Goal: Task Accomplishment & Management: Manage account settings

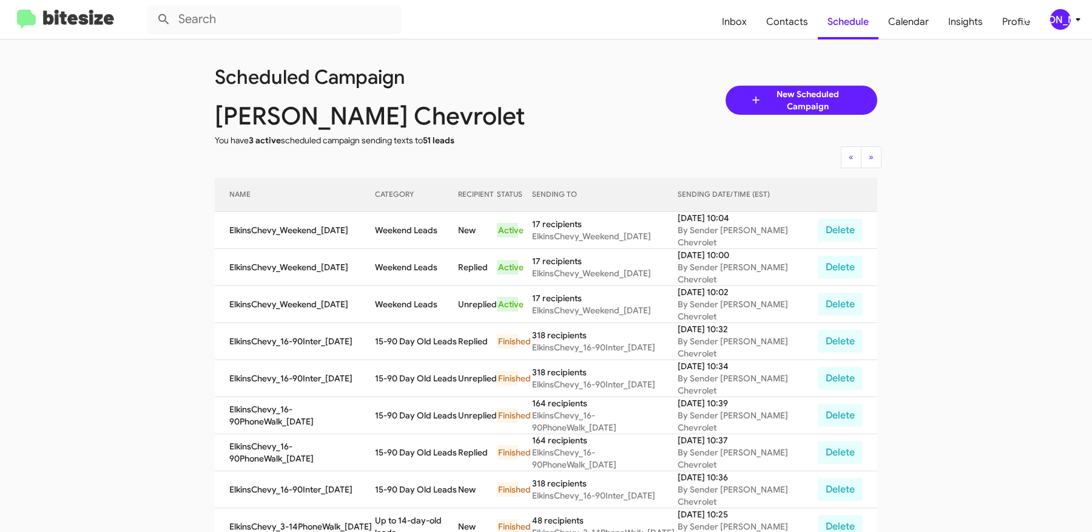
scroll to position [64, 0]
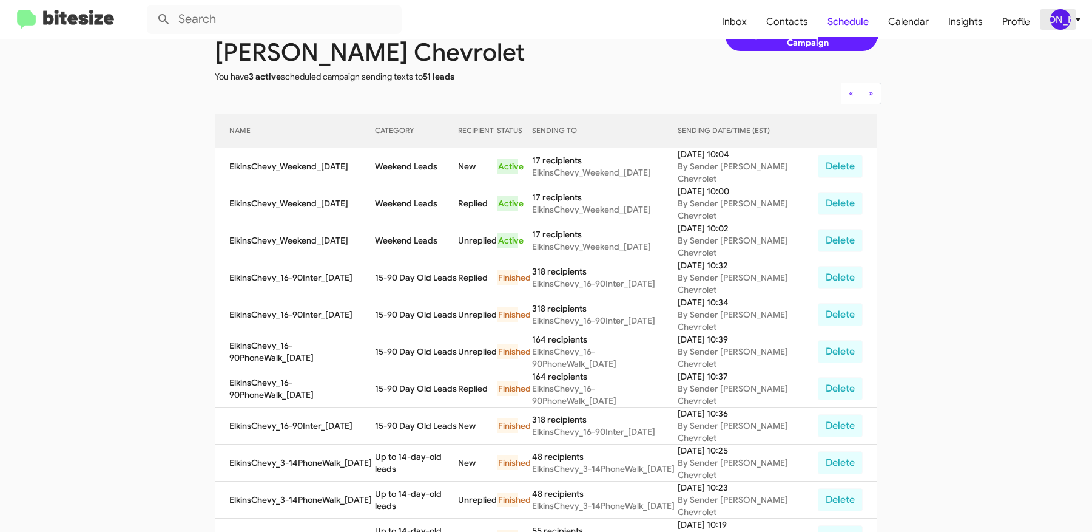
click at [1073, 22] on icon at bounding box center [1078, 19] width 15 height 15
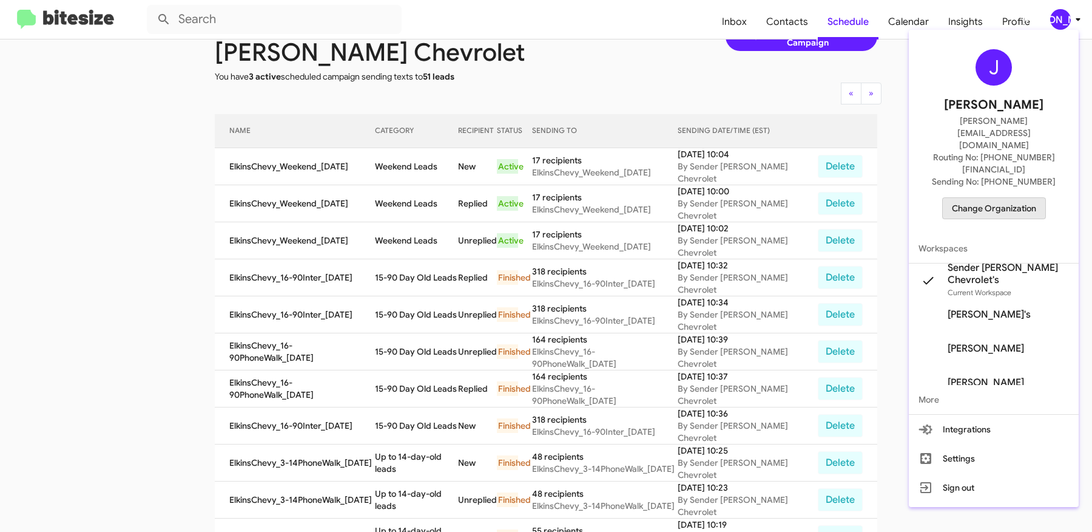
click at [1009, 198] on span "Change Organization" at bounding box center [994, 208] width 84 height 21
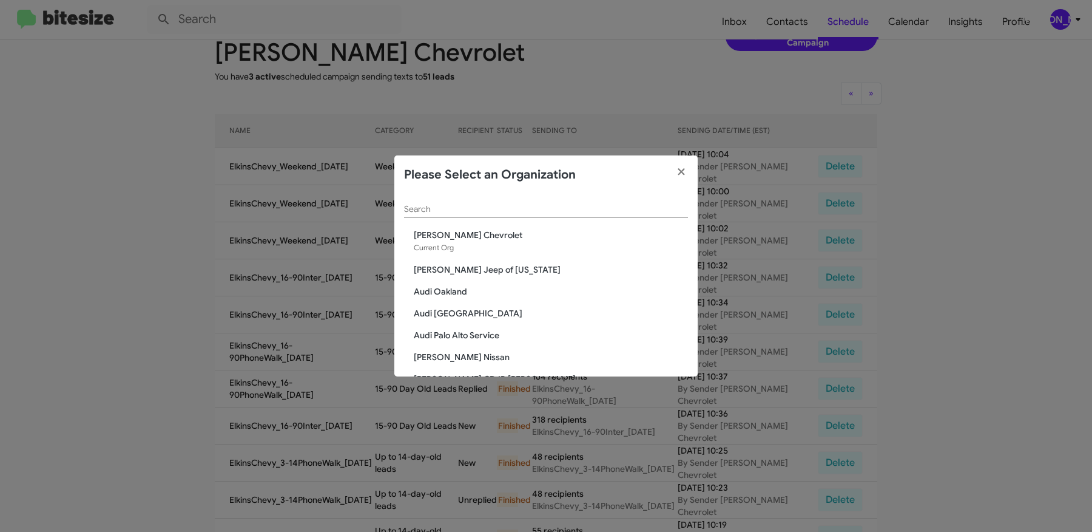
click at [502, 206] on input "Search" at bounding box center [546, 210] width 284 height 10
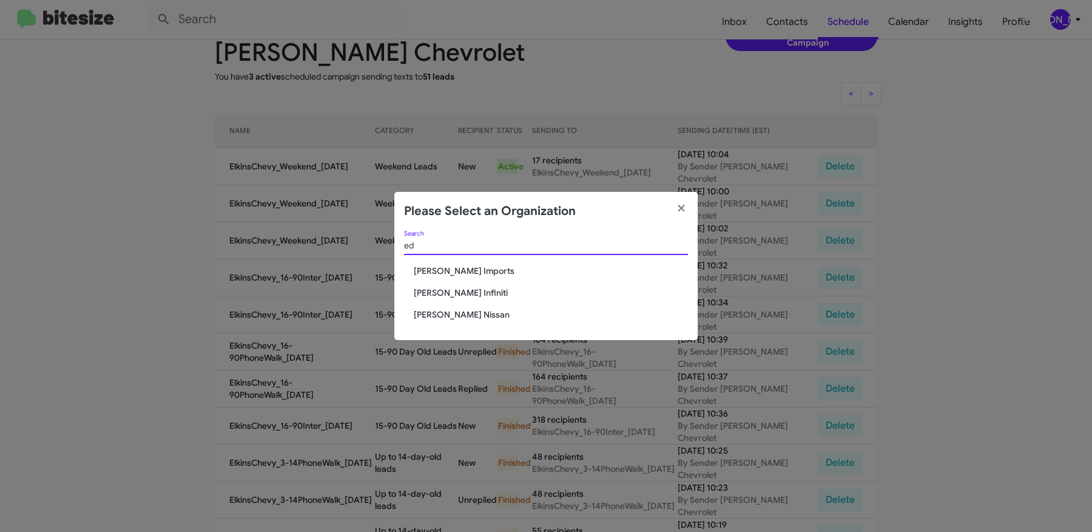
type input "ed"
click at [451, 273] on span "Ed Hicks Imports" at bounding box center [551, 271] width 274 height 12
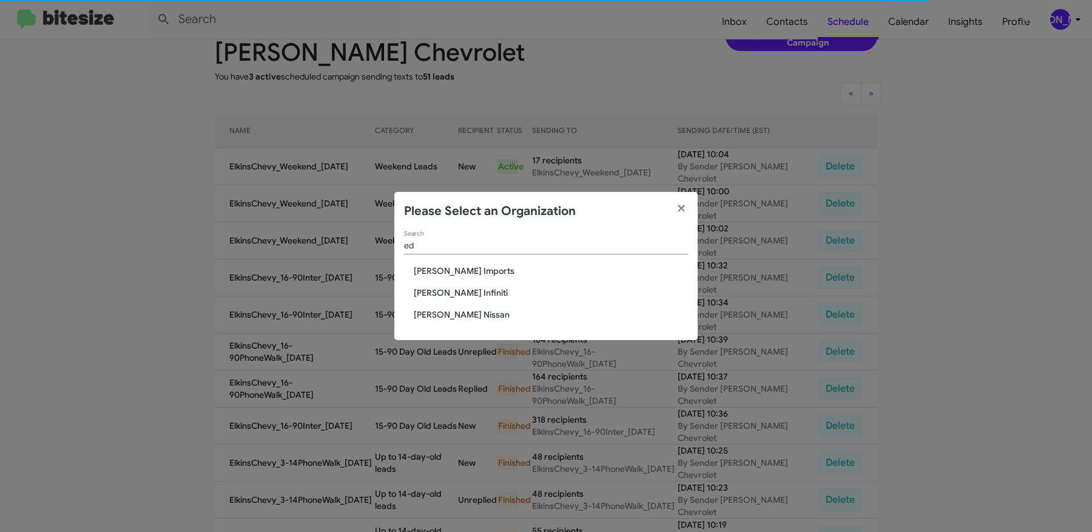
click at [470, 267] on span "Ed Hicks Imports" at bounding box center [551, 271] width 274 height 12
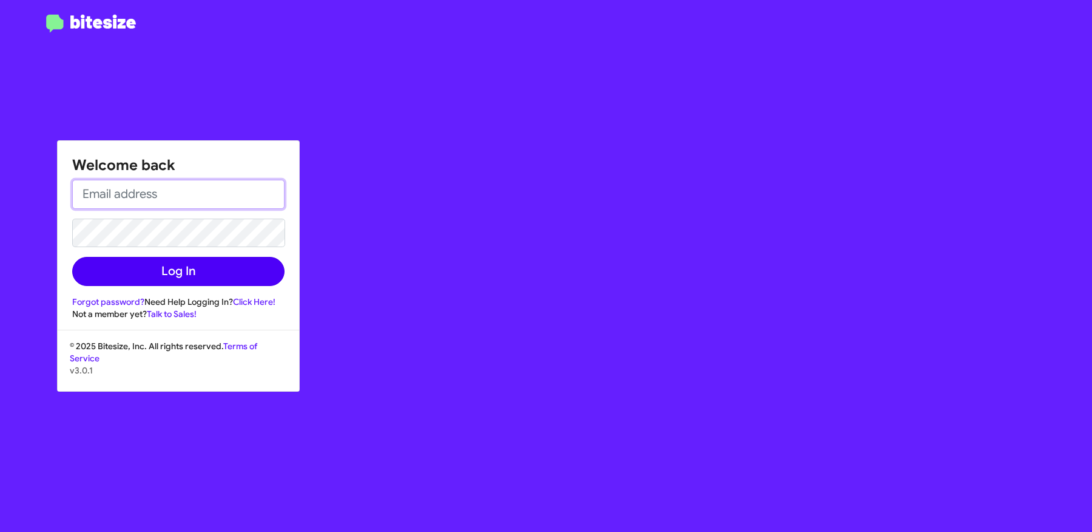
type input "[PERSON_NAME][EMAIL_ADDRESS][DOMAIN_NAME]"
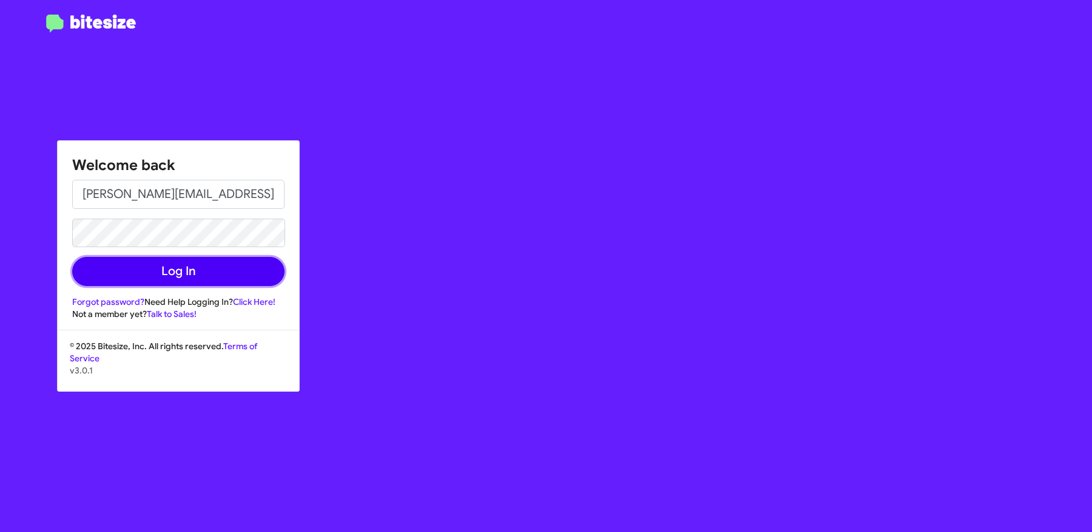
click at [202, 273] on button "Log In" at bounding box center [178, 271] width 212 height 29
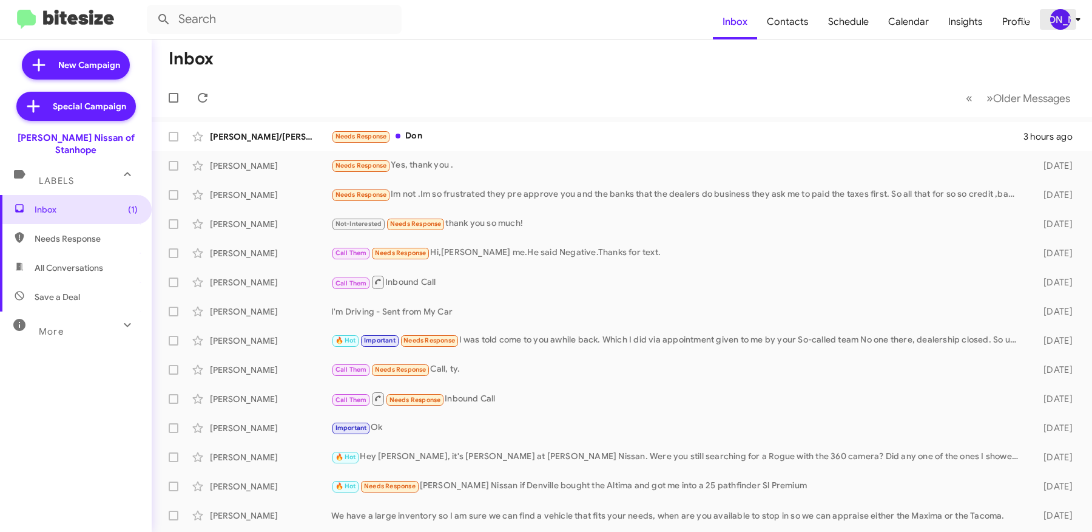
click at [1055, 16] on div "[PERSON_NAME]" at bounding box center [1060, 19] width 21 height 21
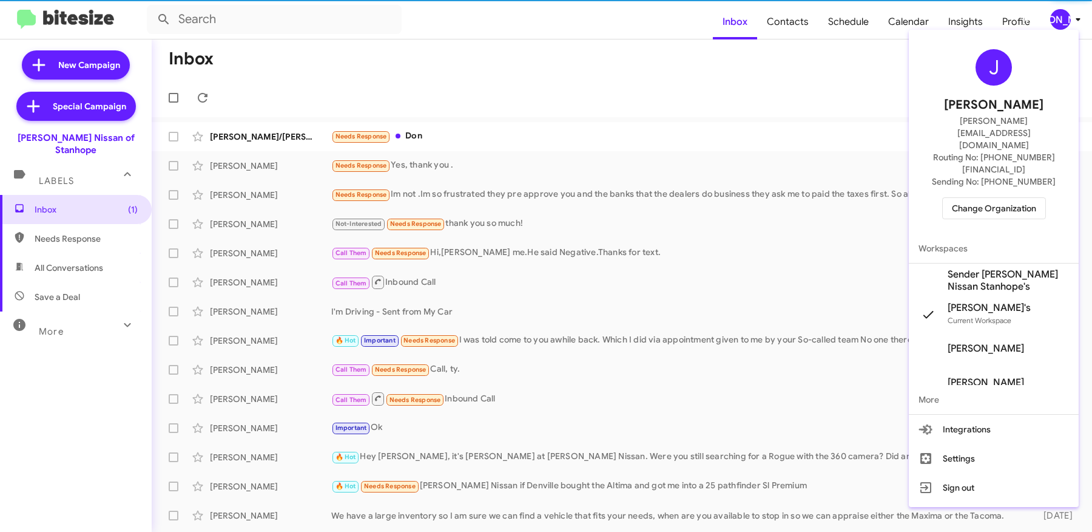
click at [974, 198] on span "Change Organization" at bounding box center [994, 208] width 84 height 21
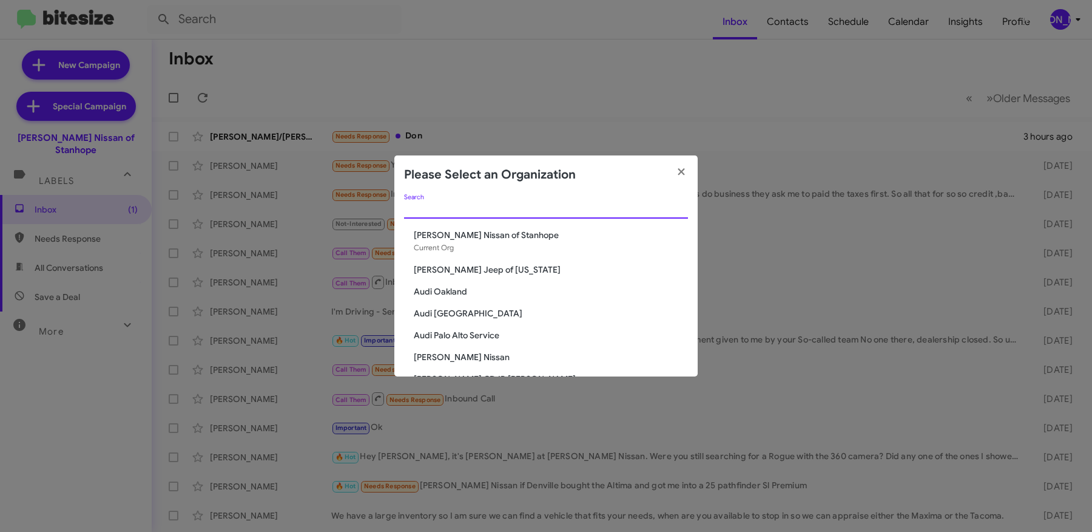
click at [459, 211] on input "Search" at bounding box center [546, 210] width 284 height 10
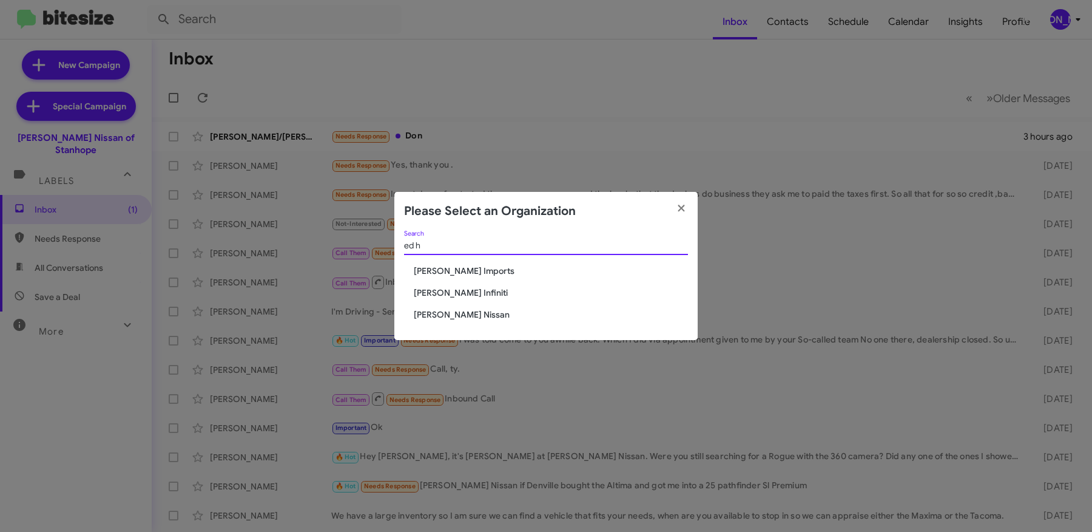
type input "ed h"
click at [437, 269] on span "Ed Hicks Imports" at bounding box center [551, 271] width 274 height 12
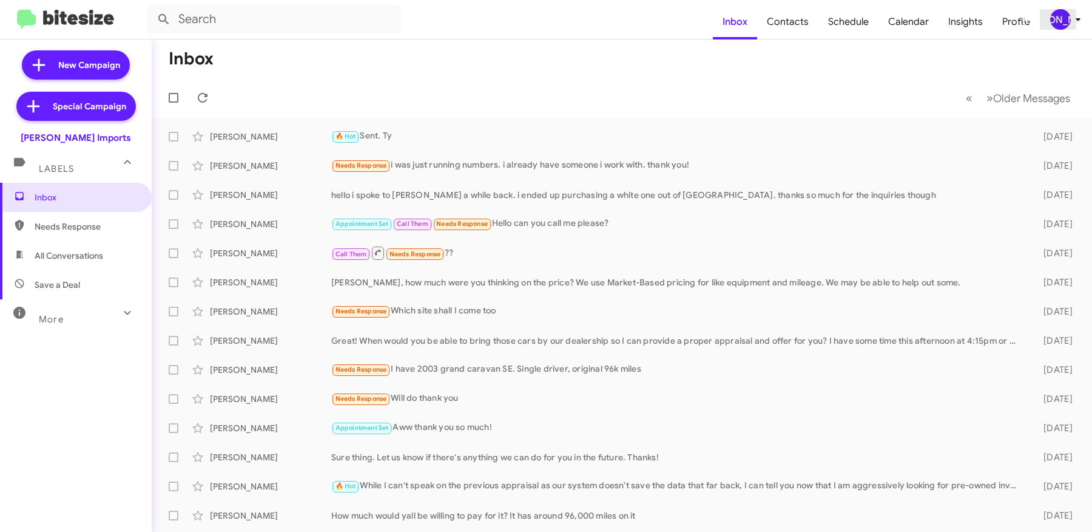
click at [1068, 10] on span "[PERSON_NAME]" at bounding box center [1068, 19] width 36 height 21
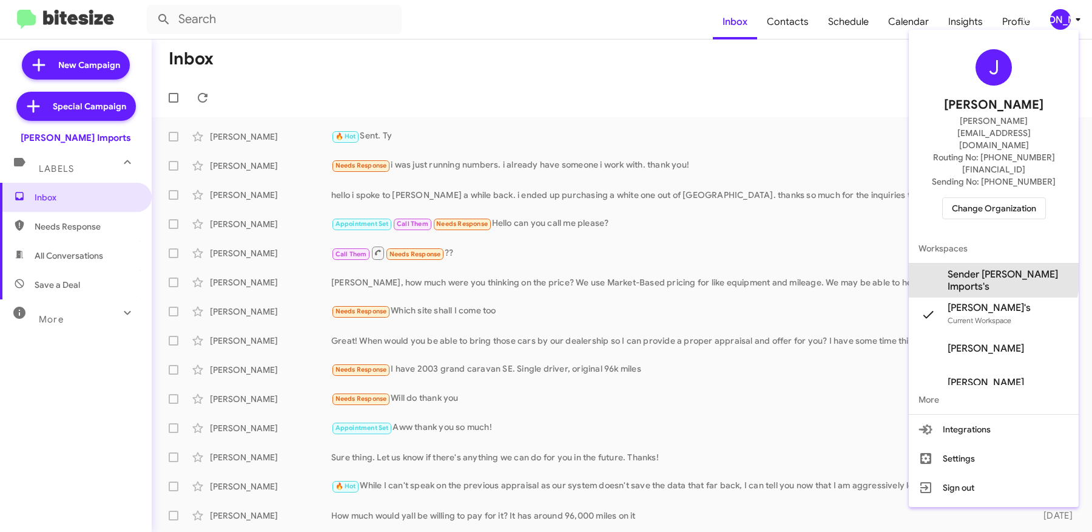
click at [998, 268] on span "Sender Ed Hicks Imports's" at bounding box center [1008, 280] width 121 height 24
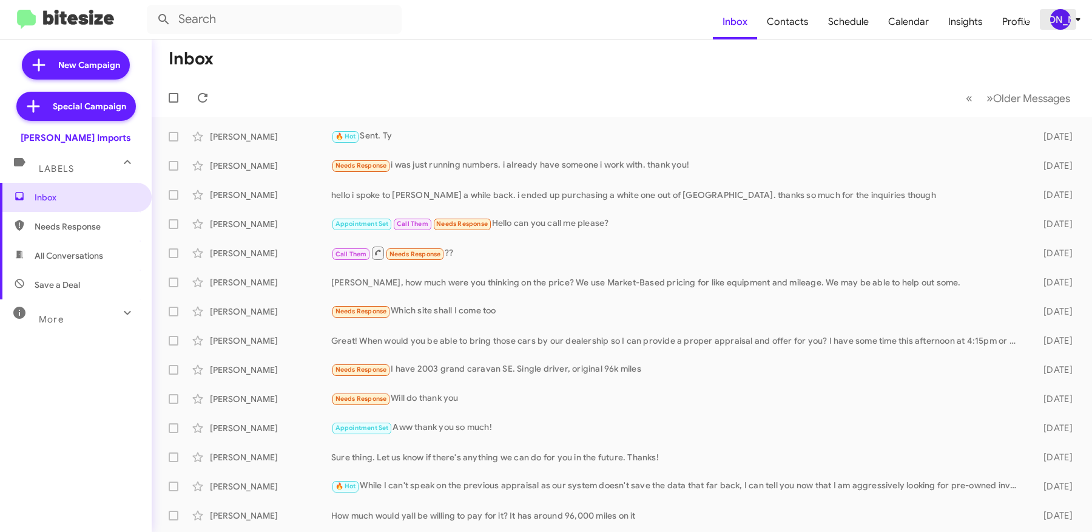
click at [1074, 15] on icon at bounding box center [1078, 19] width 15 height 15
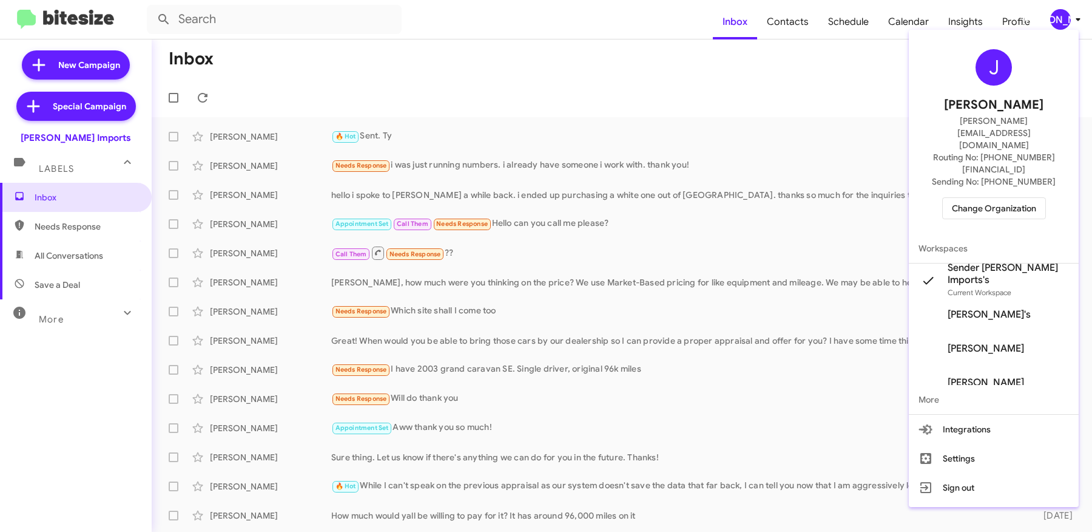
click at [831, 83] on div at bounding box center [546, 266] width 1092 height 532
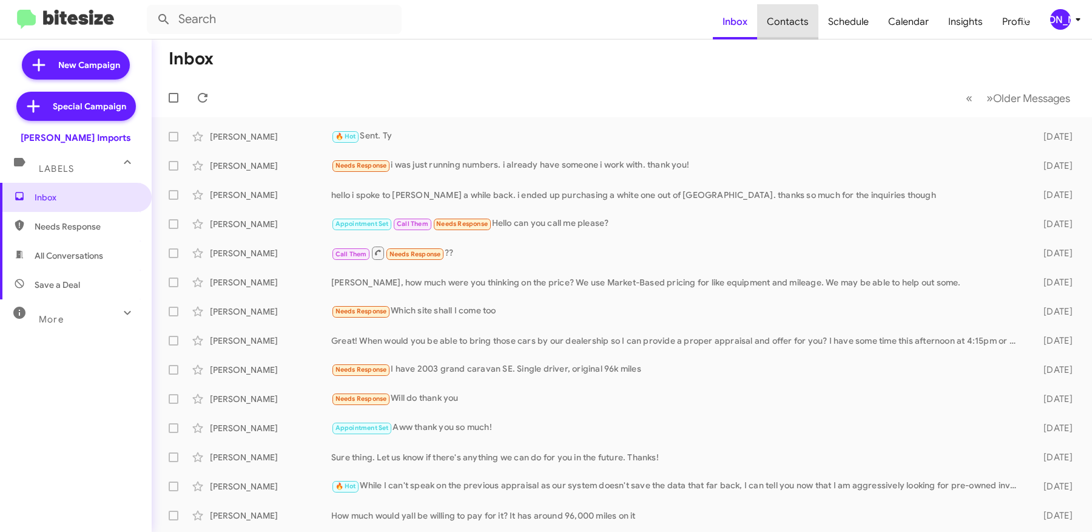
click at [792, 29] on span "Contacts" at bounding box center [787, 21] width 61 height 35
type input "in:groups"
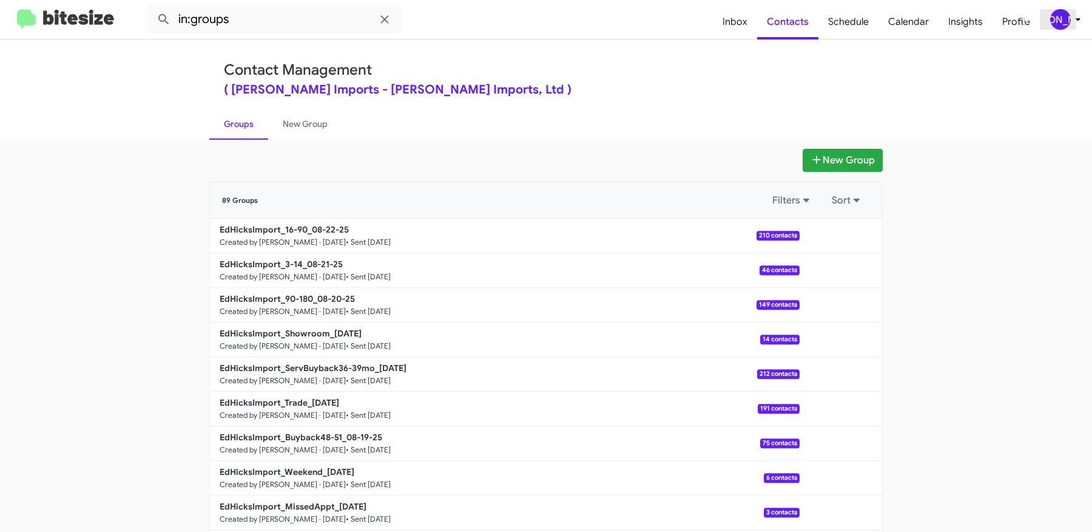
click at [1063, 18] on div "[PERSON_NAME]" at bounding box center [1060, 19] width 21 height 21
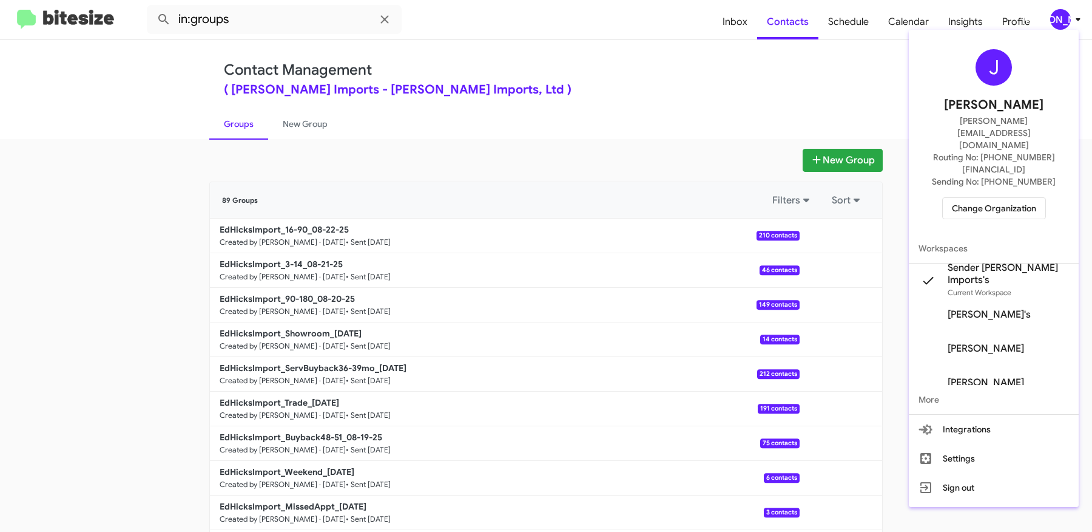
click at [827, 151] on div at bounding box center [546, 266] width 1092 height 532
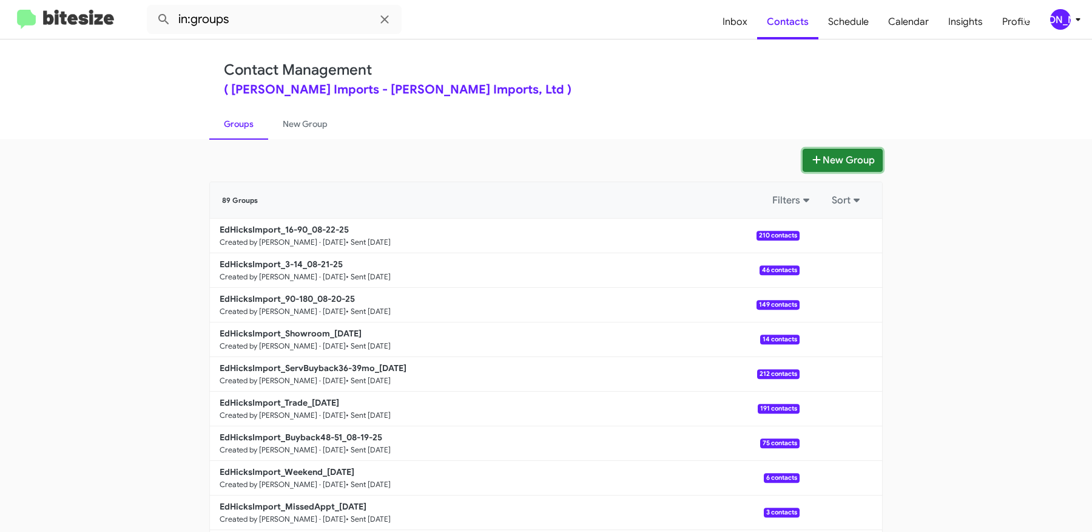
click at [834, 154] on button "New Group" at bounding box center [843, 160] width 80 height 23
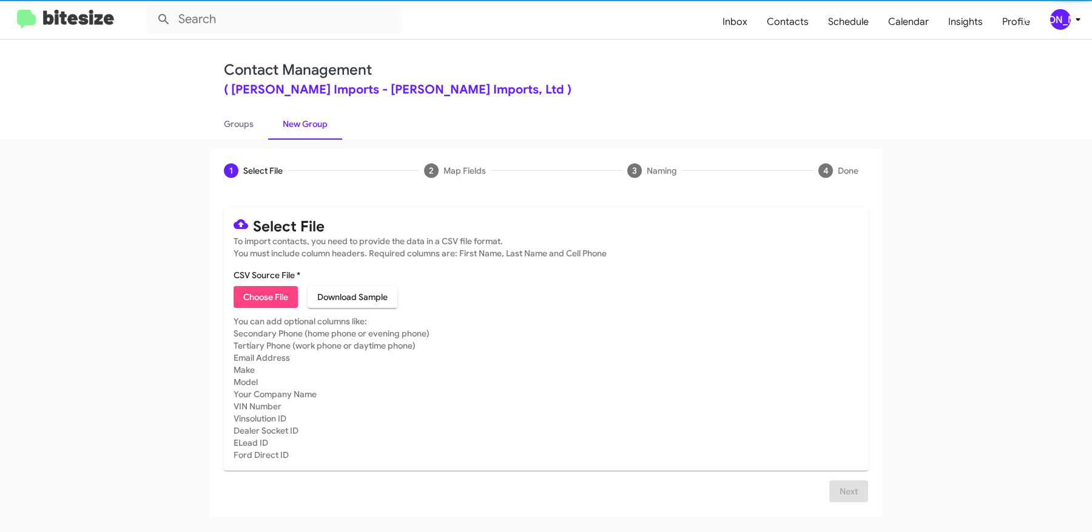
click at [277, 293] on span "Choose File" at bounding box center [265, 297] width 45 height 22
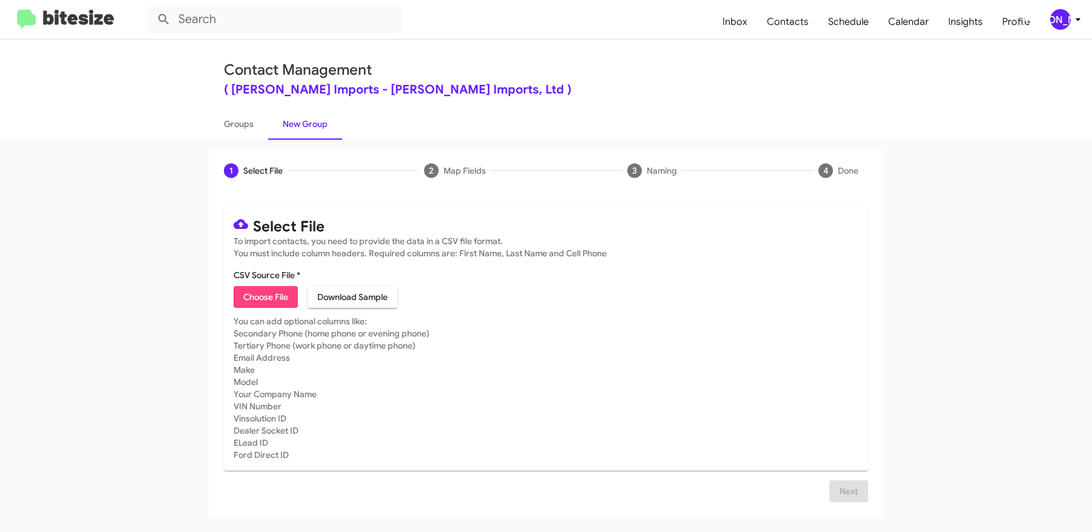
type input "EdHicksImport_MissedAppt_08-25-25"
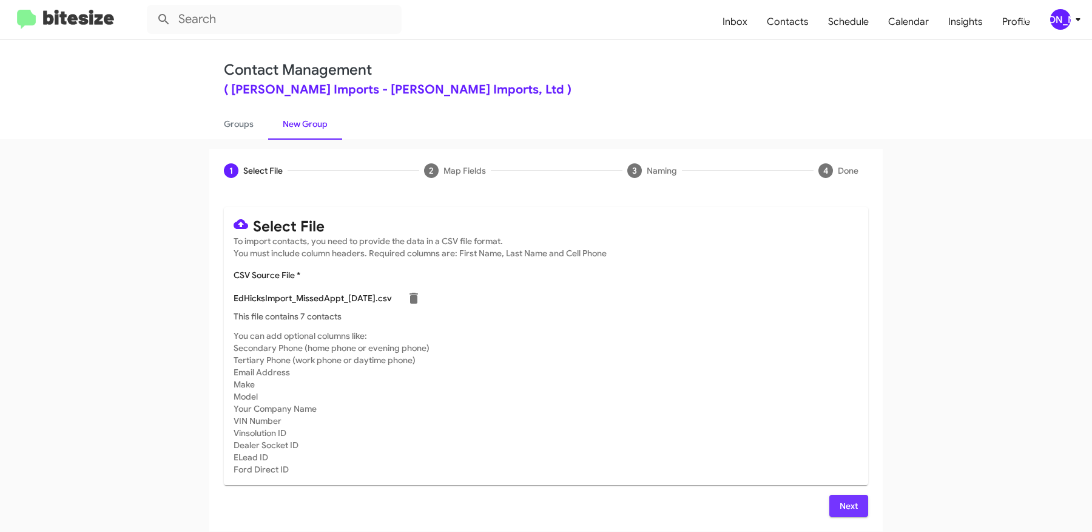
click at [857, 505] on span "Next" at bounding box center [848, 506] width 19 height 22
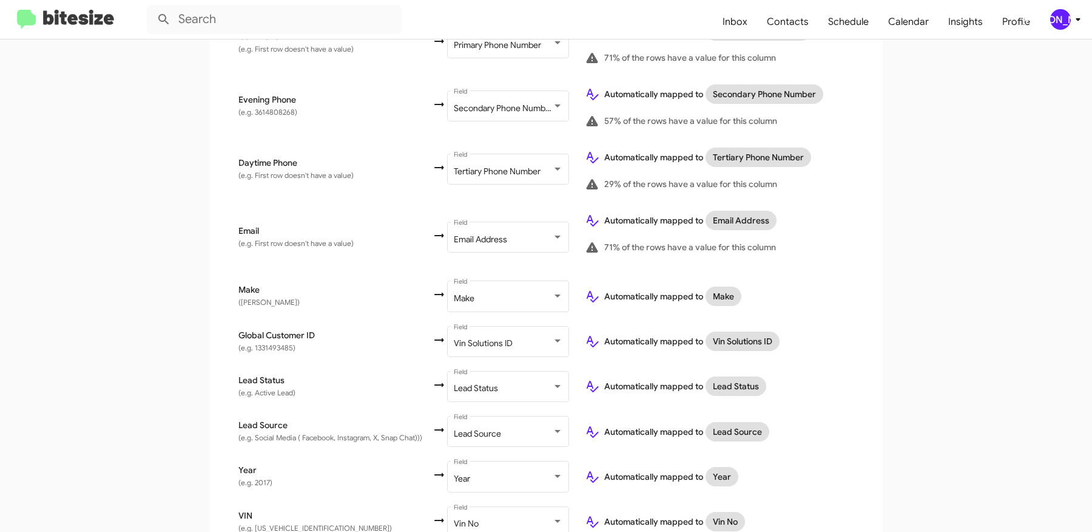
scroll to position [563, 0]
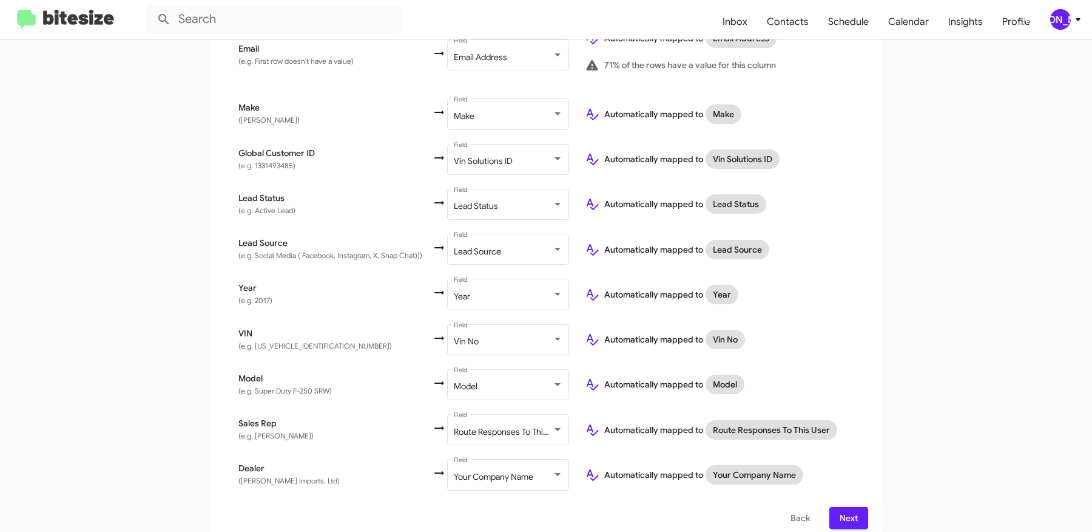
click at [863, 507] on button "Next" at bounding box center [849, 518] width 39 height 22
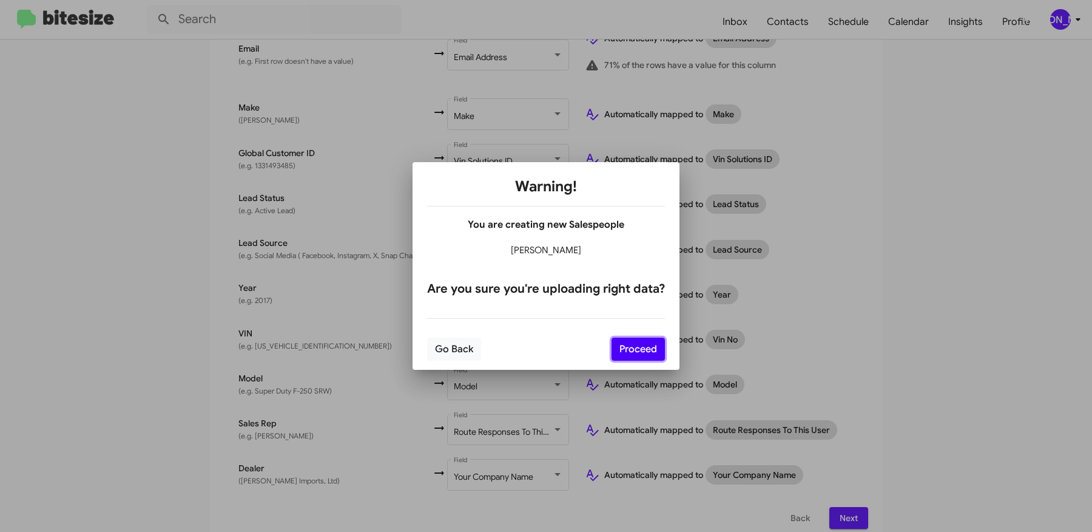
click at [629, 343] on button "Proceed" at bounding box center [638, 348] width 53 height 23
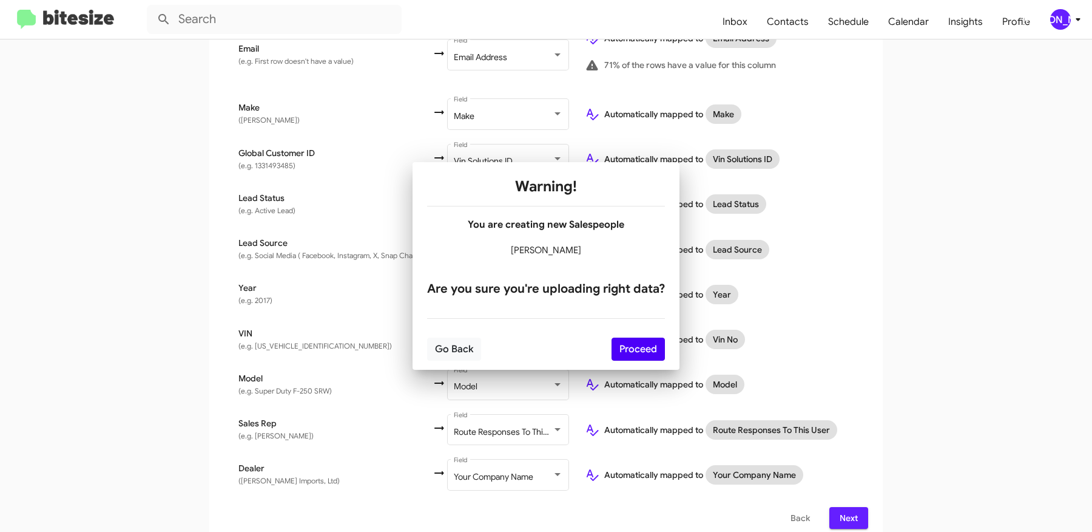
scroll to position [0, 0]
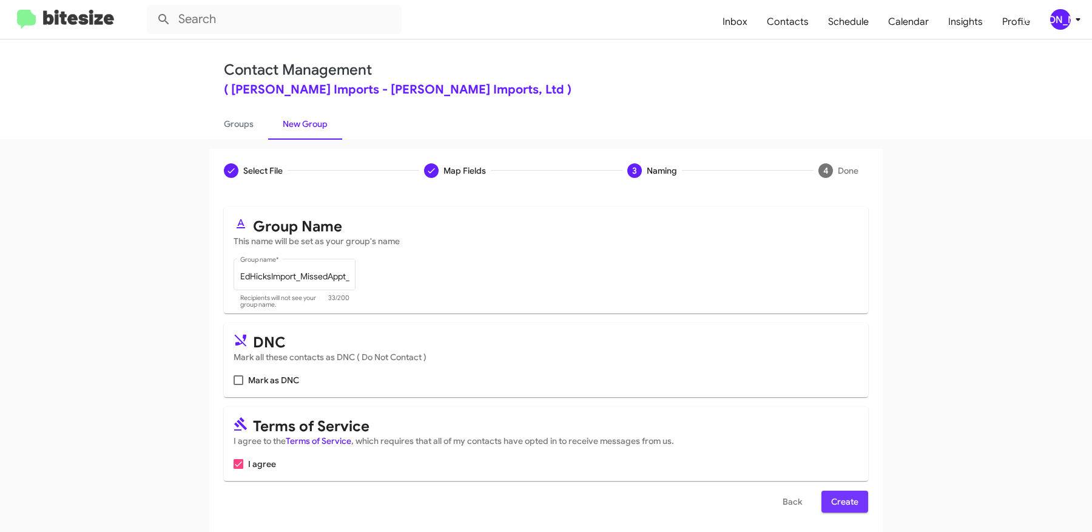
click at [833, 496] on span "Create" at bounding box center [844, 501] width 27 height 22
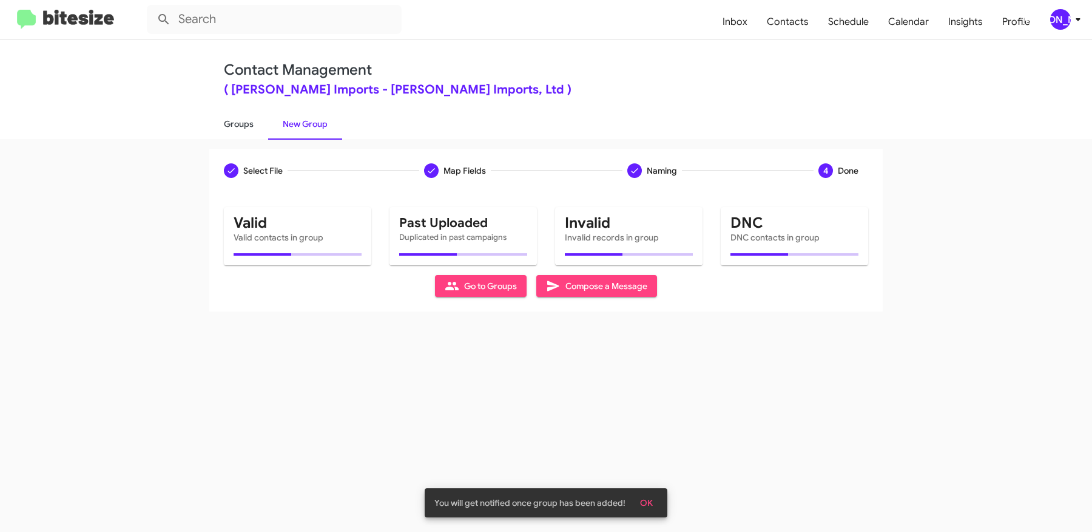
click at [245, 123] on link "Groups" at bounding box center [238, 124] width 59 height 32
type input "in:groups"
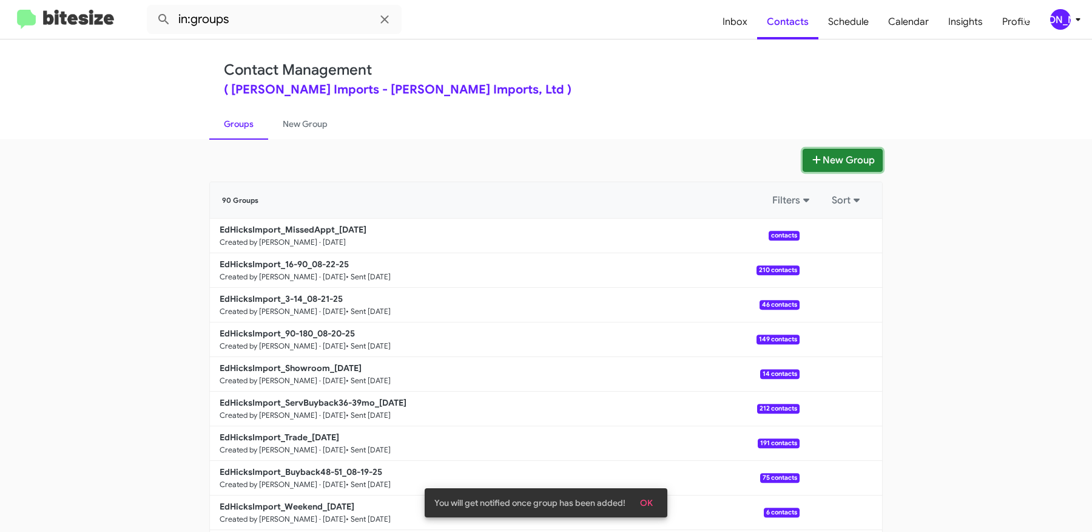
click at [817, 155] on icon at bounding box center [817, 160] width 12 height 10
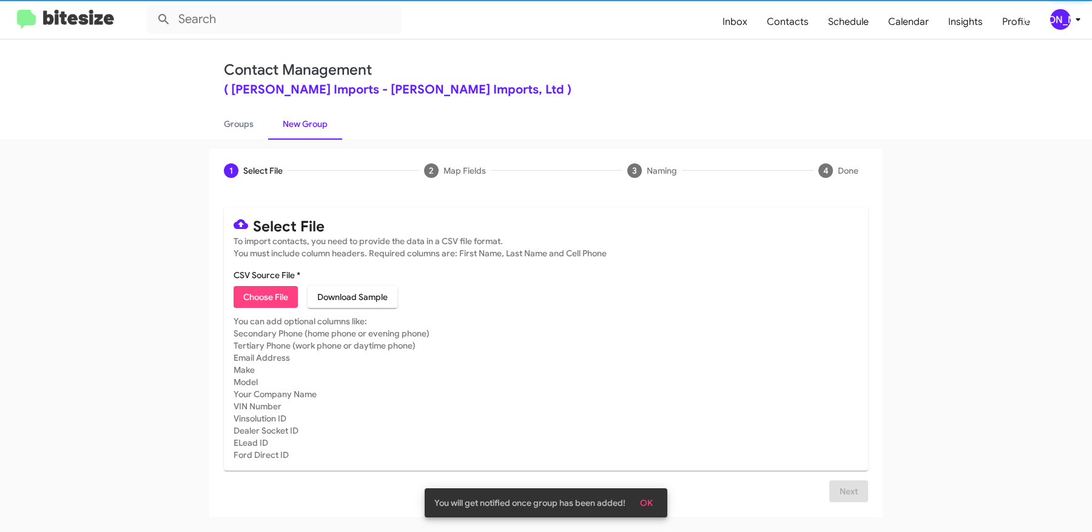
click at [274, 296] on span "Choose File" at bounding box center [265, 297] width 45 height 22
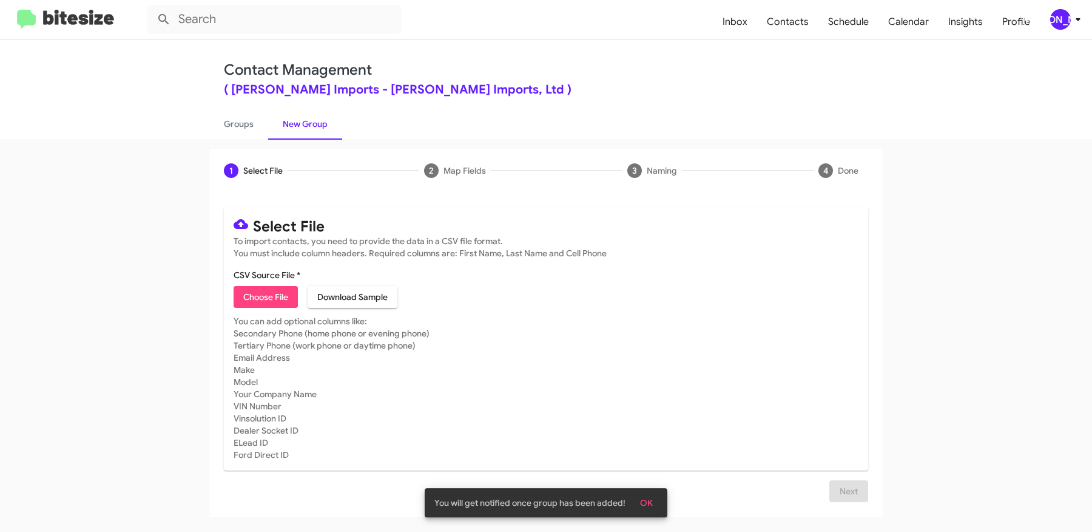
type input "EdHicksImport_Weekend_08-25-25"
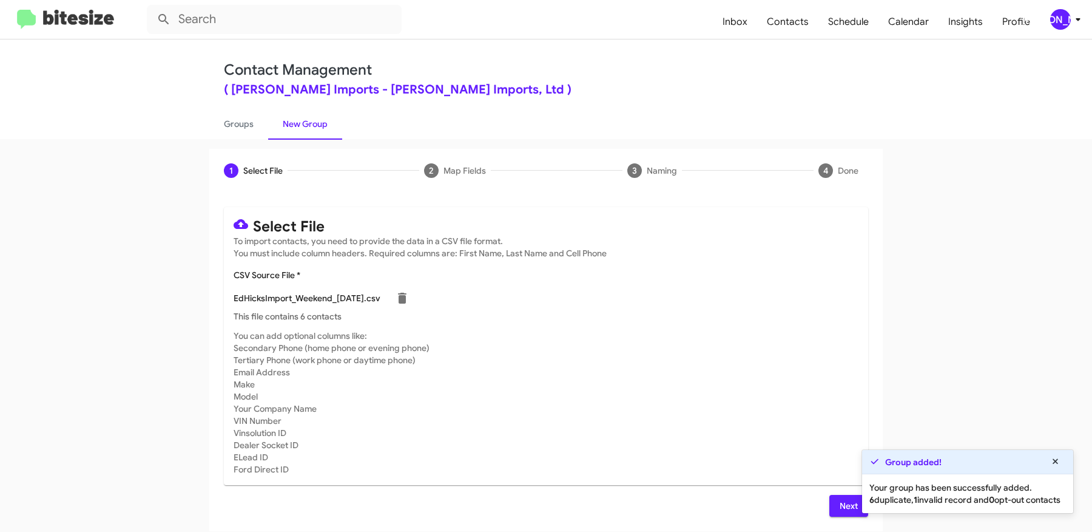
click at [843, 501] on span "Next" at bounding box center [848, 506] width 19 height 22
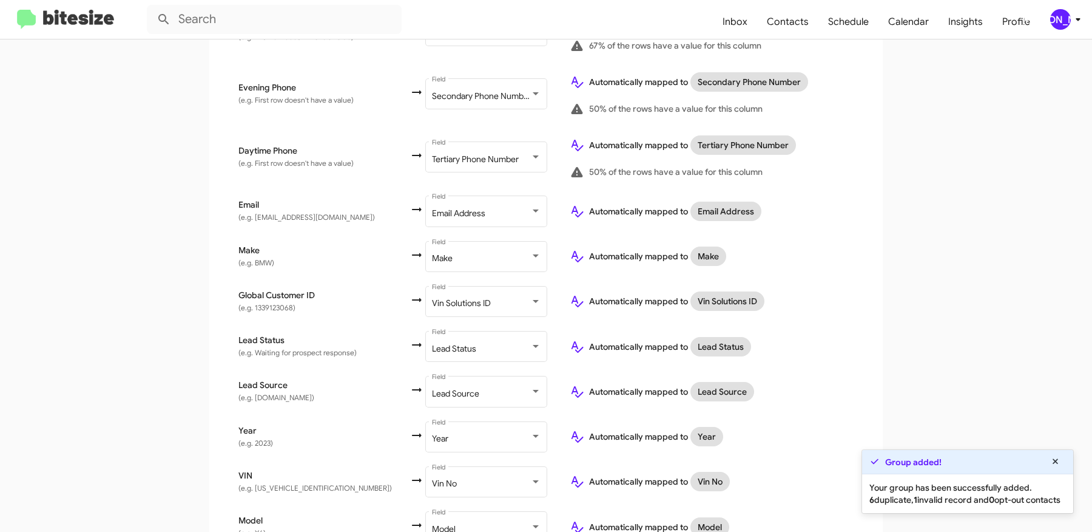
scroll to position [535, 0]
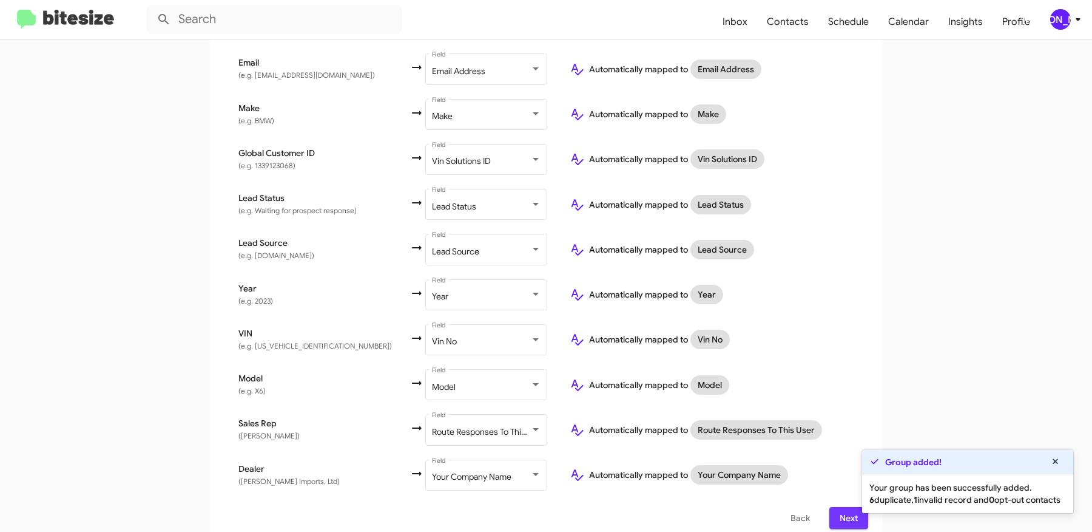
click at [845, 507] on span "Next" at bounding box center [848, 518] width 19 height 22
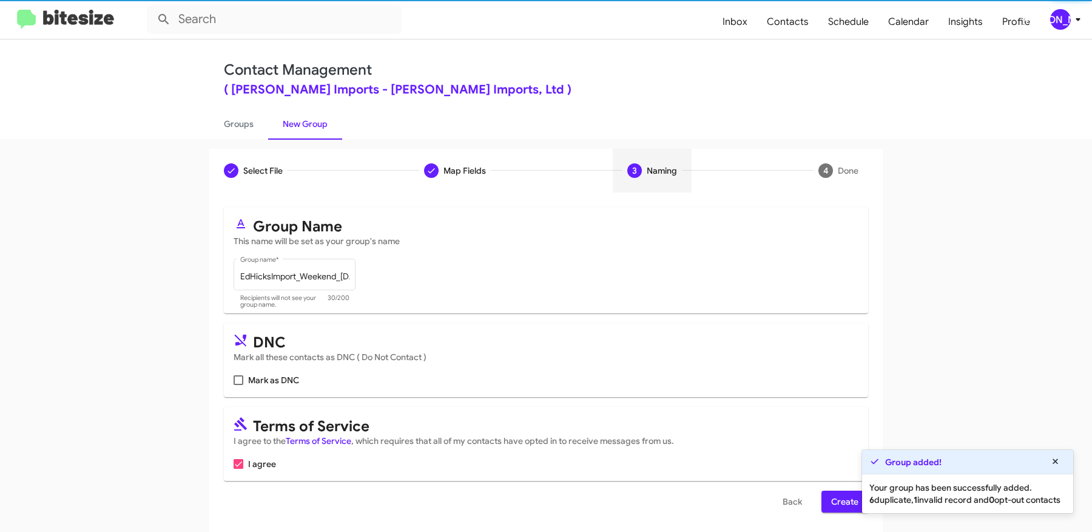
scroll to position [4, 0]
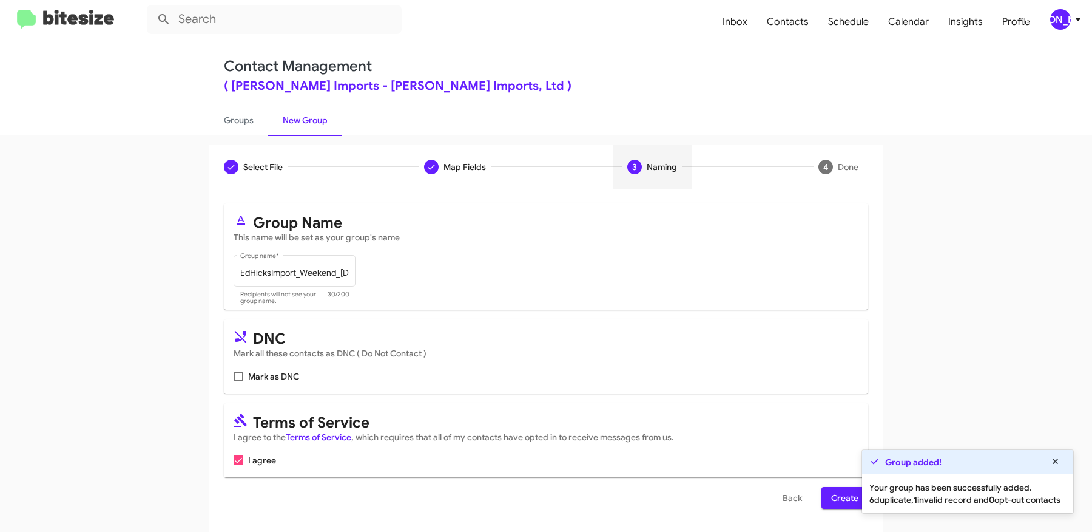
click at [840, 492] on span "Create" at bounding box center [844, 498] width 27 height 22
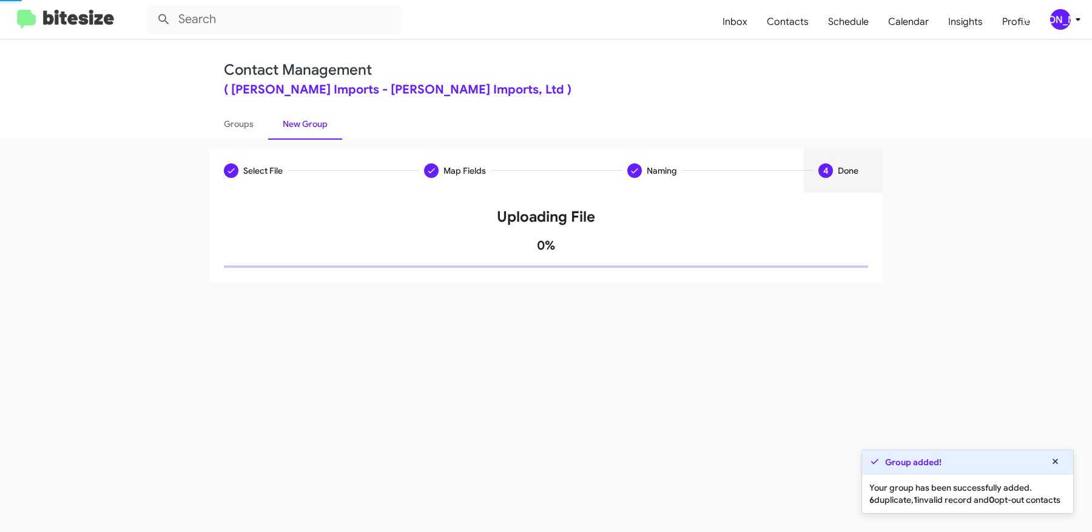
scroll to position [0, 0]
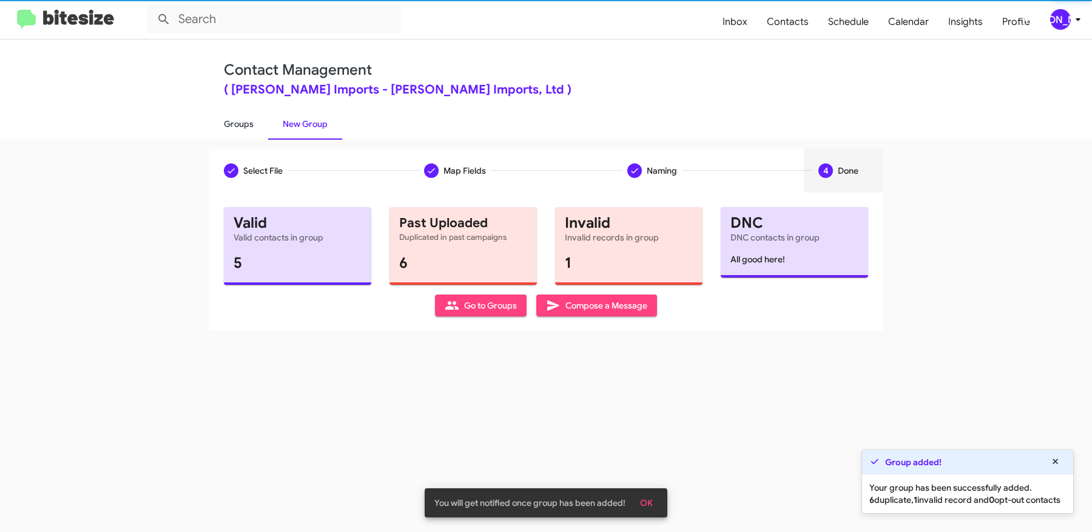
click at [249, 126] on link "Groups" at bounding box center [238, 124] width 59 height 32
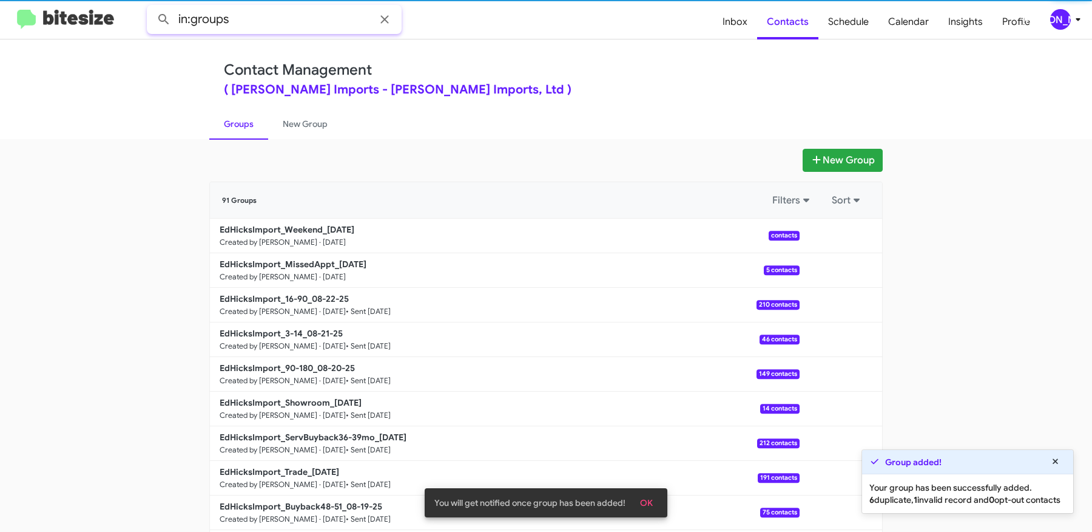
click at [278, 25] on input "in:groups" at bounding box center [274, 19] width 255 height 29
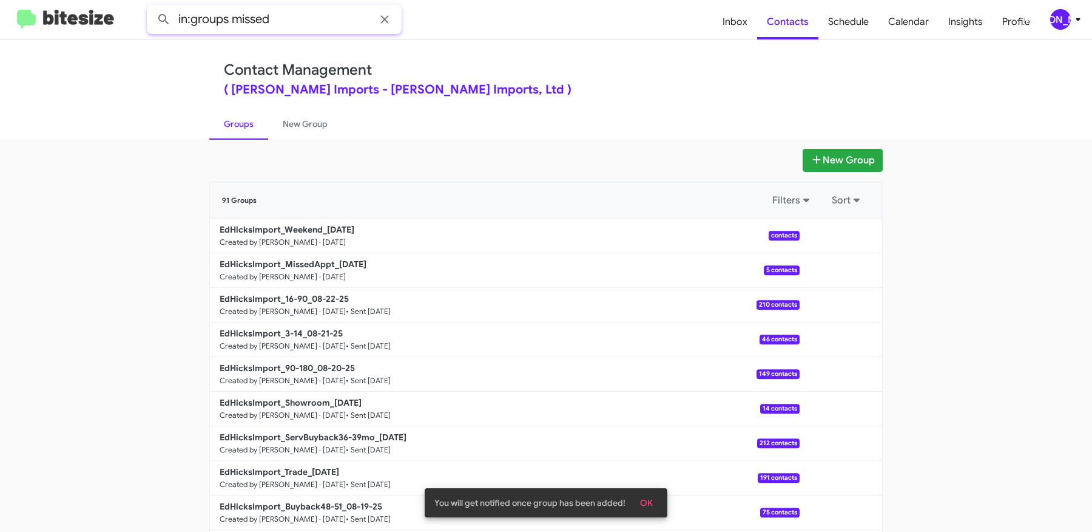
click at [152, 7] on button at bounding box center [164, 19] width 24 height 24
click at [262, 24] on input "in:groups missed" at bounding box center [274, 19] width 255 height 29
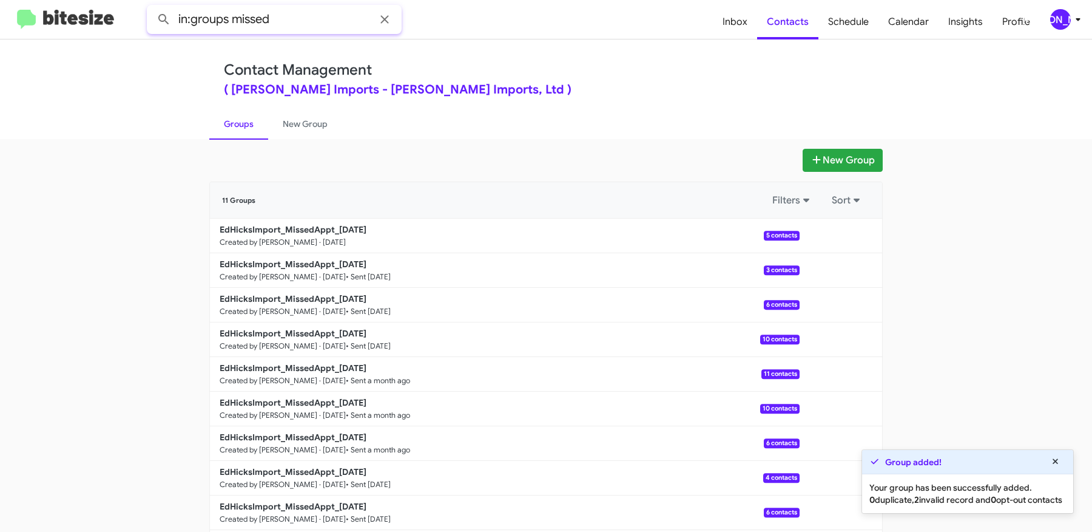
click at [262, 24] on input "in:groups missed" at bounding box center [274, 19] width 255 height 29
click at [258, 24] on input "in:groups missed" at bounding box center [274, 19] width 255 height 29
click at [257, 24] on input "in:groups missed" at bounding box center [274, 19] width 255 height 29
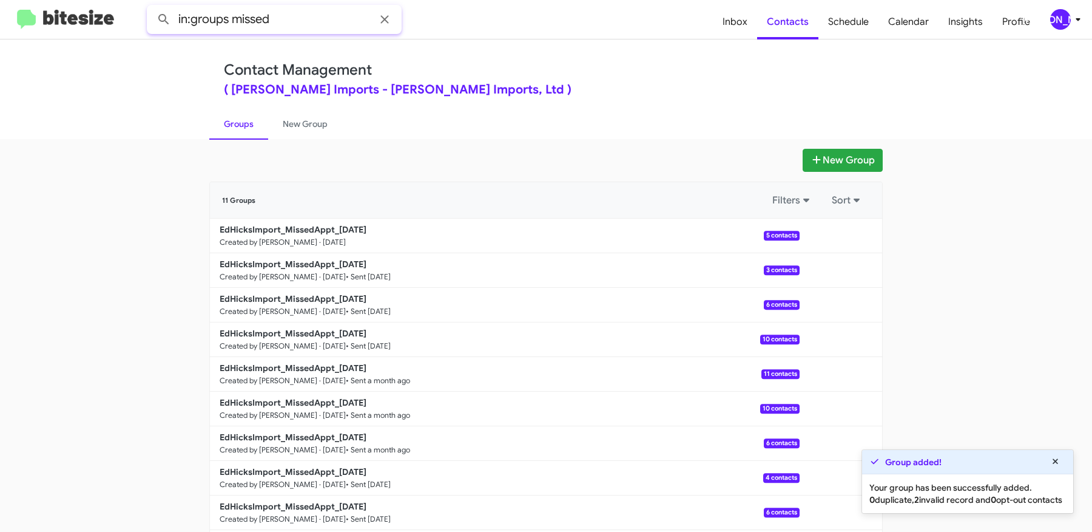
click at [257, 24] on input "in:groups missed" at bounding box center [274, 19] width 255 height 29
type input "in:groups weekend"
click at [152, 7] on button at bounding box center [164, 19] width 24 height 24
click at [311, 128] on link "New Group" at bounding box center [305, 124] width 74 height 32
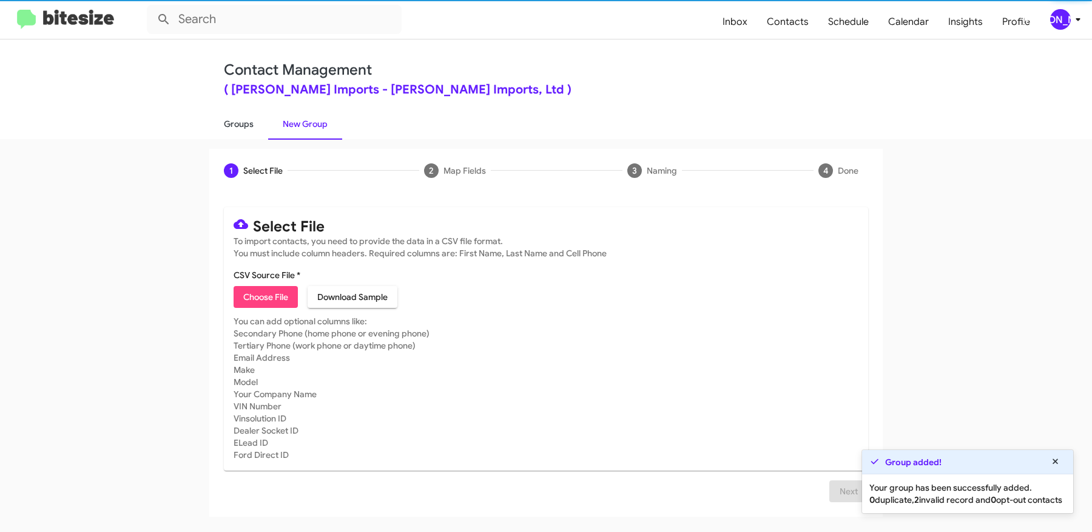
click at [235, 121] on link "Groups" at bounding box center [238, 124] width 59 height 32
type input "in:groups"
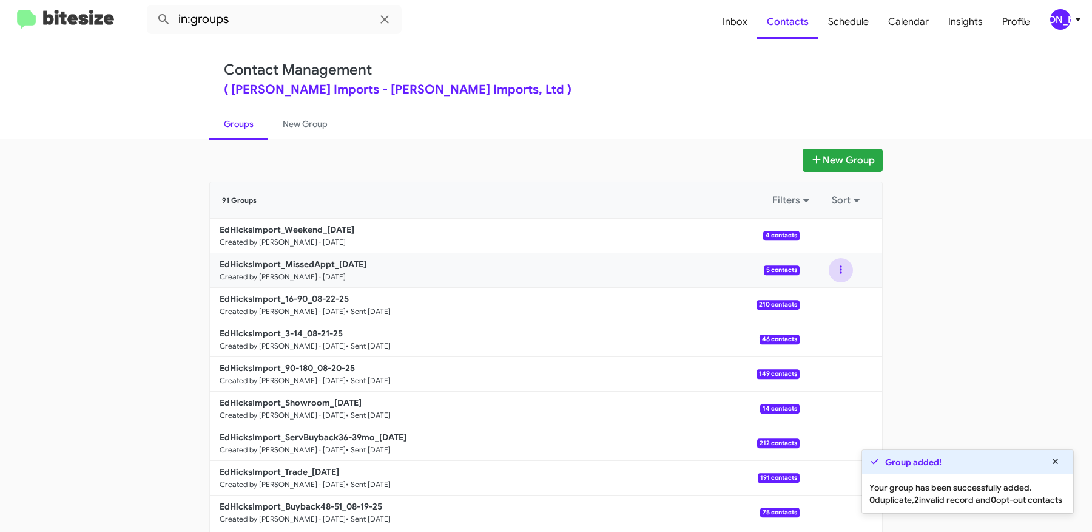
click at [839, 264] on button at bounding box center [841, 270] width 24 height 24
click at [820, 304] on button "View contacts" at bounding box center [804, 302] width 97 height 29
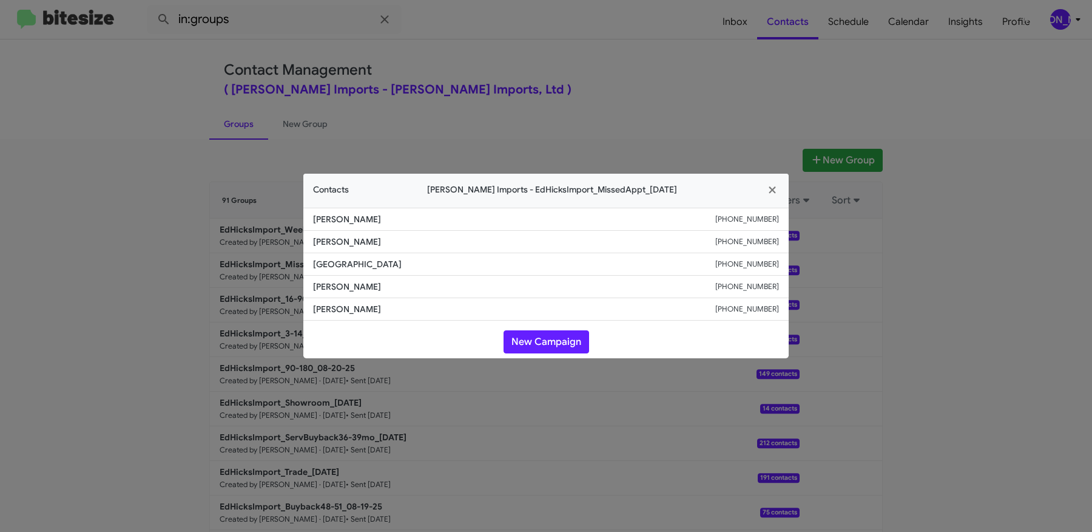
click at [754, 237] on small "+13614610790" at bounding box center [747, 241] width 64 height 12
copy small "13614610790"
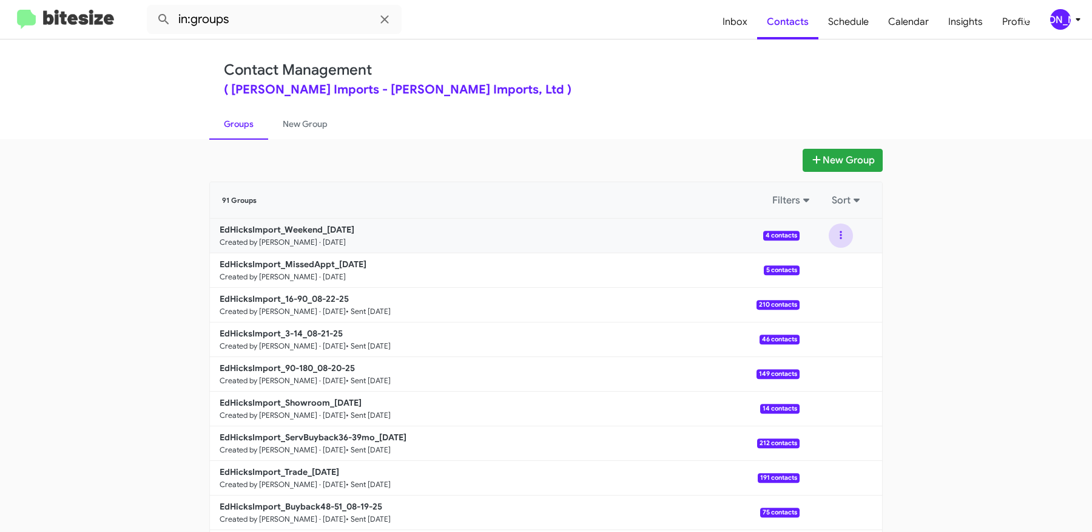
click at [836, 236] on button at bounding box center [841, 235] width 24 height 24
click at [818, 265] on button "View contacts" at bounding box center [804, 268] width 97 height 29
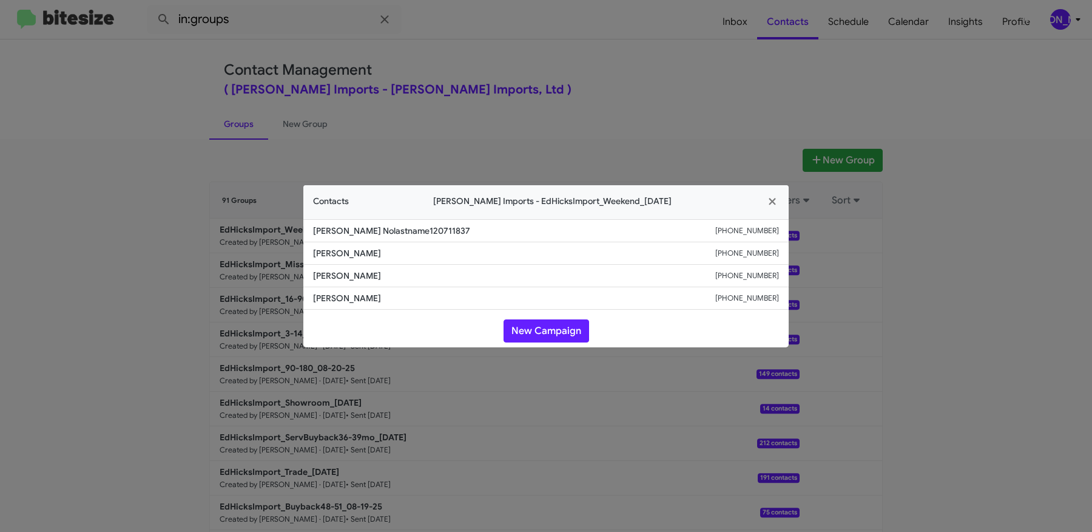
click at [754, 251] on small "+13613561796" at bounding box center [747, 253] width 64 height 12
copy small "13613561796"
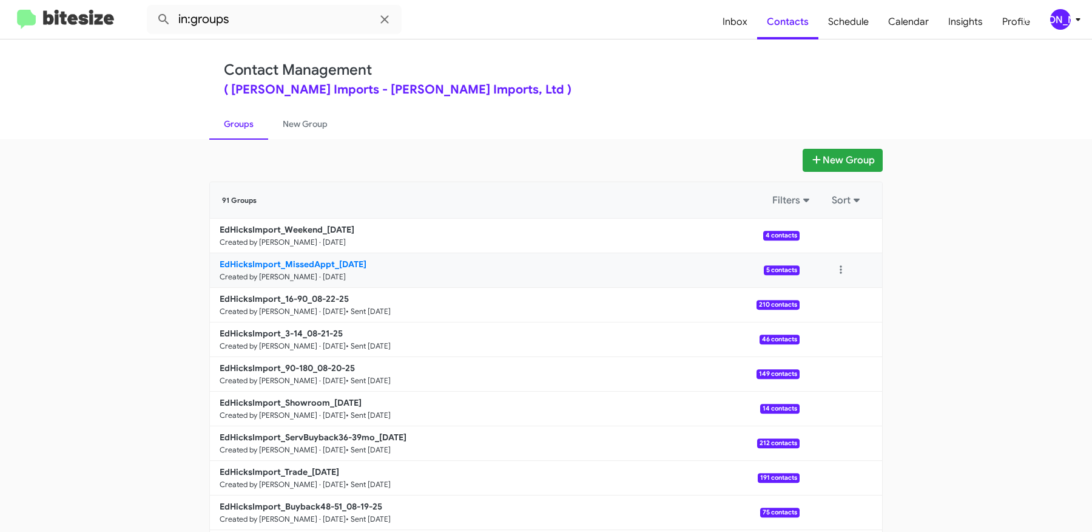
click at [329, 264] on b "EdHicksImport_MissedAppt_08-25-25" at bounding box center [293, 264] width 147 height 11
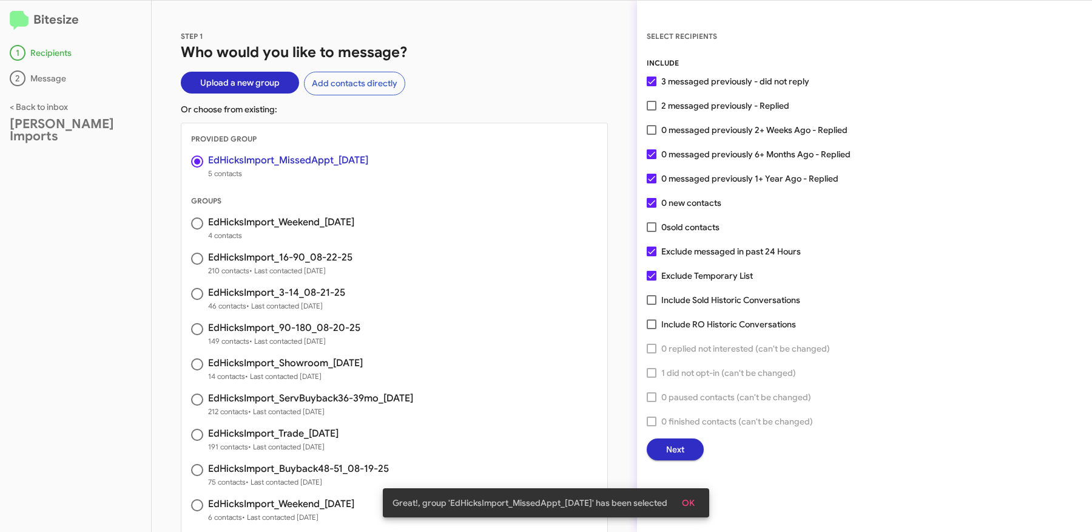
click at [681, 446] on span "Next" at bounding box center [675, 449] width 18 height 22
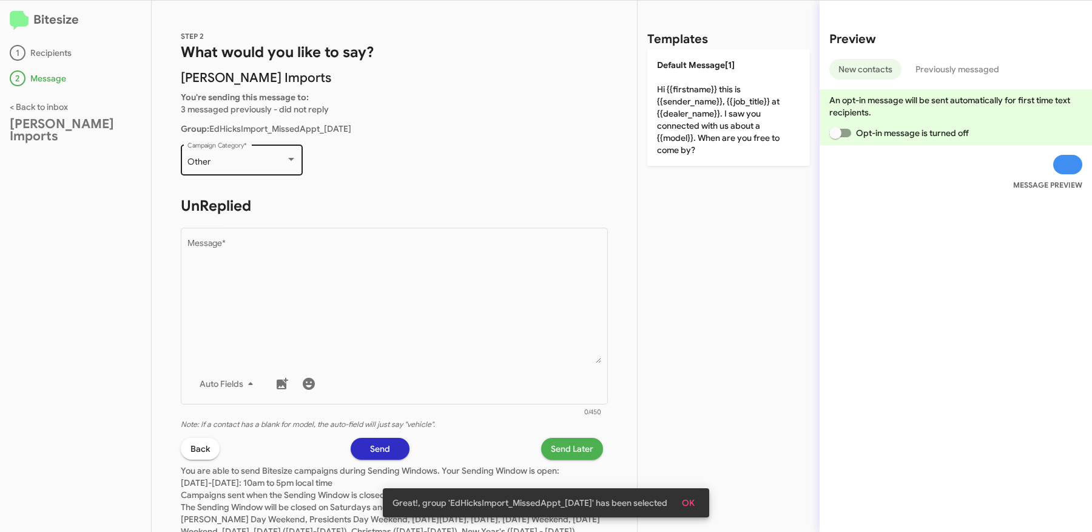
click at [267, 164] on div "Other" at bounding box center [237, 162] width 98 height 10
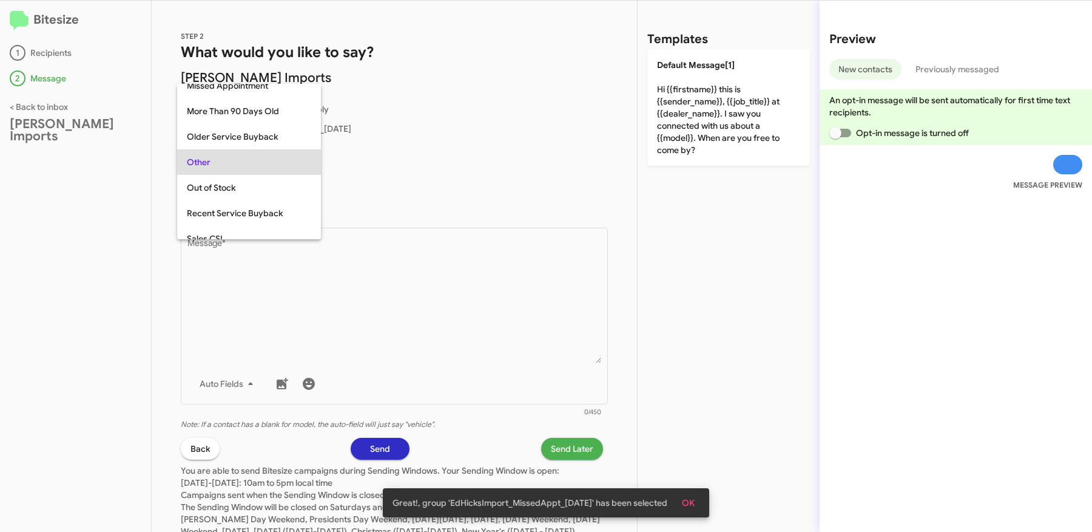
scroll to position [229, 0]
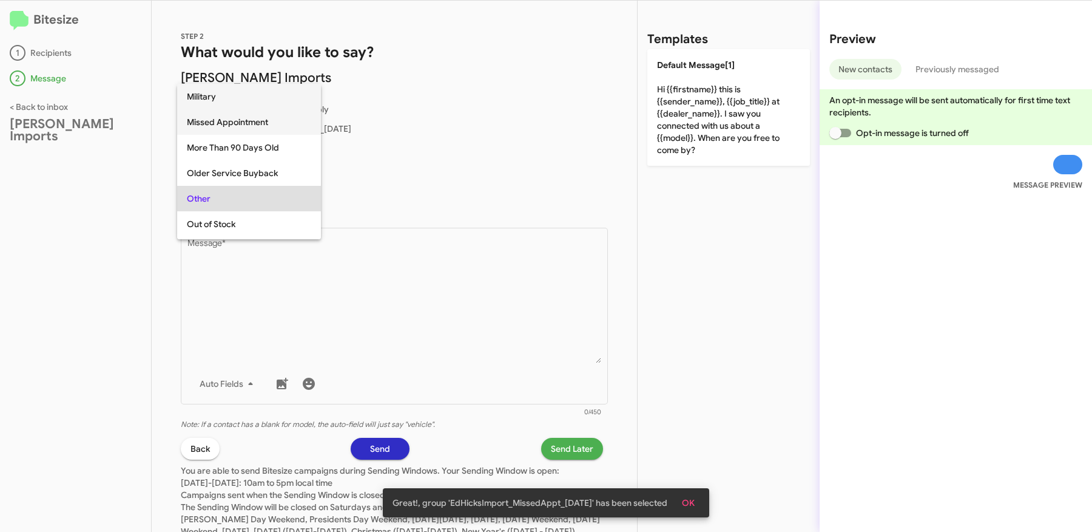
click at [238, 127] on span "Missed Appointment" at bounding box center [249, 121] width 124 height 25
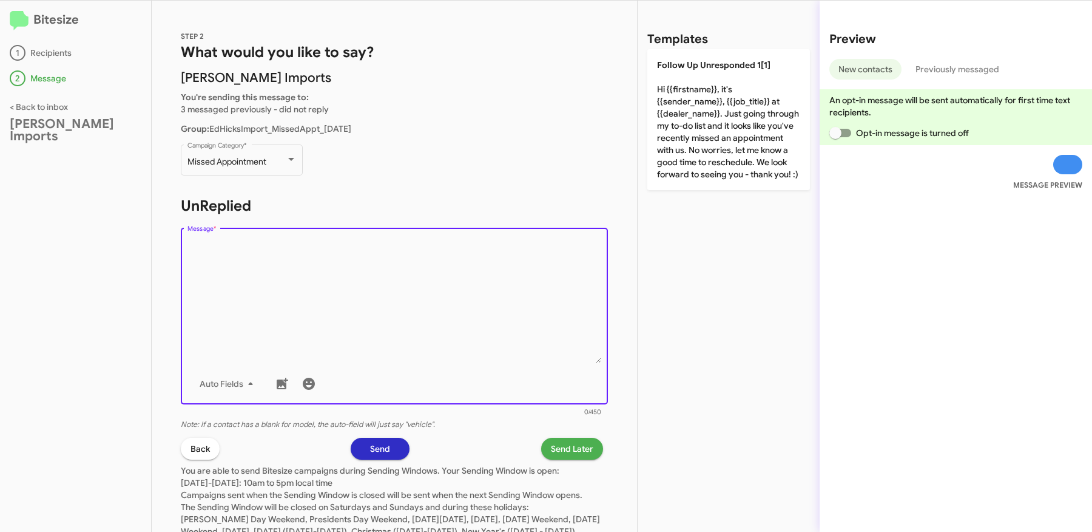
click at [307, 279] on textarea "Message *" at bounding box center [395, 301] width 414 height 124
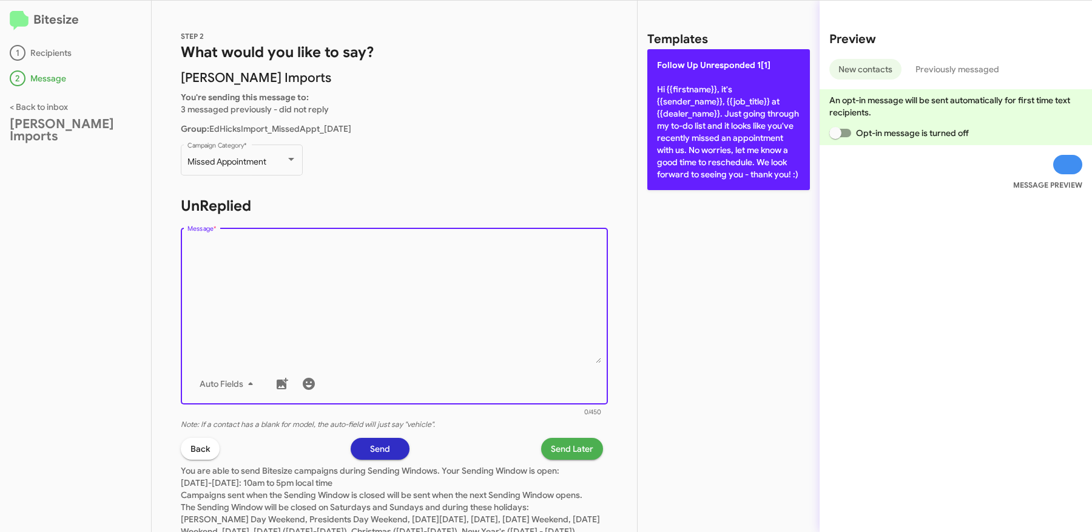
click at [689, 168] on p "Follow Up Unresponded 1[1] Hi {{firstname}}, it's {{sender_name}}, {{job_title}…" at bounding box center [728, 119] width 163 height 141
type textarea "Hi {{firstname}}, it's {{sender_name}}, {{job_title}} at {{dealer_name}}. Just …"
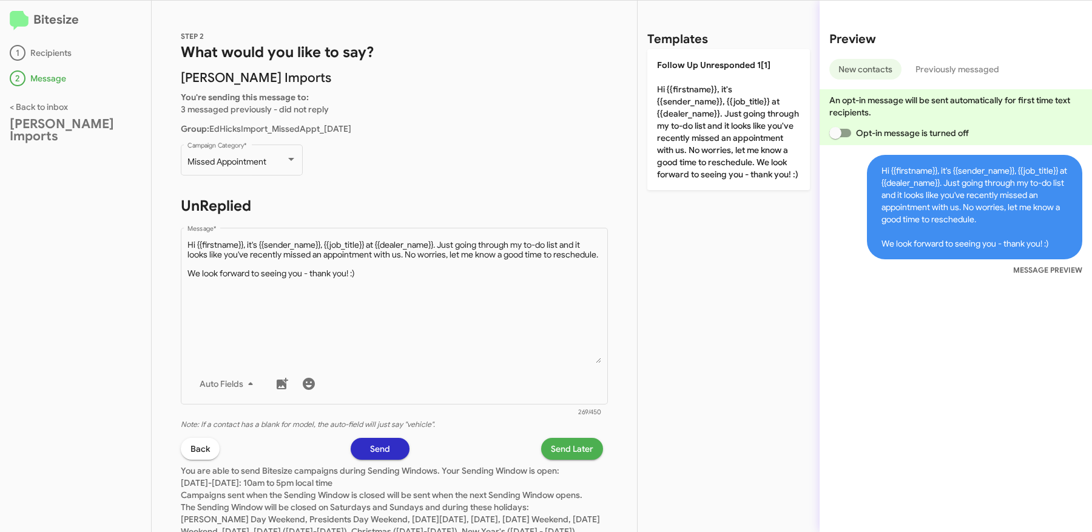
click at [563, 445] on span "Send Later" at bounding box center [572, 449] width 42 height 22
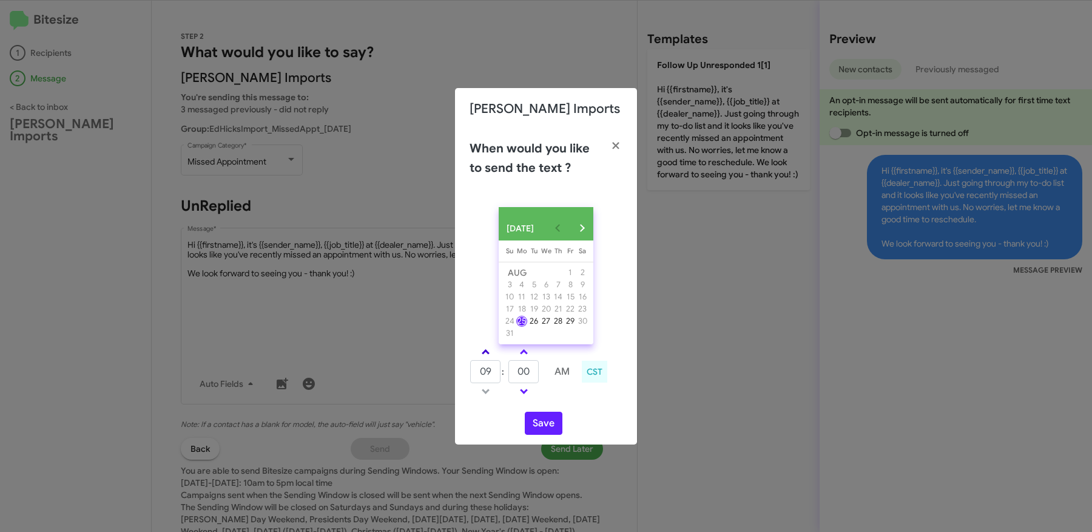
click at [485, 354] on link at bounding box center [485, 352] width 21 height 14
type input "10"
drag, startPoint x: 526, startPoint y: 381, endPoint x: 535, endPoint y: 381, distance: 9.1
click at [531, 381] on input "00" at bounding box center [524, 371] width 30 height 23
type input "09"
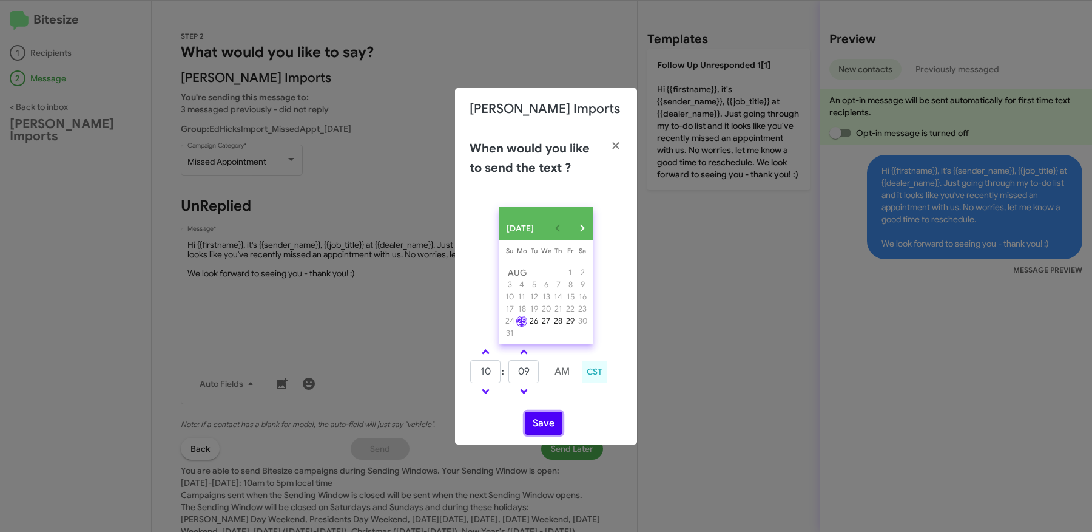
click at [538, 422] on button "Save" at bounding box center [544, 422] width 38 height 23
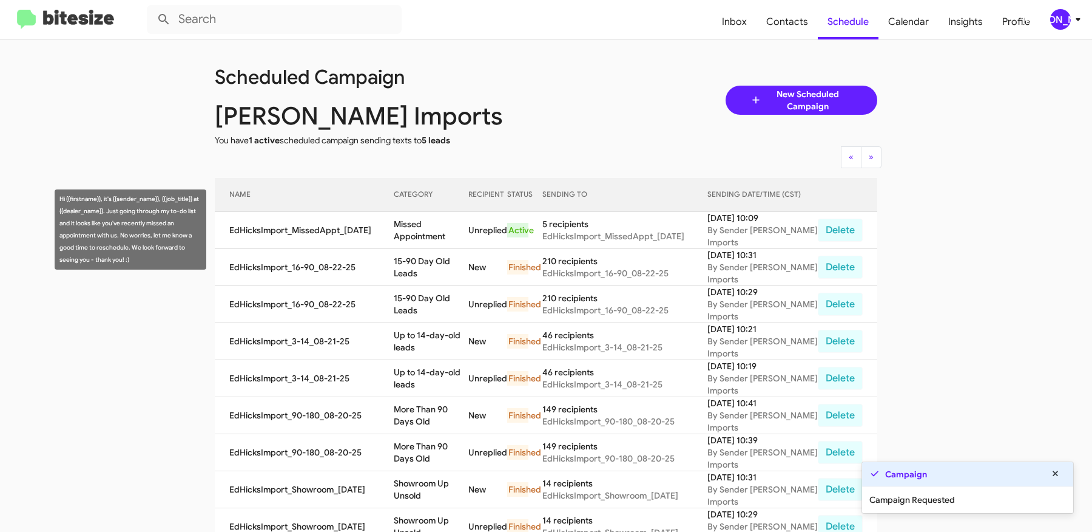
click at [414, 232] on td "Missed Appointment" at bounding box center [431, 230] width 75 height 37
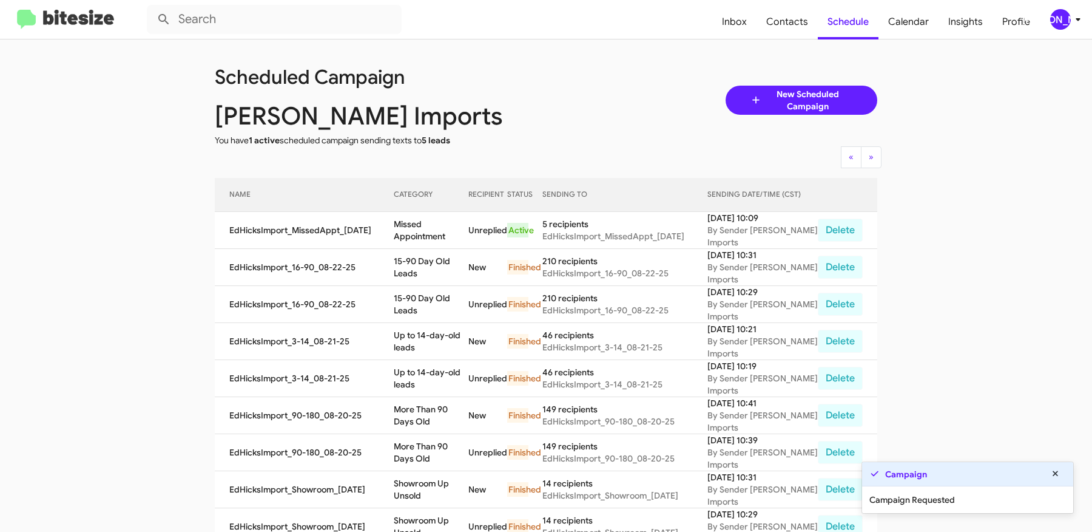
click at [414, 232] on td "Missed Appointment" at bounding box center [431, 230] width 75 height 37
click at [413, 225] on td "Missed Appointment" at bounding box center [431, 230] width 75 height 37
click at [428, 231] on td "Missed Appointment" at bounding box center [431, 230] width 75 height 37
copy td "Missed Appointment"
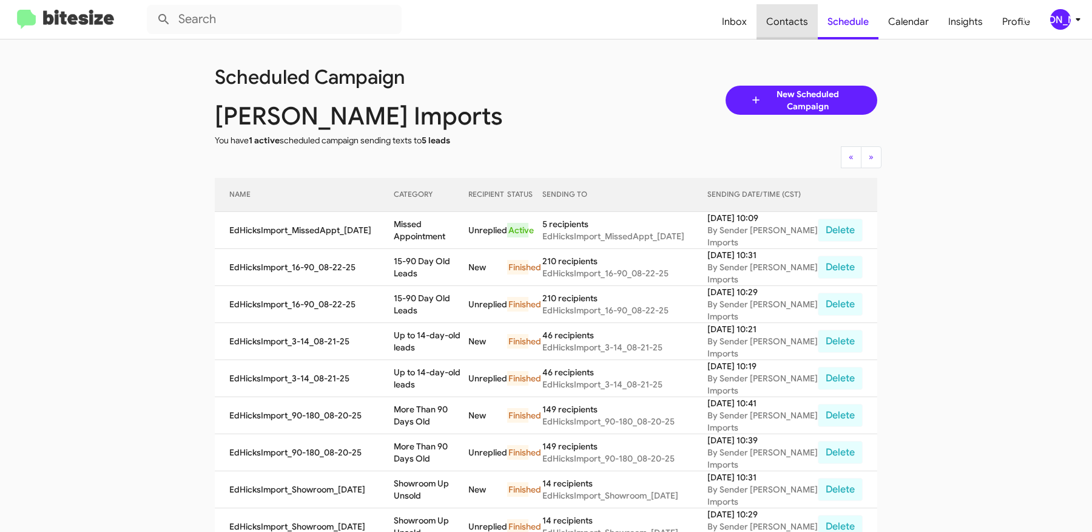
click at [798, 16] on span "Contacts" at bounding box center [787, 21] width 61 height 35
type input "in:groups"
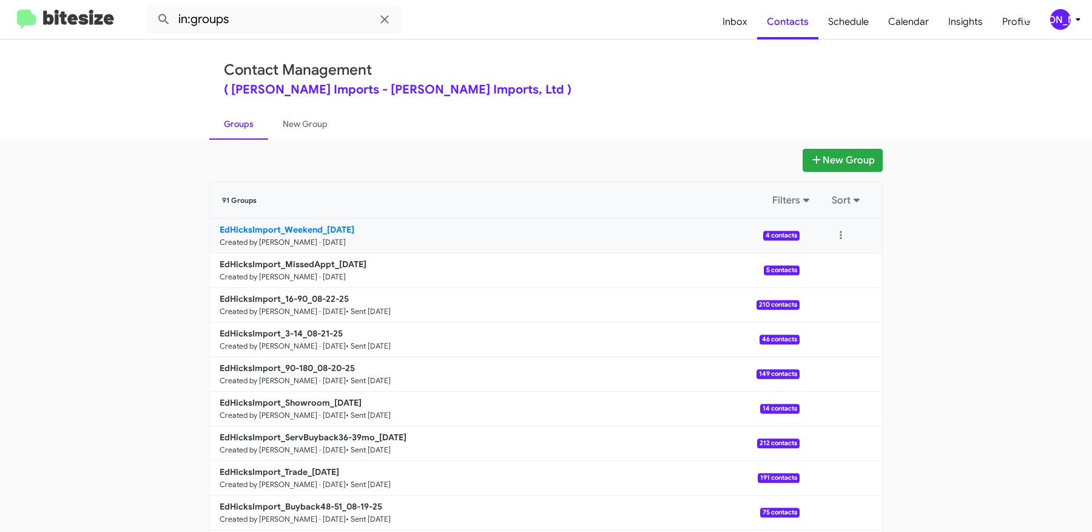
click at [293, 226] on b "EdHicksImport_Weekend_08-25-25" at bounding box center [287, 229] width 135 height 11
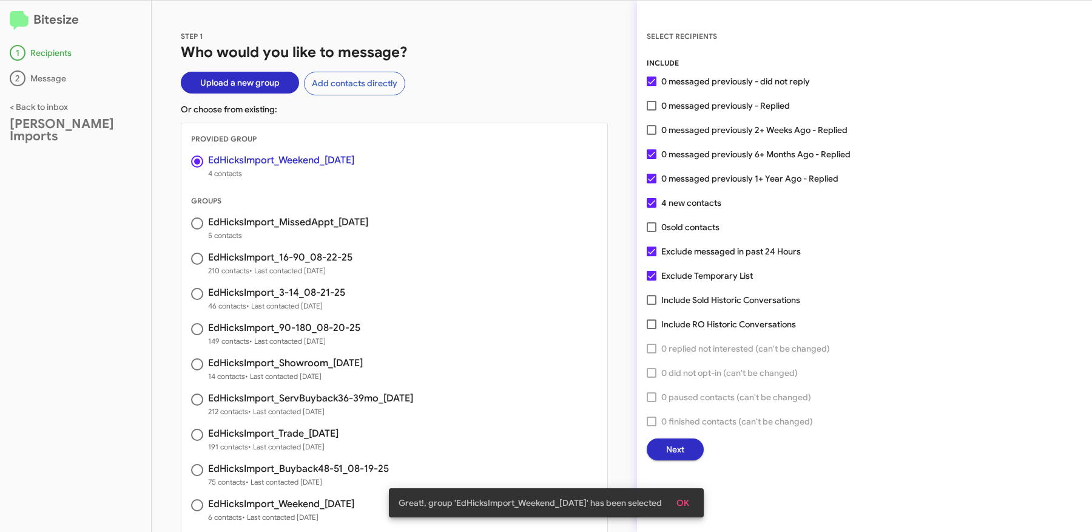
click at [692, 177] on span "0 messaged previously 1+ Year Ago - Replied" at bounding box center [749, 178] width 177 height 15
click at [652, 183] on input "0 messaged previously 1+ Year Ago - Replied" at bounding box center [651, 183] width 1 height 1
checkbox input "false"
click at [705, 159] on span "0 messaged previously 6+ Months Ago - Replied" at bounding box center [755, 154] width 189 height 15
click at [652, 159] on input "0 messaged previously 6+ Months Ago - Replied" at bounding box center [651, 159] width 1 height 1
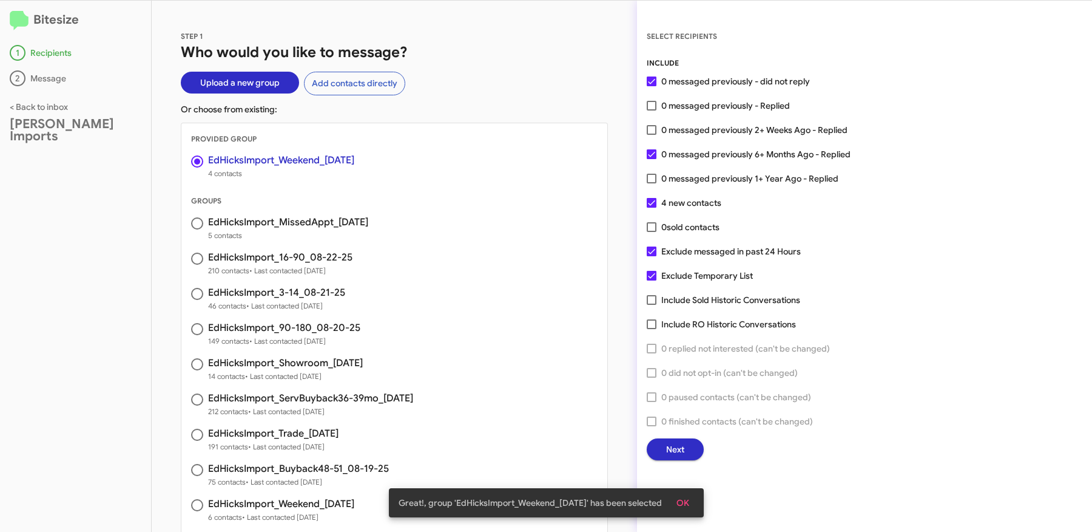
checkbox input "false"
click at [682, 445] on span "Next" at bounding box center [675, 449] width 18 height 22
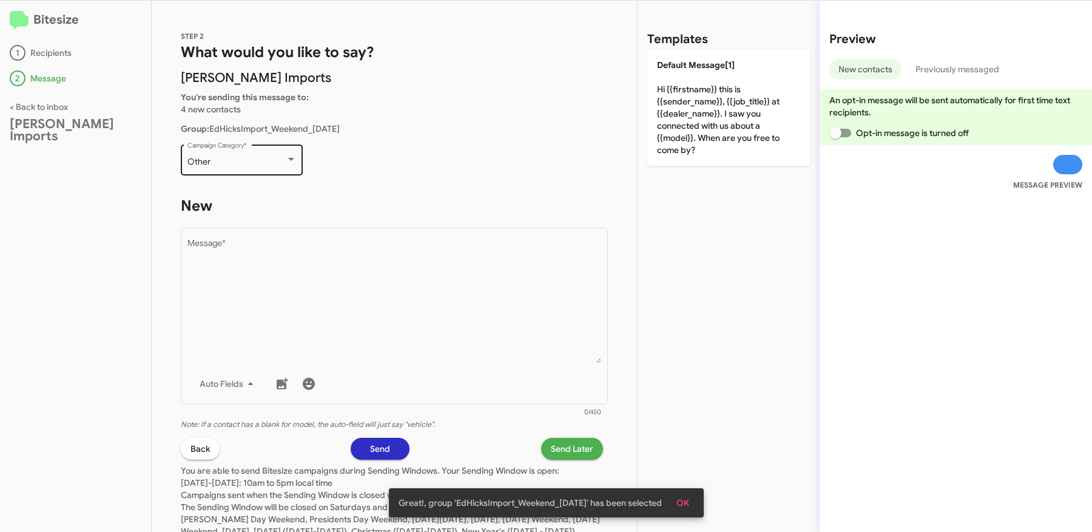
click at [224, 172] on div "Other Campaign Category *" at bounding box center [242, 158] width 109 height 33
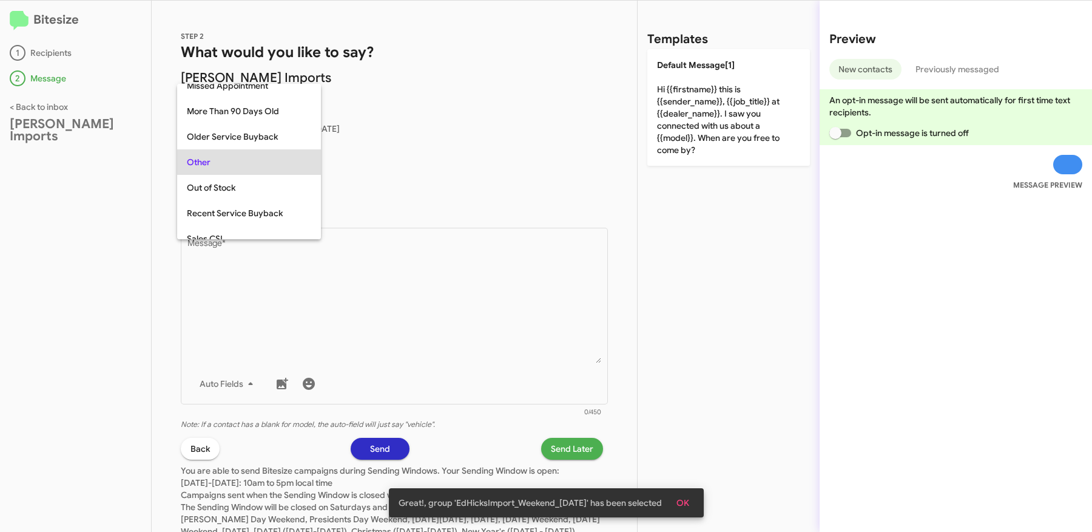
scroll to position [507, 0]
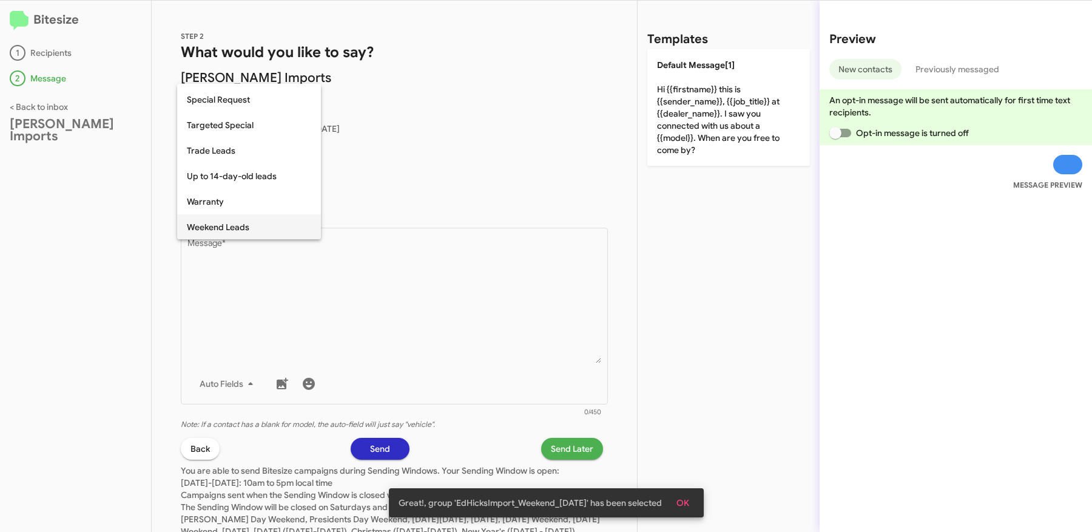
click at [225, 217] on span "Weekend Leads" at bounding box center [249, 226] width 124 height 25
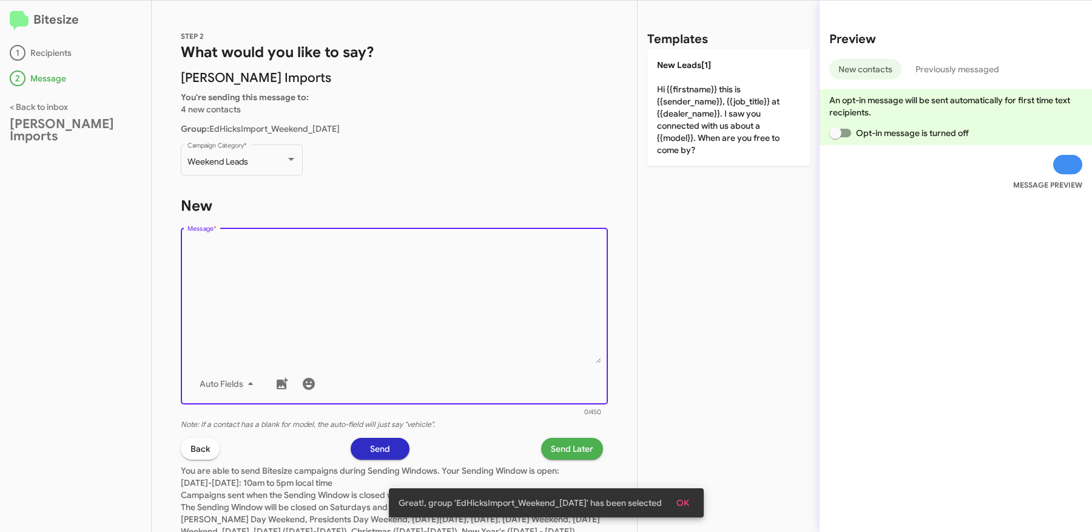
click at [303, 291] on textarea "Message *" at bounding box center [395, 301] width 414 height 124
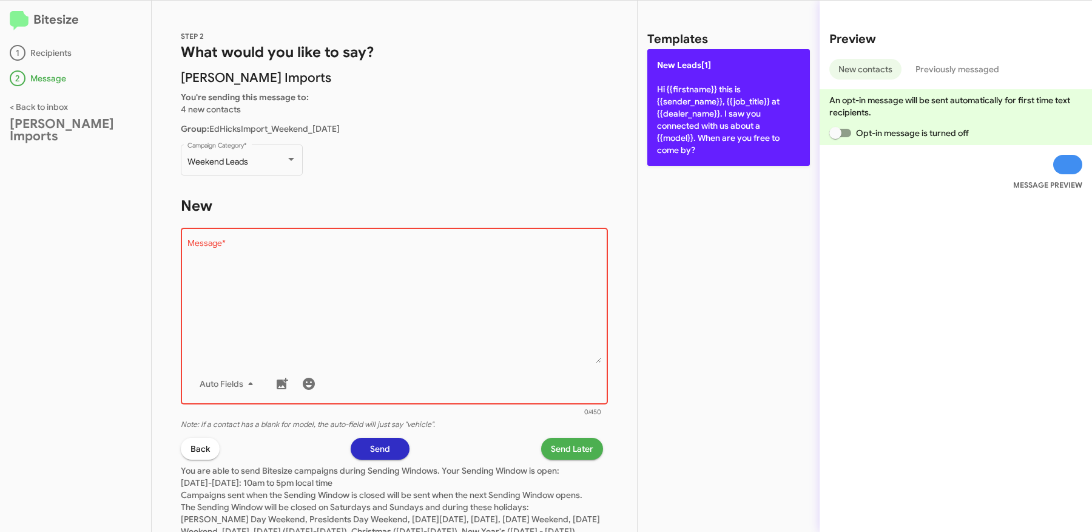
click at [687, 147] on p "New Leads[1] Hi {{firstname}} this is {{sender_name}}, {{job_title}} at {{deale…" at bounding box center [728, 107] width 163 height 117
type textarea "Hi {{firstname}} this is {{sender_name}}, {{job_title}} at {{dealer_name}}. I s…"
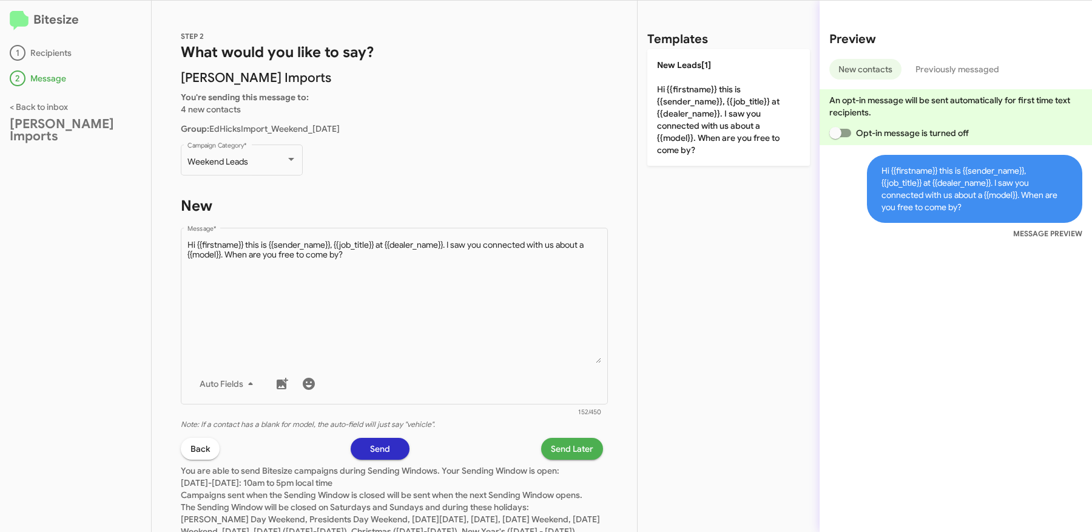
click at [593, 452] on button "Send Later" at bounding box center [572, 449] width 62 height 22
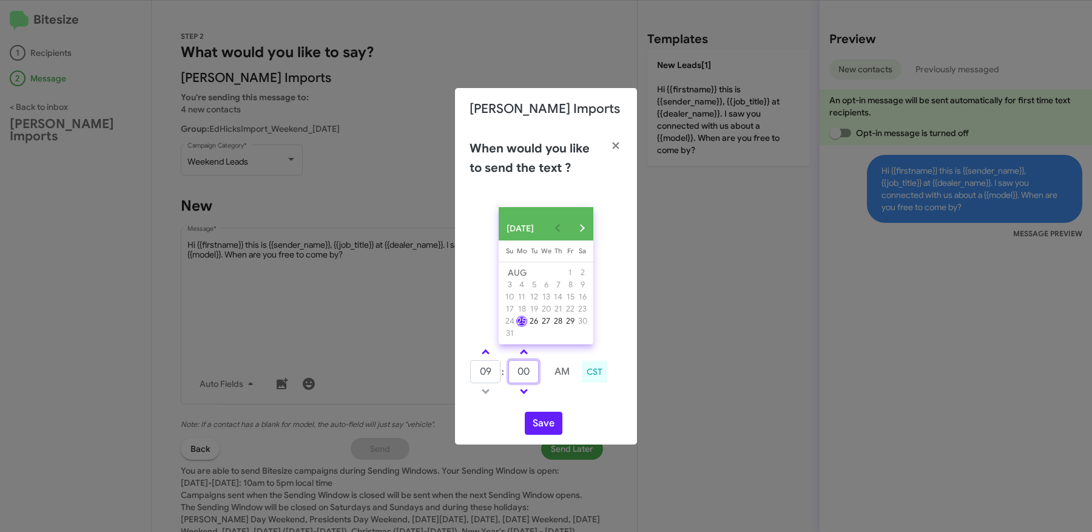
drag, startPoint x: 532, startPoint y: 378, endPoint x: 498, endPoint y: 368, distance: 35.5
click at [499, 368] on tr "09 : 00 AM" at bounding box center [524, 371] width 109 height 24
type input "49"
click at [544, 422] on button "Save" at bounding box center [544, 422] width 38 height 23
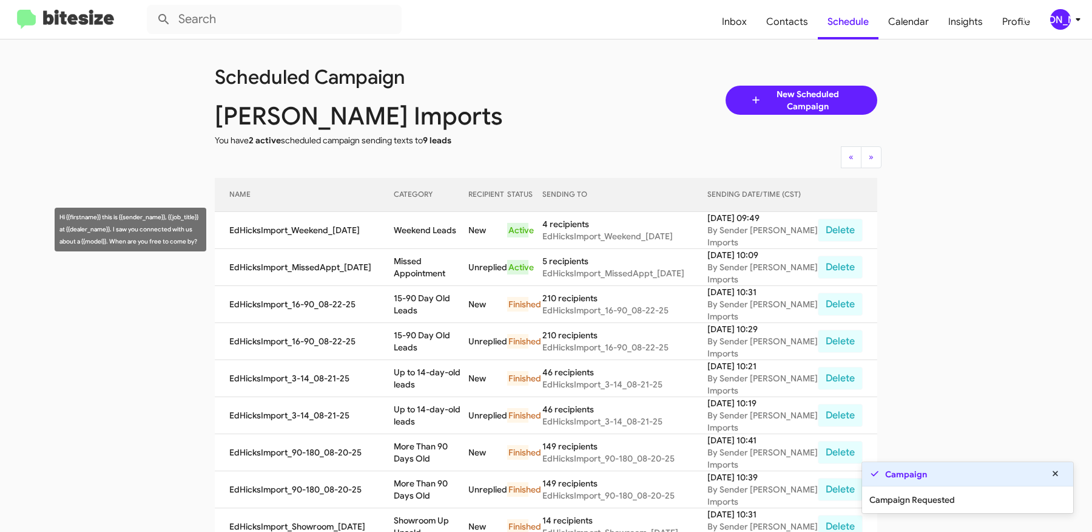
click at [409, 229] on td "Weekend Leads" at bounding box center [431, 230] width 75 height 37
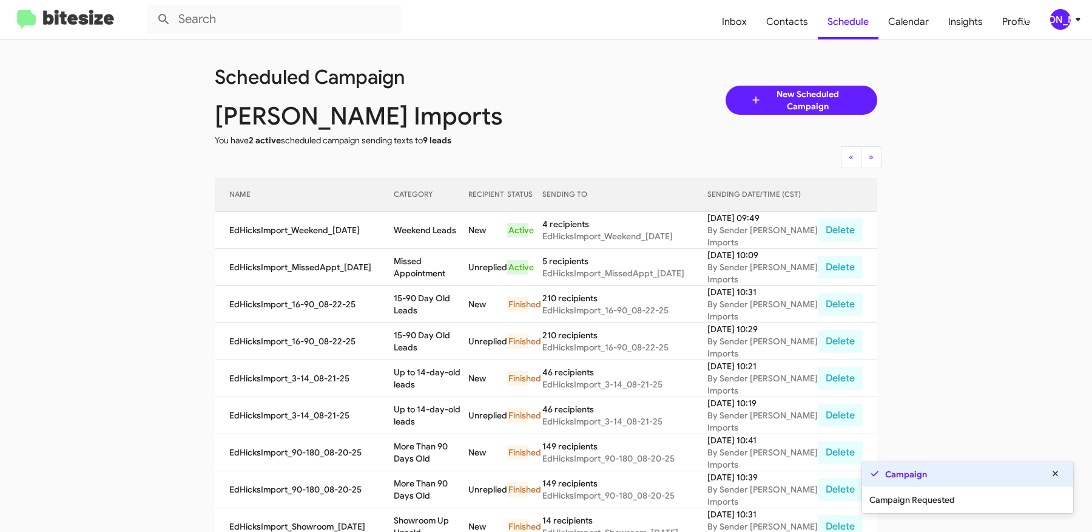
click at [409, 229] on td "Weekend Leads" at bounding box center [431, 230] width 75 height 37
click at [457, 231] on td "Weekend Leads" at bounding box center [431, 230] width 75 height 37
copy td "Weekend Leads"
click at [120, 224] on app-scheduler "Scheduled Campaign Ed Hicks Imports You have 2 active scheduled campaign sendin…" at bounding box center [546, 502] width 1092 height 927
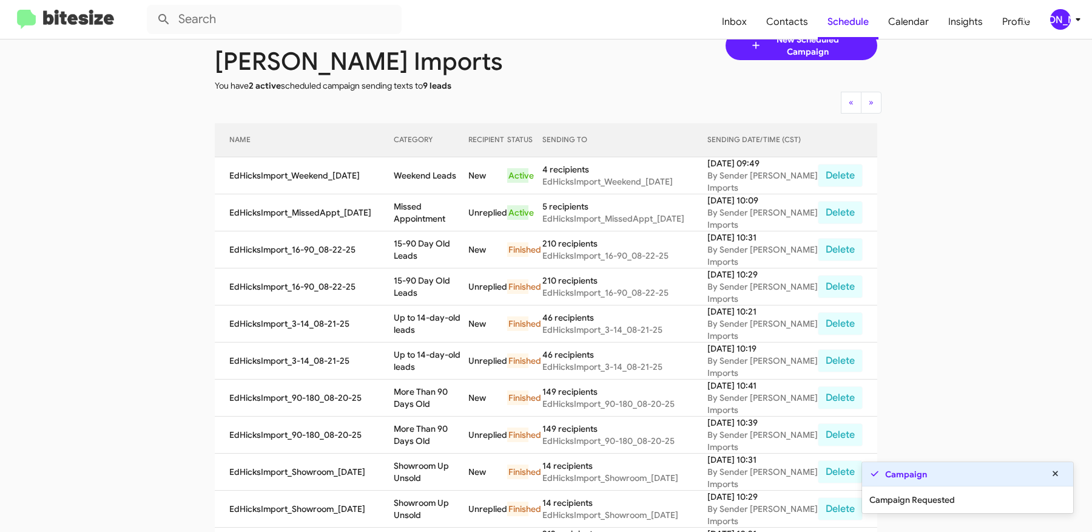
scroll to position [55, 0]
click at [1066, 18] on div "[PERSON_NAME]" at bounding box center [1060, 19] width 21 height 21
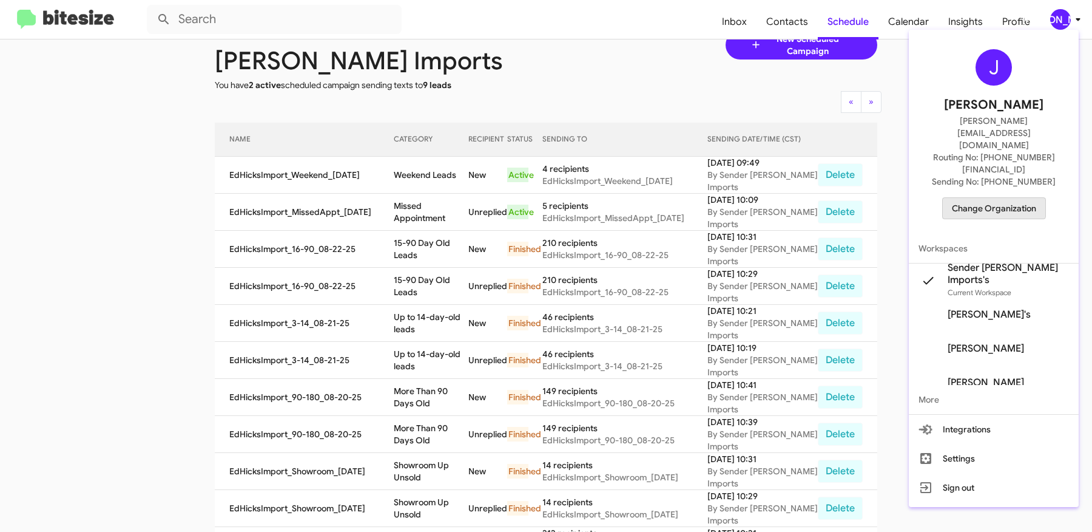
click at [992, 198] on span "Change Organization" at bounding box center [994, 208] width 84 height 21
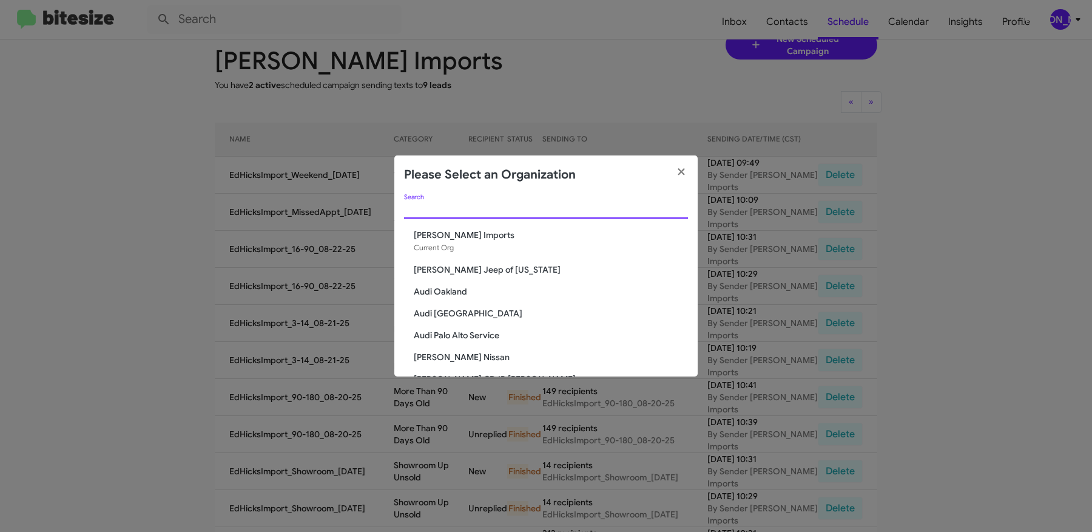
click at [494, 205] on input "Search" at bounding box center [546, 210] width 284 height 10
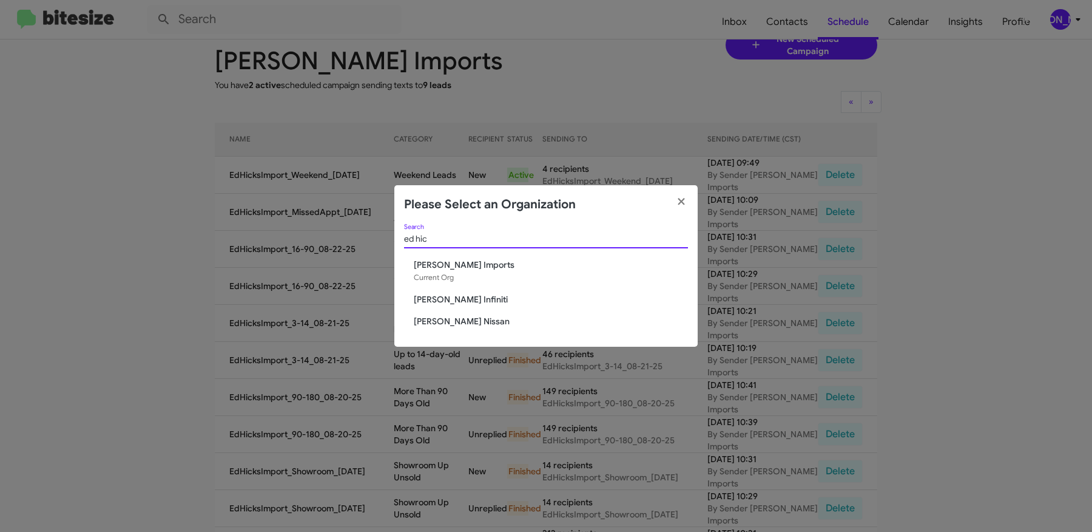
type input "ed hic"
click at [428, 296] on span "Ed Hicks Infiniti" at bounding box center [551, 299] width 274 height 12
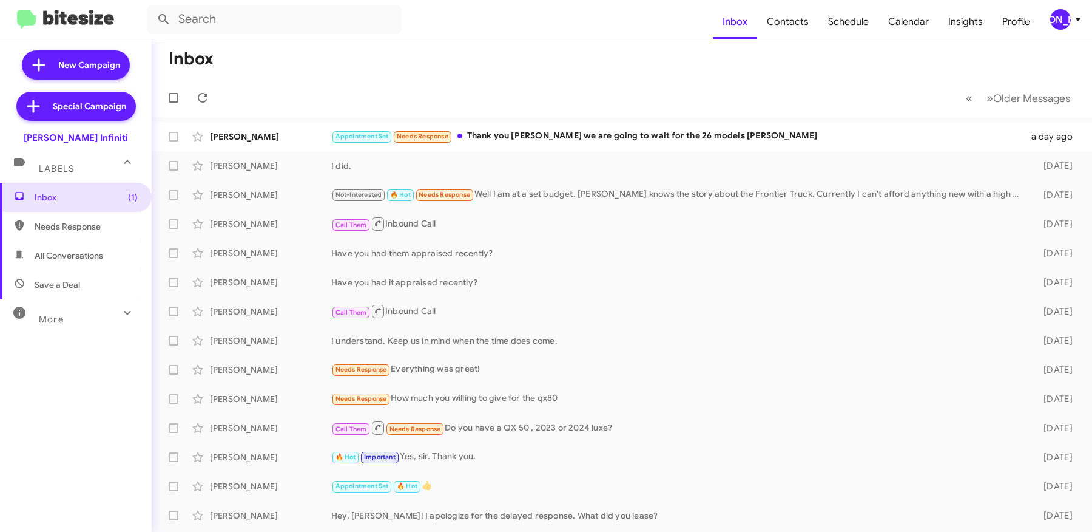
click at [1052, 27] on span "[PERSON_NAME]" at bounding box center [1068, 19] width 36 height 21
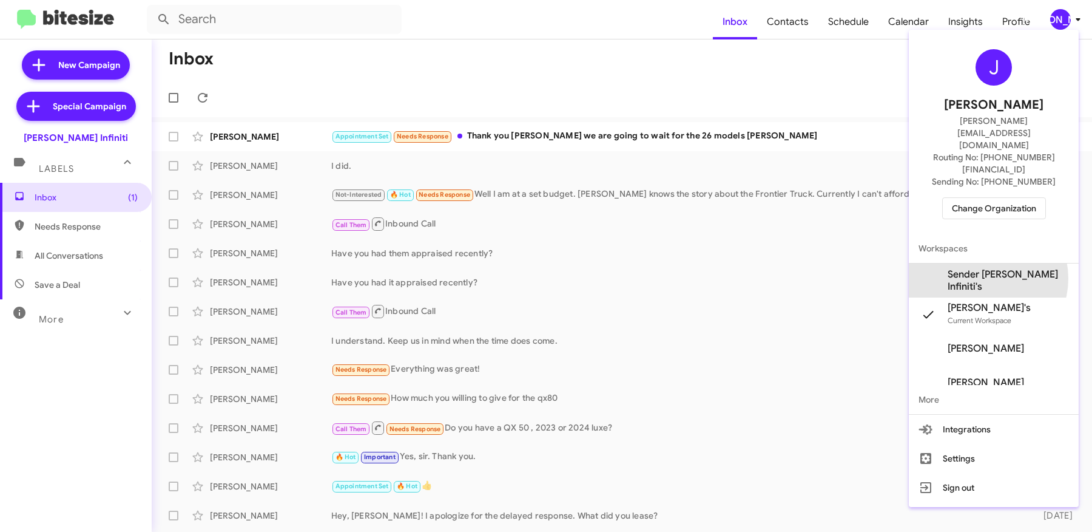
click at [994, 268] on span "Sender [PERSON_NAME] Infiniti's" at bounding box center [1008, 280] width 121 height 24
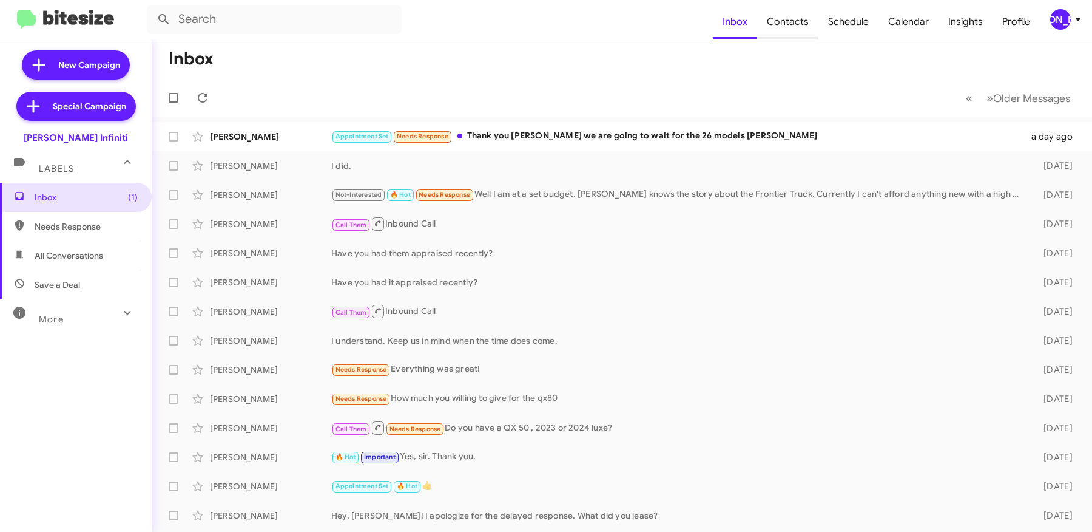
click at [791, 25] on span "Contacts" at bounding box center [787, 21] width 61 height 35
type input "in:groups"
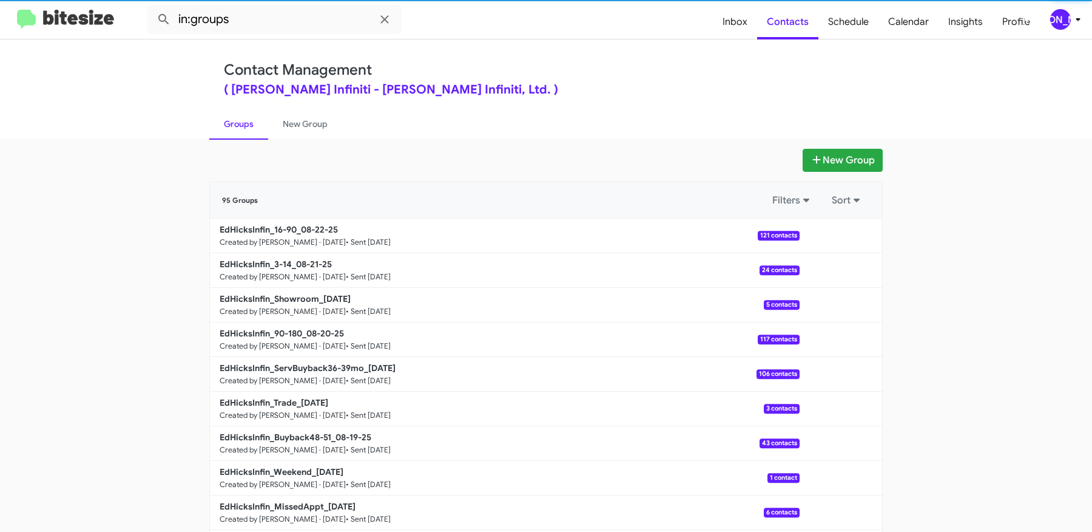
click at [1052, 25] on span "[PERSON_NAME]" at bounding box center [1068, 19] width 36 height 21
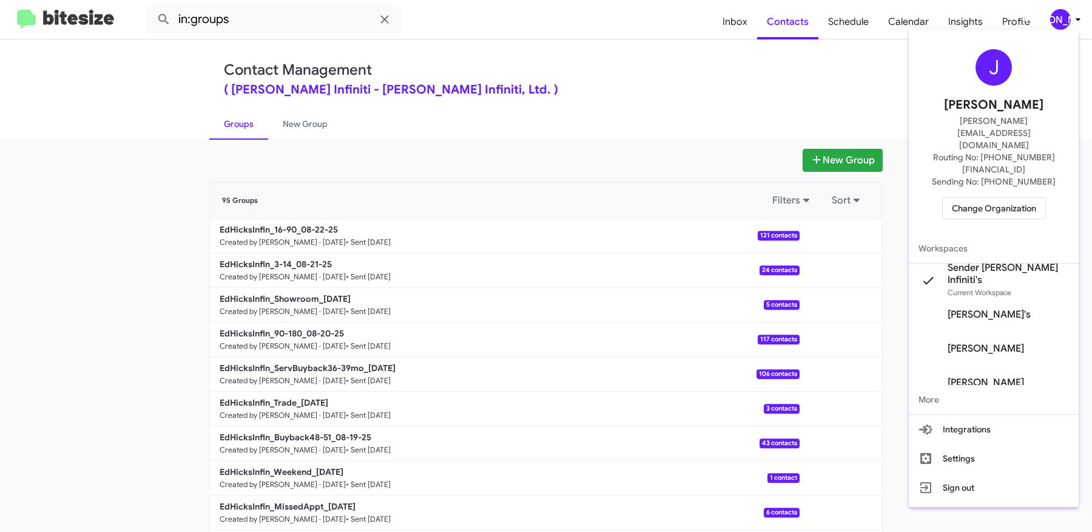
click at [651, 53] on div at bounding box center [546, 266] width 1092 height 532
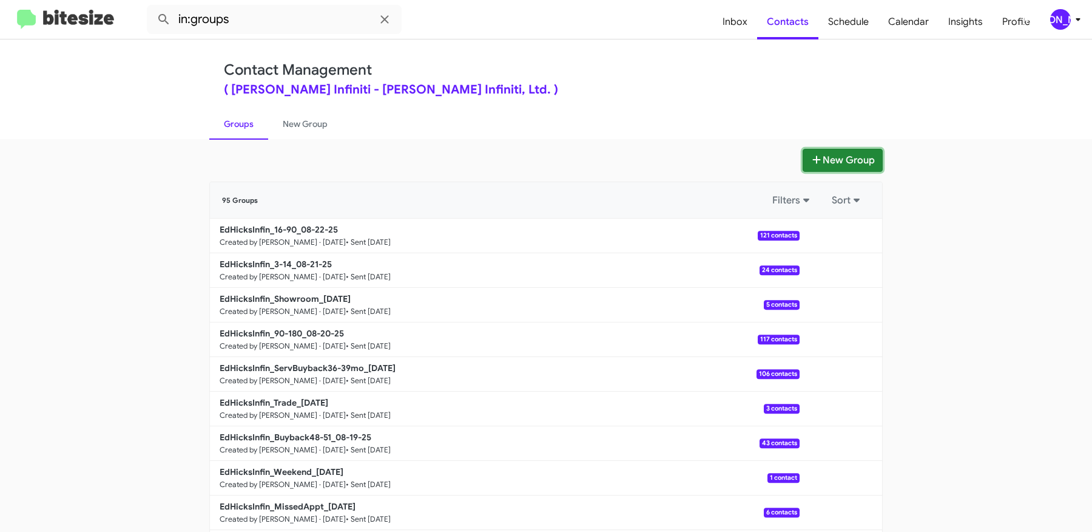
click at [872, 157] on button "New Group" at bounding box center [843, 160] width 80 height 23
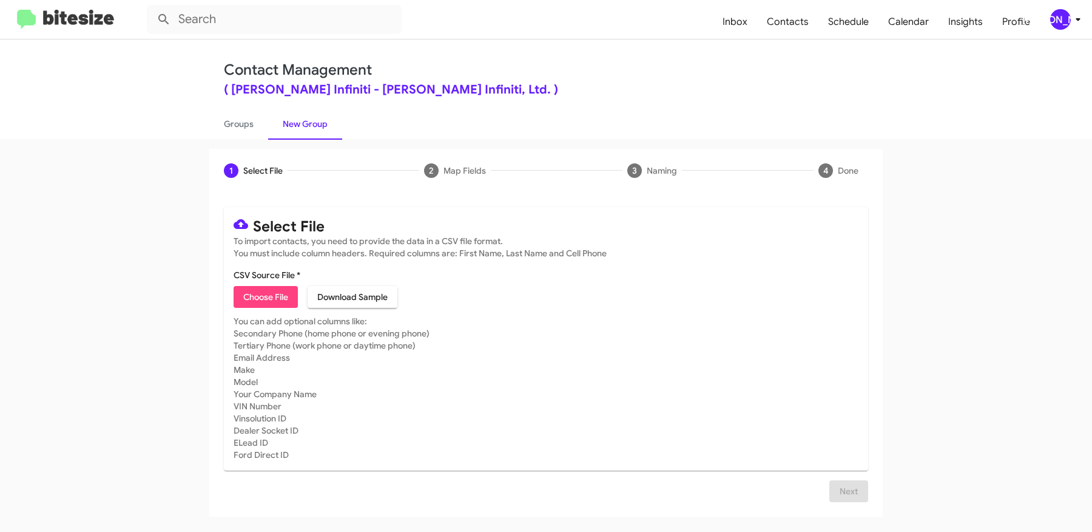
click at [268, 286] on span "Choose File" at bounding box center [265, 297] width 45 height 22
type input "EdHicksInfin_MissedAppt_08-25-25"
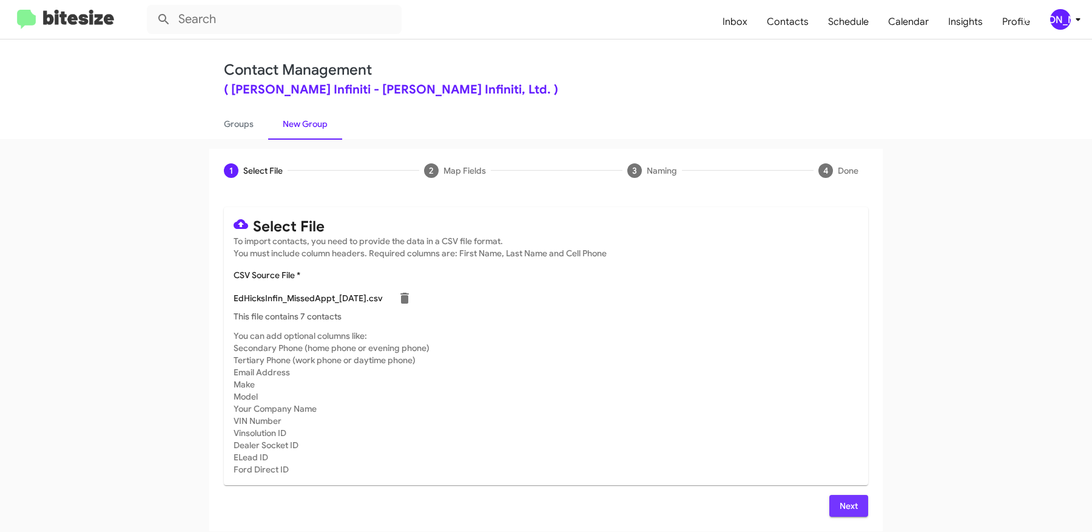
click at [844, 501] on span "Next" at bounding box center [848, 506] width 19 height 22
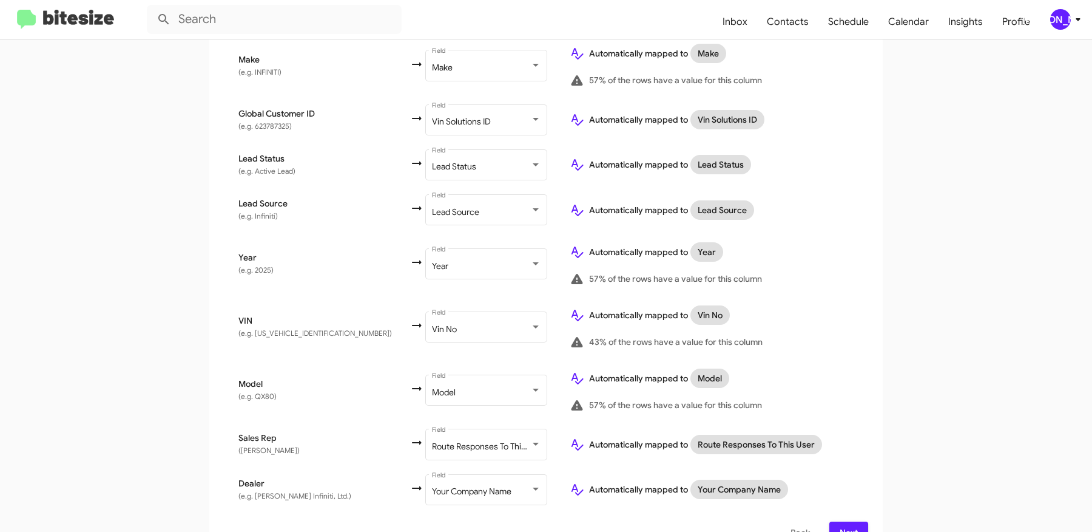
scroll to position [616, 0]
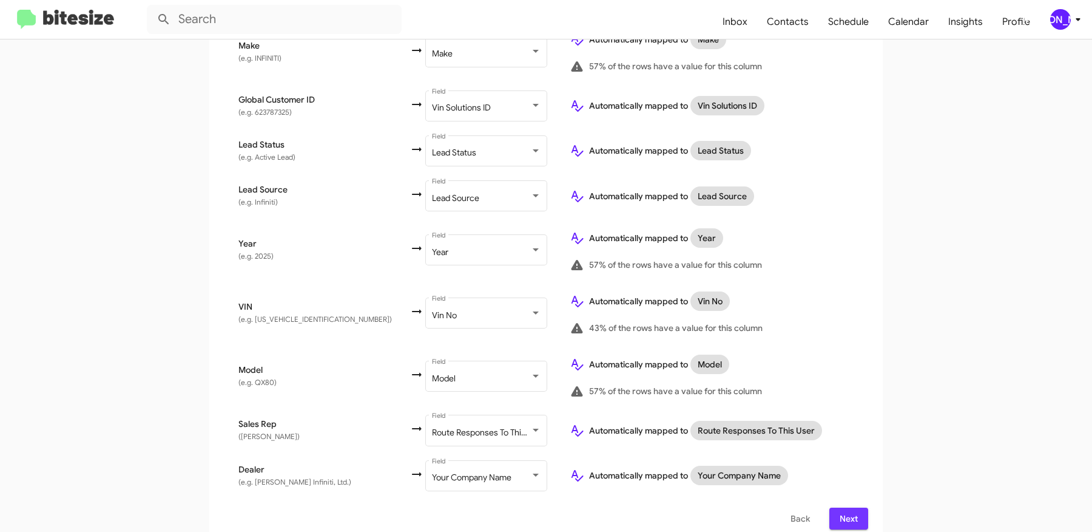
click at [848, 507] on span "Next" at bounding box center [848, 518] width 19 height 22
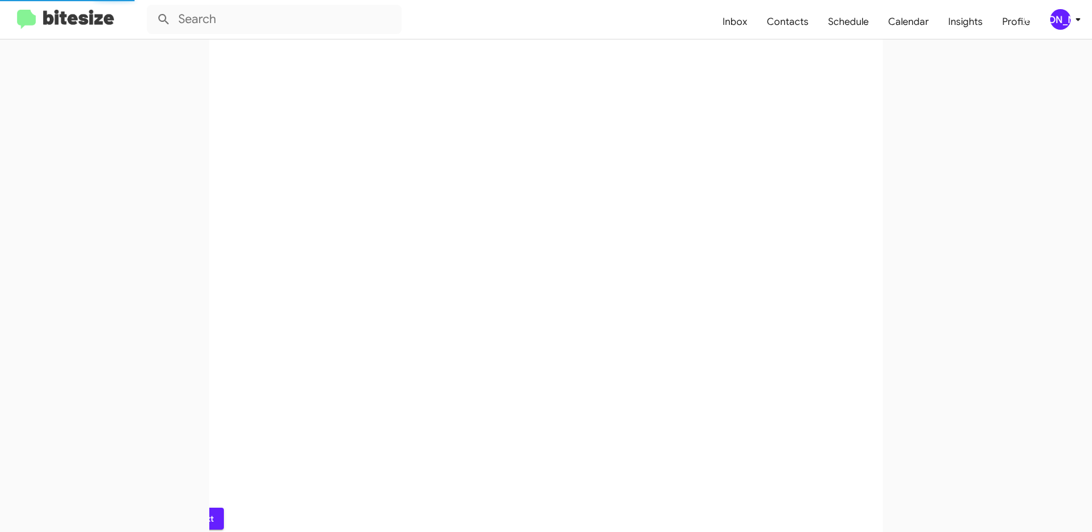
scroll to position [0, 0]
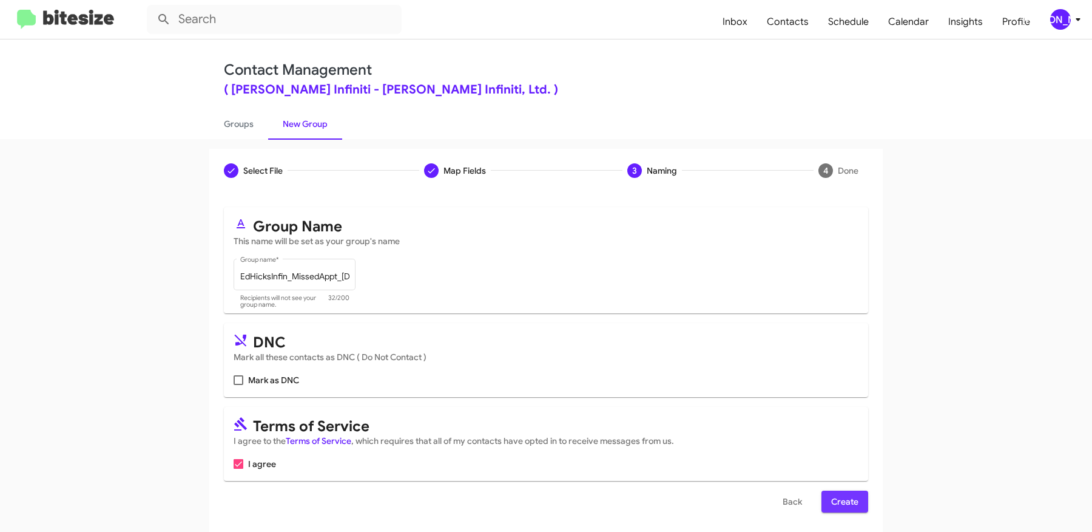
click at [838, 501] on span "Create" at bounding box center [844, 501] width 27 height 22
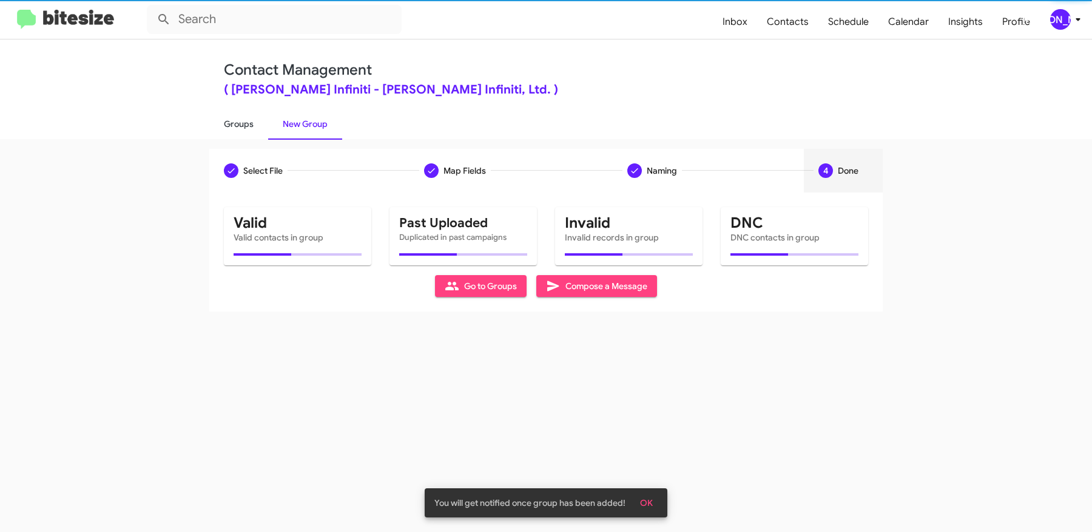
click at [232, 122] on link "Groups" at bounding box center [238, 124] width 59 height 32
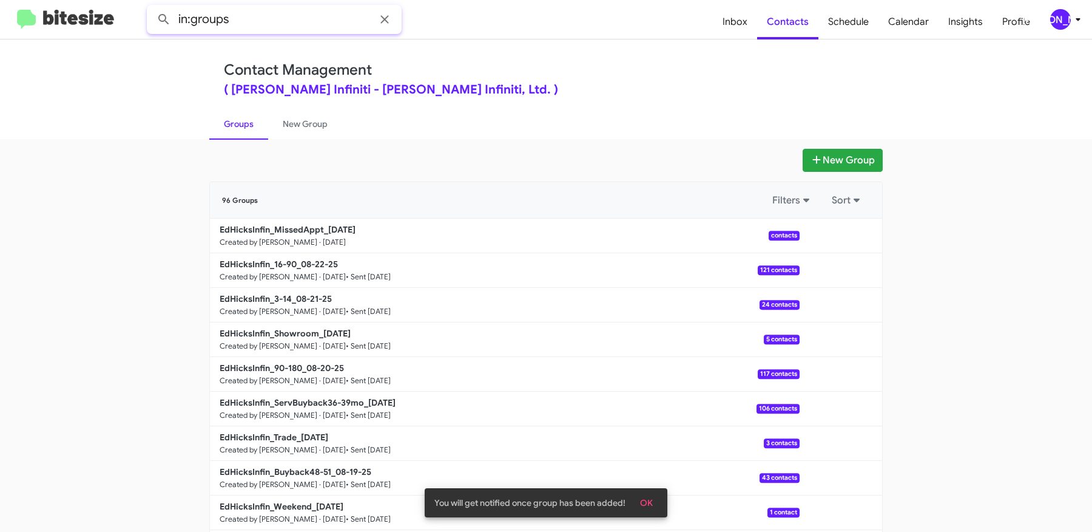
click at [286, 21] on input "in:groups" at bounding box center [274, 19] width 255 height 29
type input "in:groups missed"
click at [152, 7] on button at bounding box center [164, 19] width 24 height 24
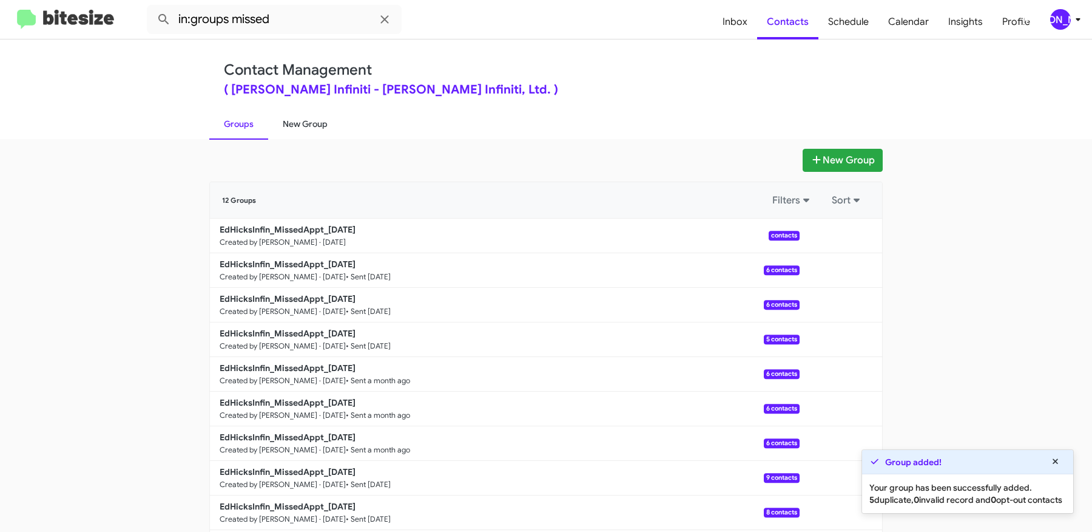
click at [306, 120] on link "New Group" at bounding box center [305, 124] width 74 height 32
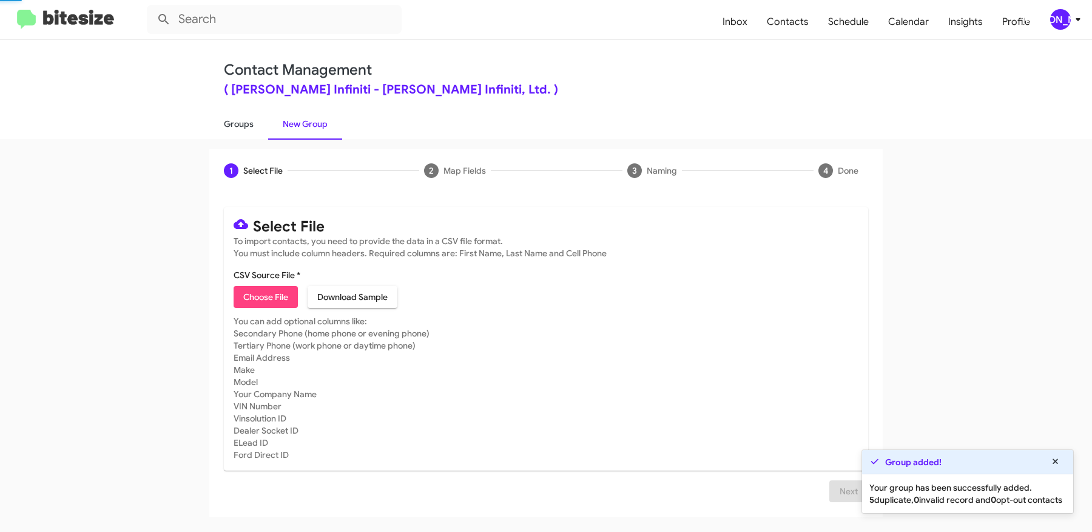
click at [235, 124] on link "Groups" at bounding box center [238, 124] width 59 height 32
type input "in:groups"
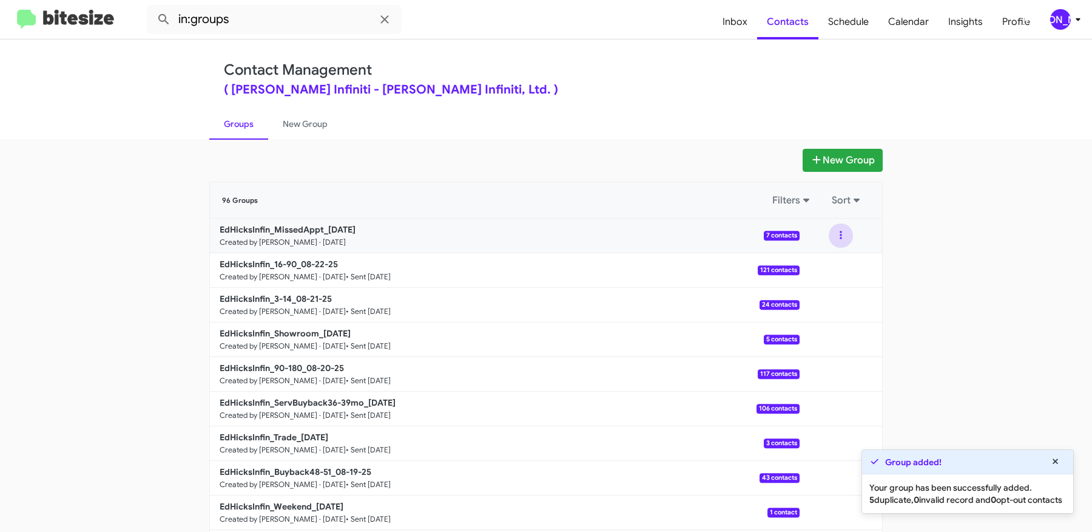
click at [833, 228] on button at bounding box center [841, 235] width 24 height 24
click at [826, 254] on button "View contacts" at bounding box center [804, 268] width 97 height 29
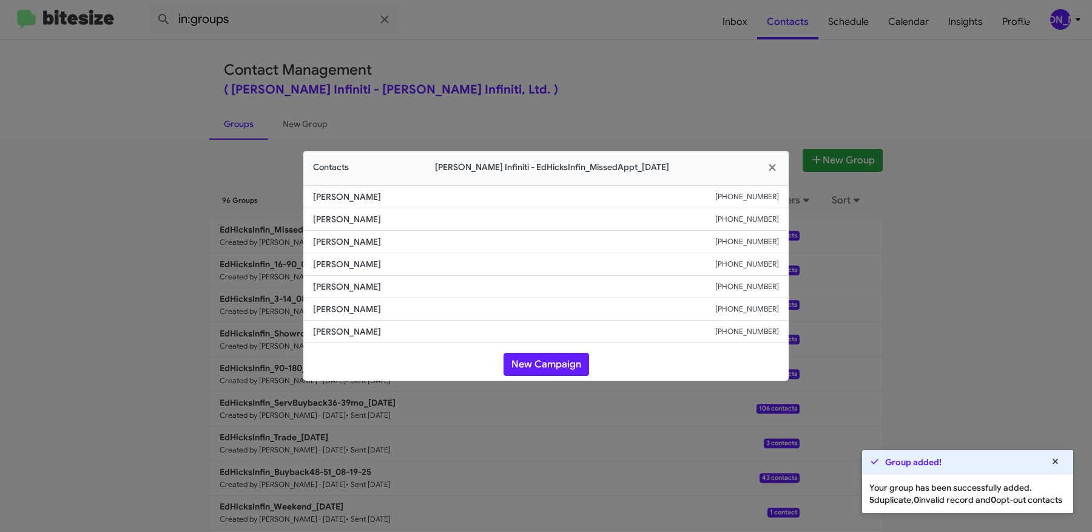
click at [747, 227] on li "Lisa Moreno +13617428798" at bounding box center [545, 219] width 485 height 22
click at [748, 220] on small "+13617428798" at bounding box center [747, 219] width 64 height 12
click at [749, 219] on small "+13617428798" at bounding box center [747, 219] width 64 height 12
copy small "13617428798"
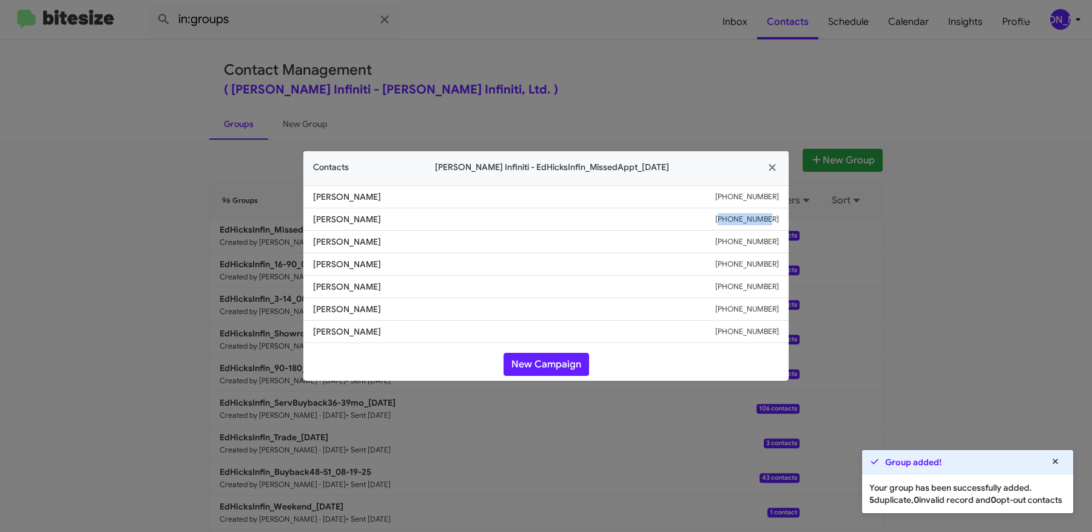
copy small "13617428798"
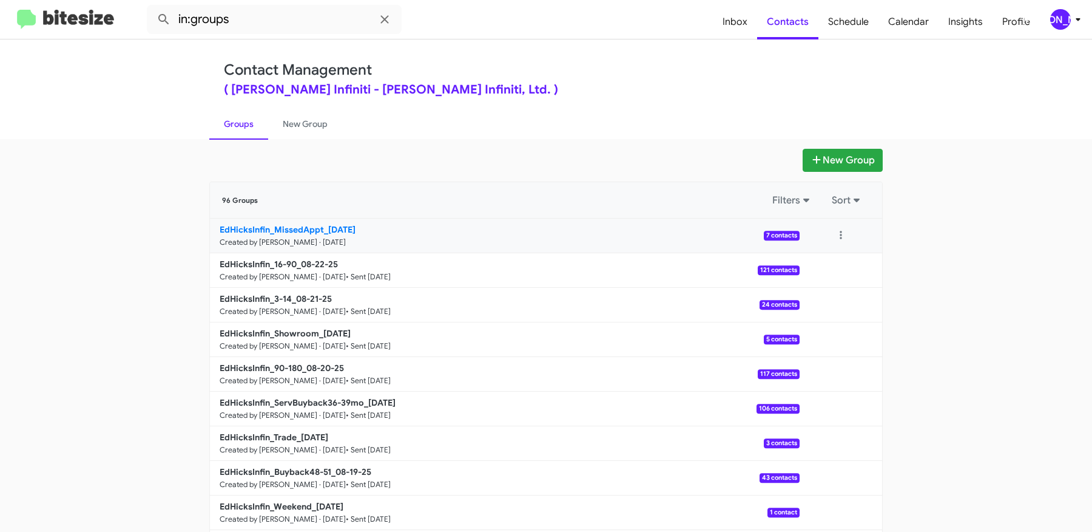
click at [337, 224] on b "EdHicksInfin_MissedAppt_08-25-25" at bounding box center [288, 229] width 136 height 11
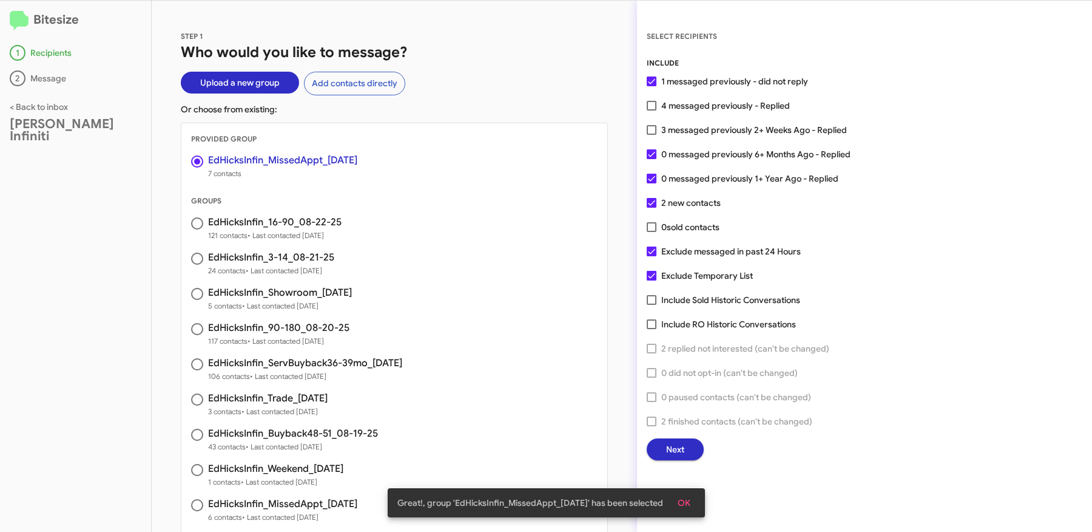
click at [687, 452] on button "Next" at bounding box center [675, 449] width 57 height 22
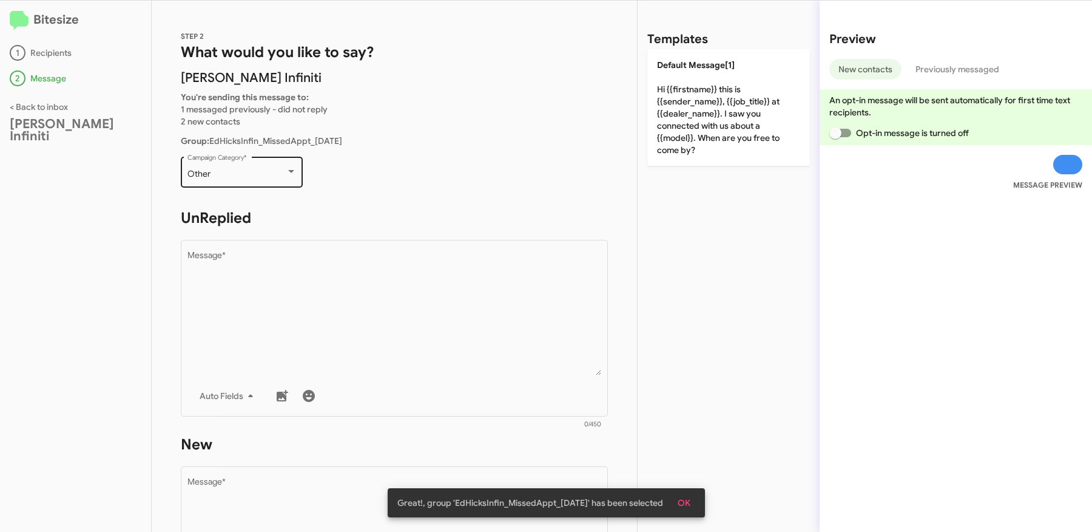
click at [247, 174] on div "Other" at bounding box center [237, 174] width 98 height 10
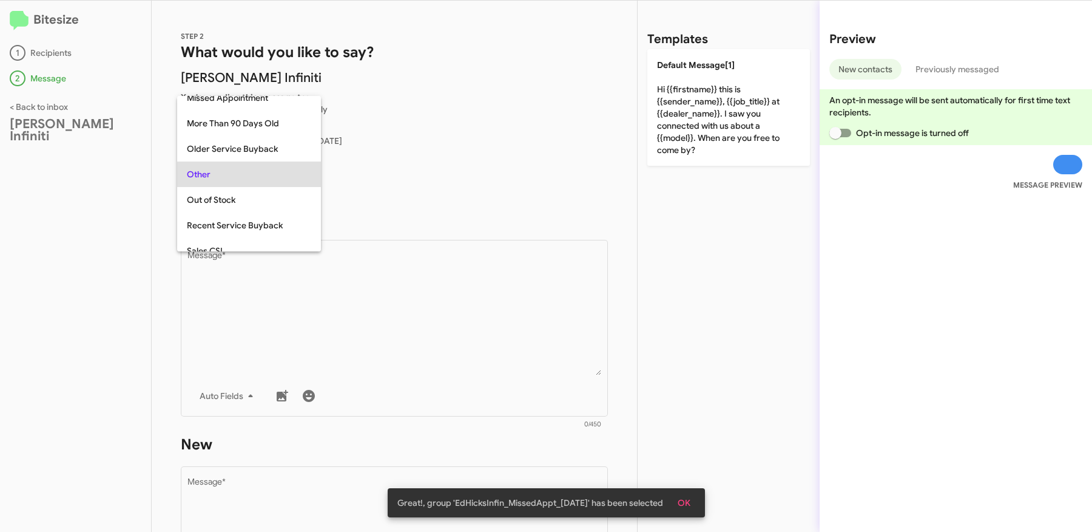
scroll to position [229, 0]
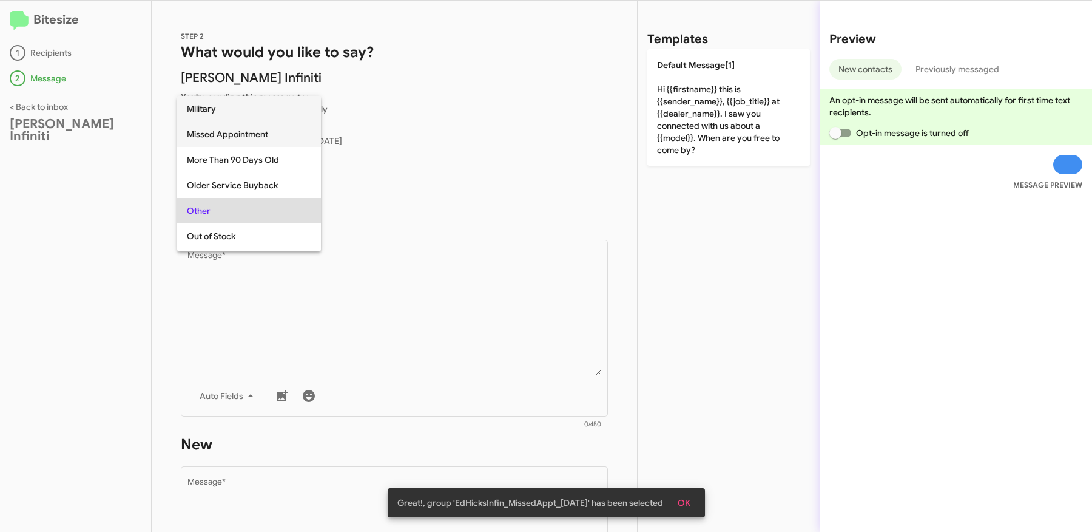
click at [220, 132] on span "Missed Appointment" at bounding box center [249, 133] width 124 height 25
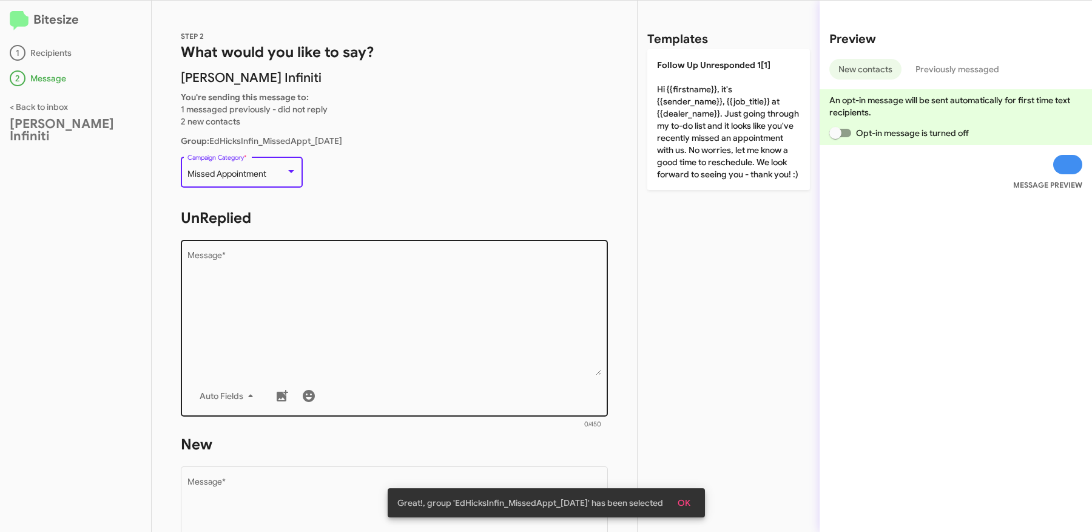
click at [350, 317] on textarea "Message *" at bounding box center [395, 313] width 414 height 124
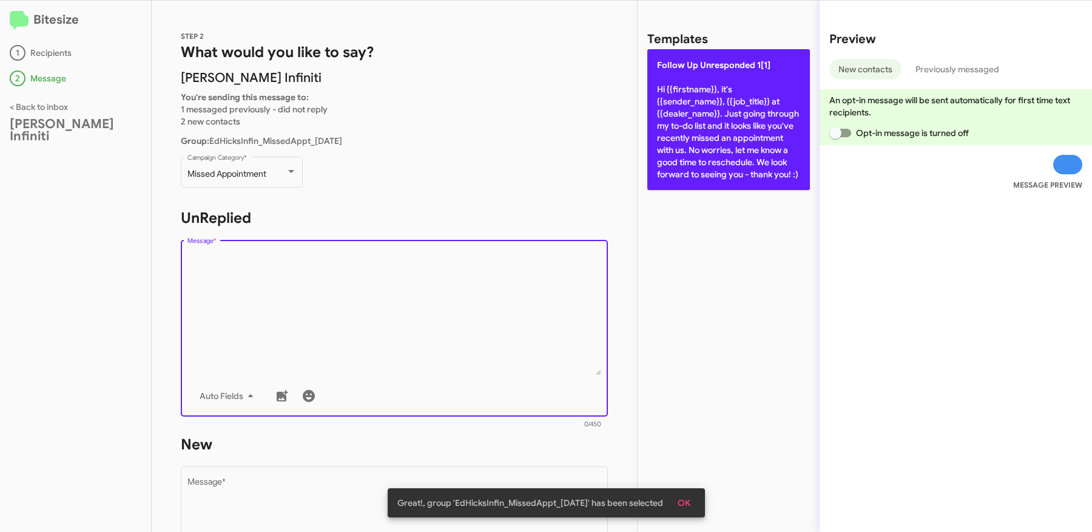
click at [716, 98] on p "Follow Up Unresponded 1[1] Hi {{firstname}}, it's {{sender_name}}, {{job_title}…" at bounding box center [728, 119] width 163 height 141
type textarea "Hi {{firstname}}, it's {{sender_name}}, {{job_title}} at {{dealer_name}}. Just …"
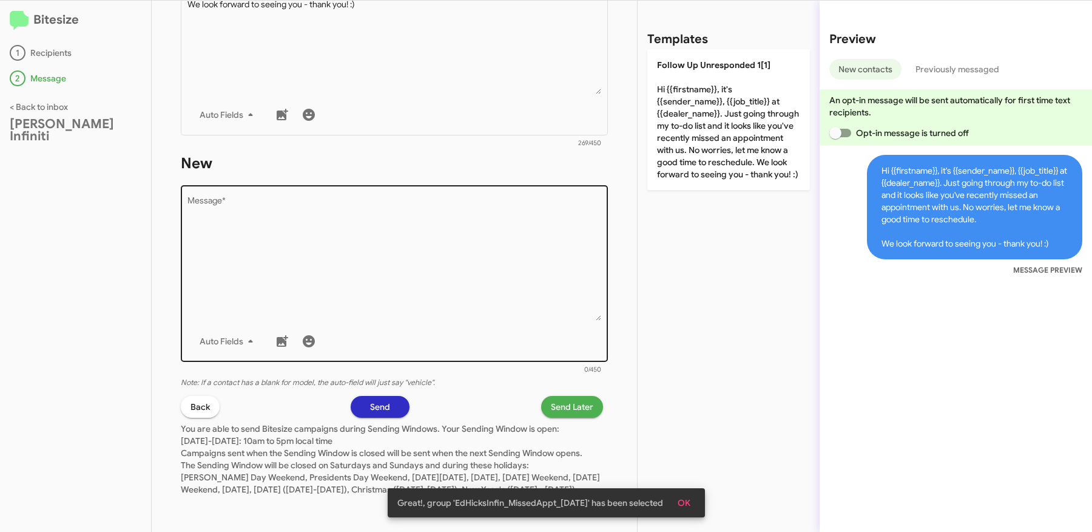
scroll to position [292, 0]
click at [456, 288] on textarea "Message *" at bounding box center [395, 259] width 414 height 124
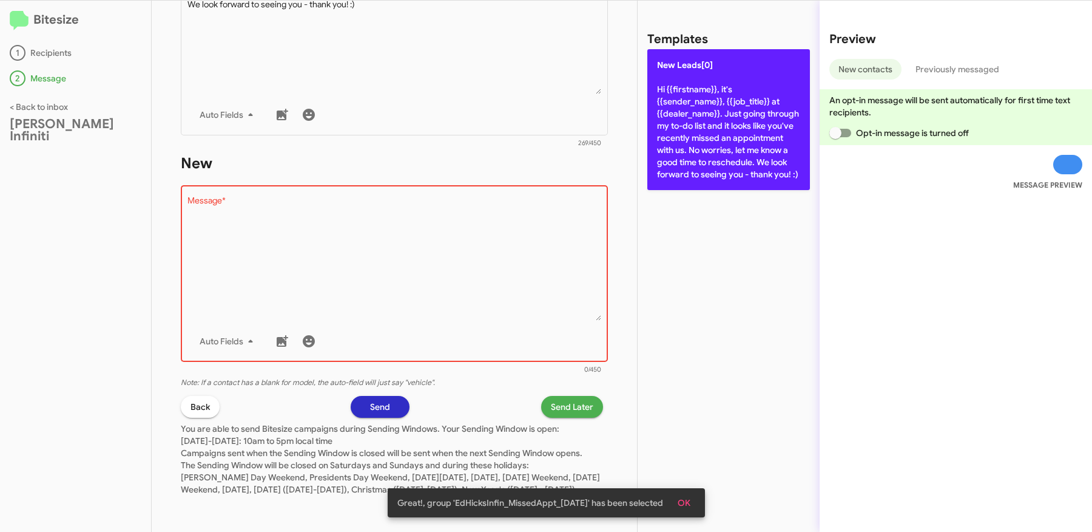
click at [722, 120] on p "New Leads[0] Hi {{firstname}}, it's {{sender_name}}, {{job_title}} at {{dealer_…" at bounding box center [728, 119] width 163 height 141
type textarea "Hi {{firstname}}, it's {{sender_name}}, {{job_title}} at {{dealer_name}}. Just …"
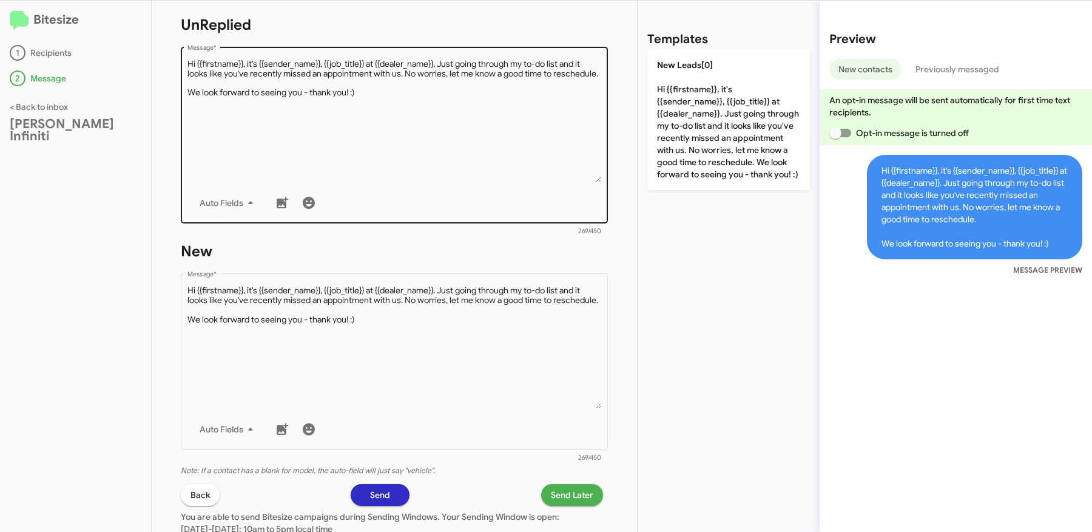
scroll to position [235, 0]
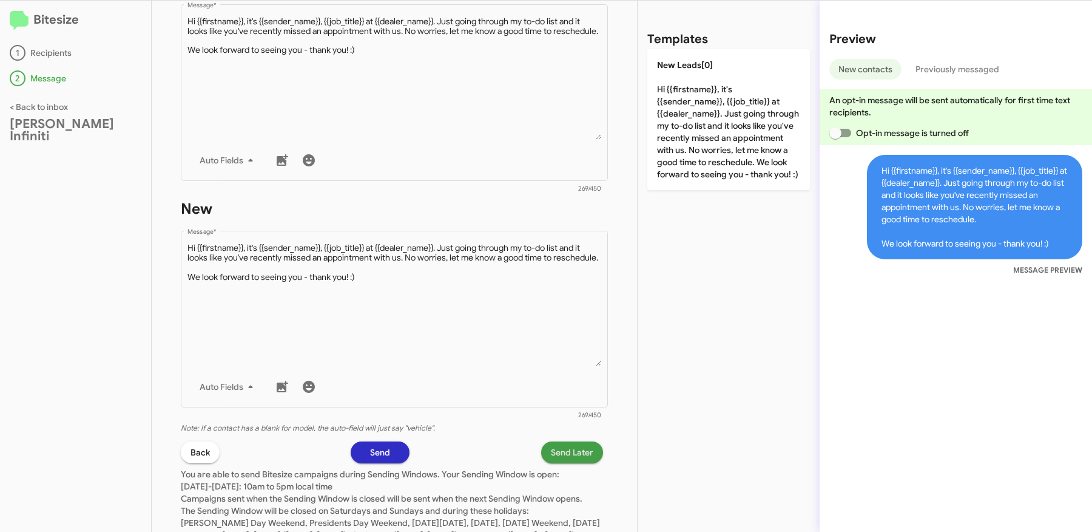
click at [568, 456] on span "Send Later" at bounding box center [572, 452] width 42 height 22
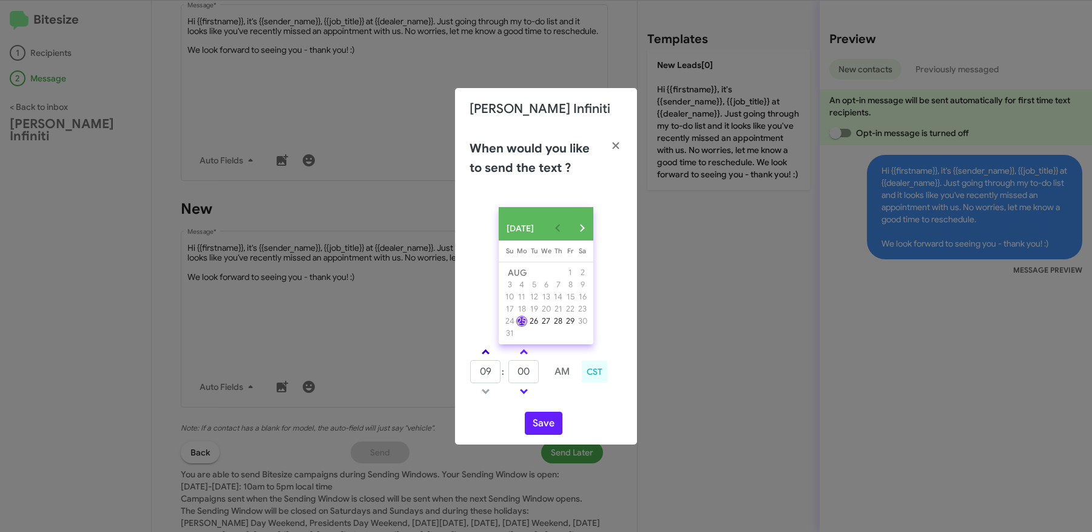
click at [488, 352] on link at bounding box center [485, 352] width 21 height 14
type input "10"
drag, startPoint x: 524, startPoint y: 376, endPoint x: 551, endPoint y: 375, distance: 26.7
click at [533, 376] on input "00" at bounding box center [524, 371] width 30 height 23
type input "08"
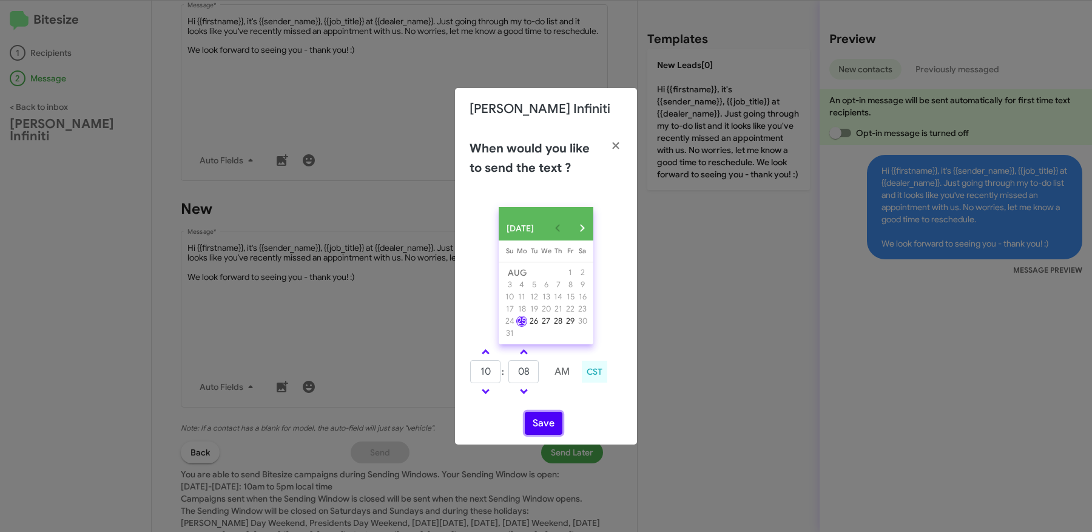
click at [539, 427] on button "Save" at bounding box center [544, 422] width 38 height 23
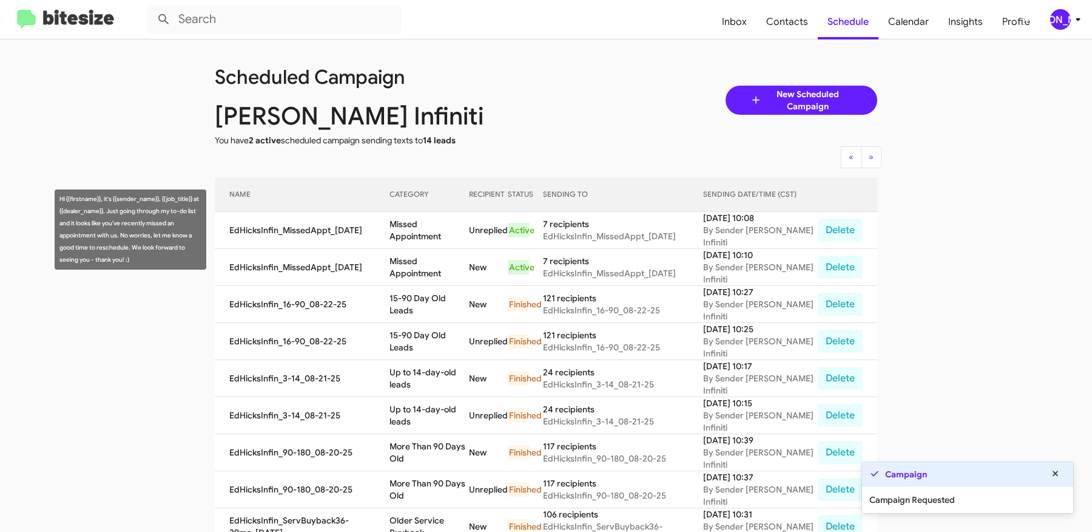
click at [415, 232] on td "Missed Appointment" at bounding box center [429, 230] width 79 height 37
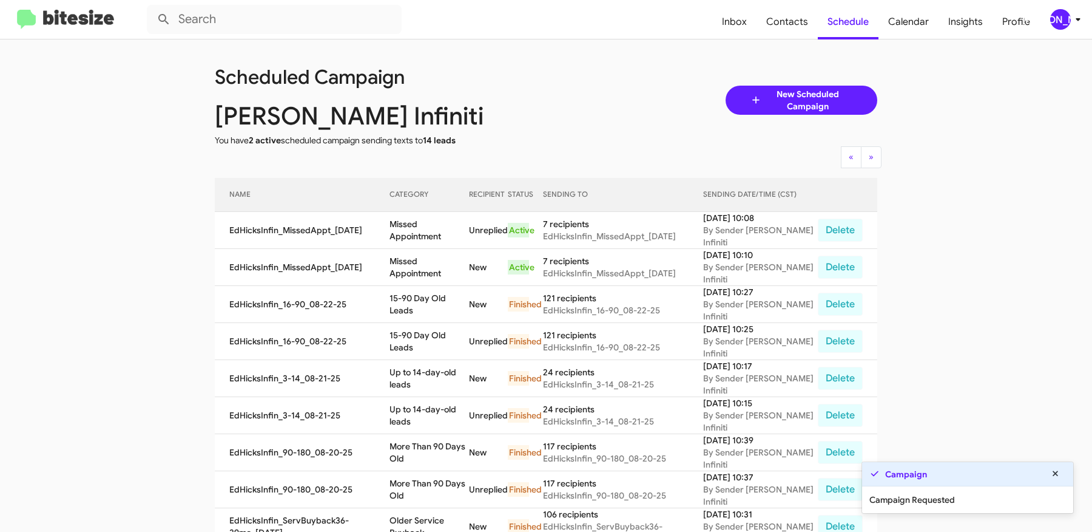
click at [415, 232] on td "Missed Appointment" at bounding box center [429, 230] width 79 height 37
click at [462, 232] on td "Missed Appointment" at bounding box center [429, 230] width 79 height 37
copy td "Missed Appointment"
click at [137, 168] on app-scheduler "Scheduled Campaign Ed Hicks Infiniti You have 2 active scheduled campaign sendi…" at bounding box center [546, 502] width 1092 height 927
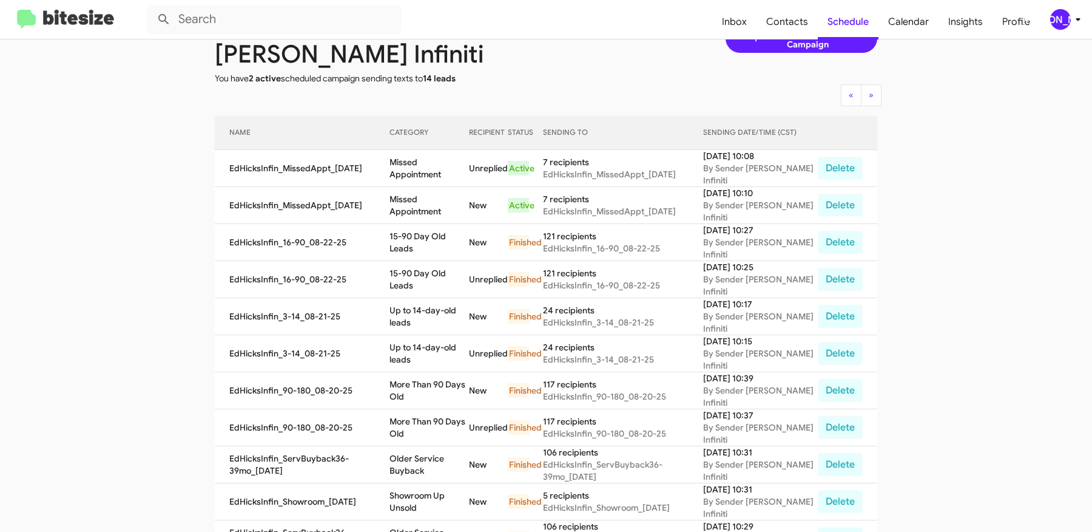
scroll to position [59, 0]
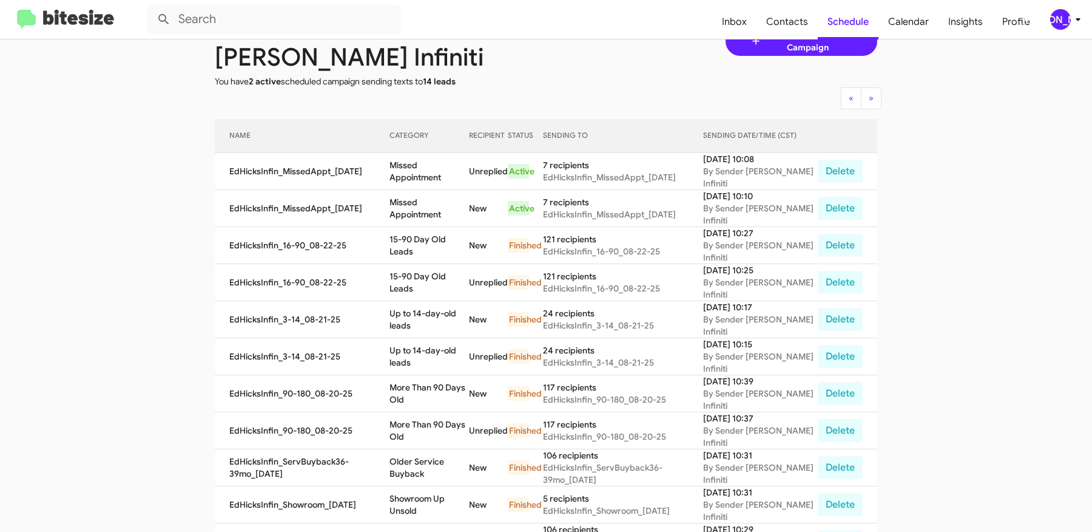
click at [1051, 24] on div "[PERSON_NAME]" at bounding box center [1060, 19] width 21 height 21
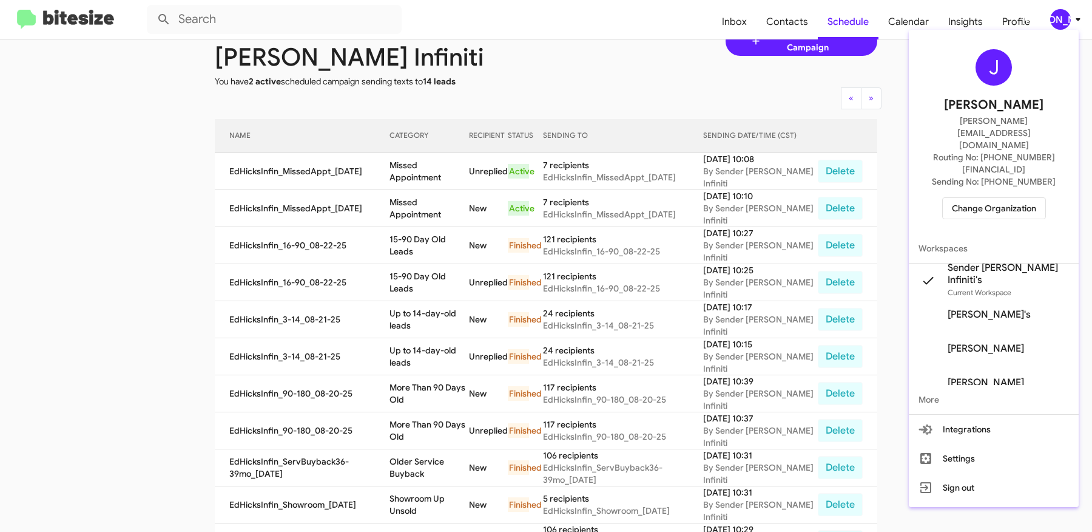
click at [999, 198] on span "Change Organization" at bounding box center [994, 208] width 84 height 21
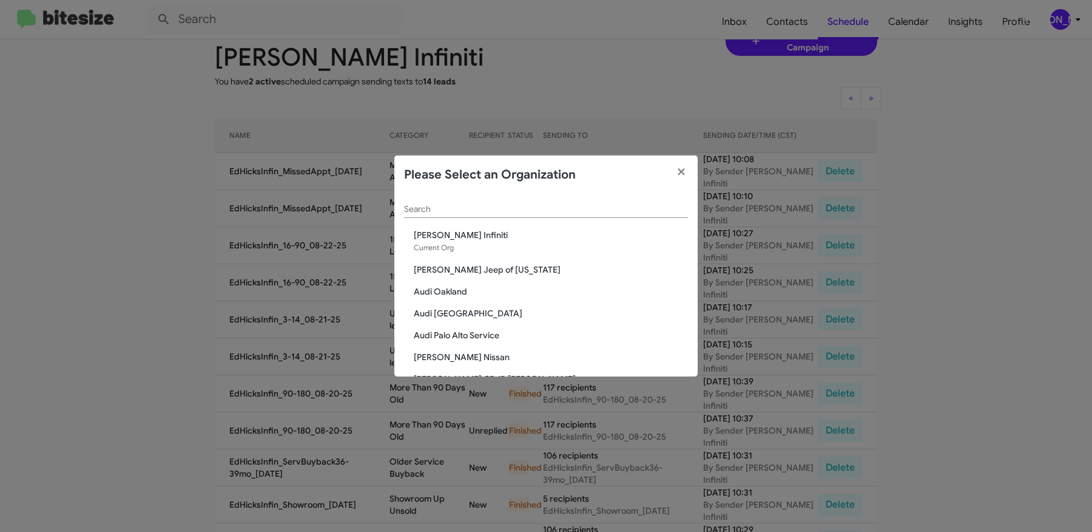
click at [537, 200] on div "Search" at bounding box center [546, 206] width 284 height 24
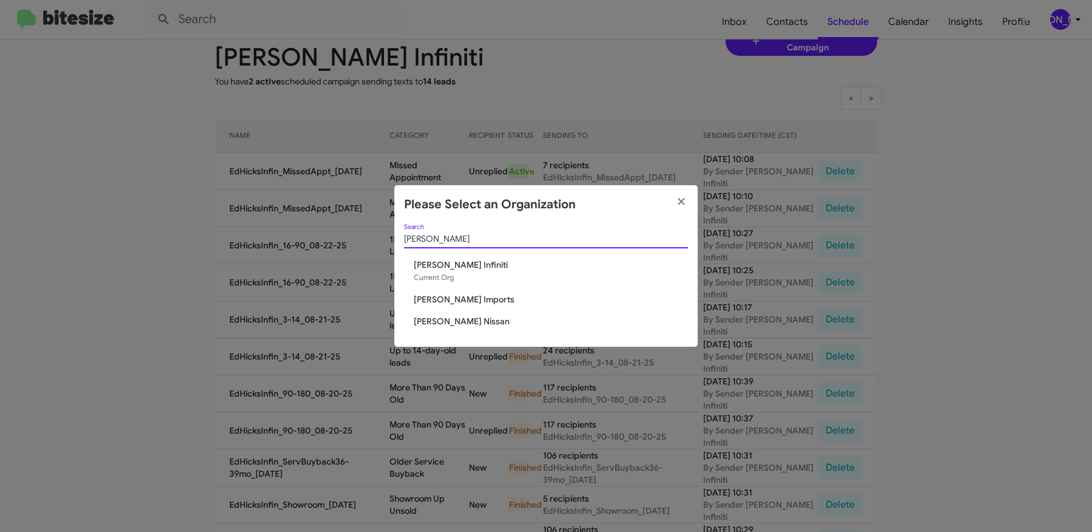
type input "ed hicks"
click at [458, 319] on span "[PERSON_NAME] Nissan" at bounding box center [551, 321] width 274 height 12
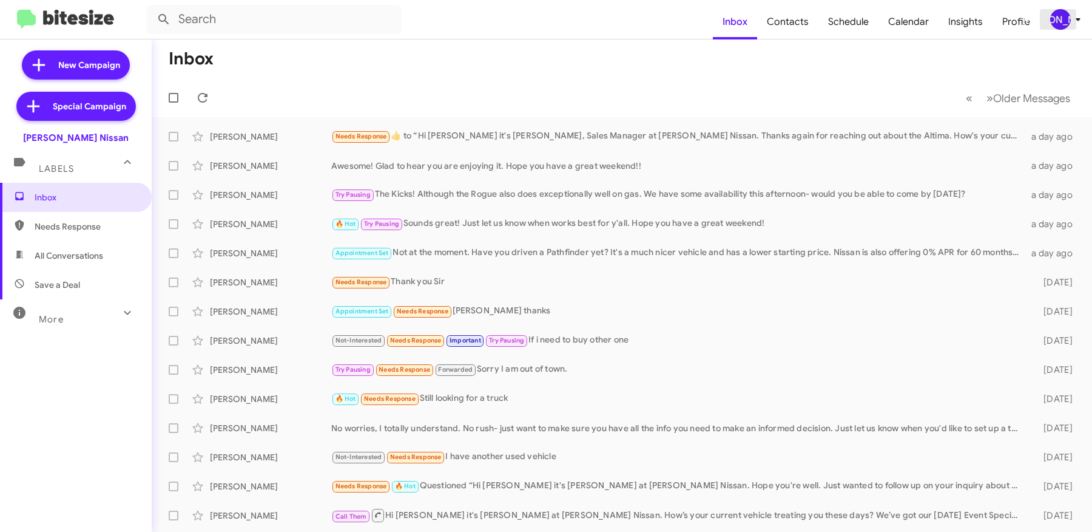
click at [1070, 13] on span "[PERSON_NAME]" at bounding box center [1068, 19] width 36 height 21
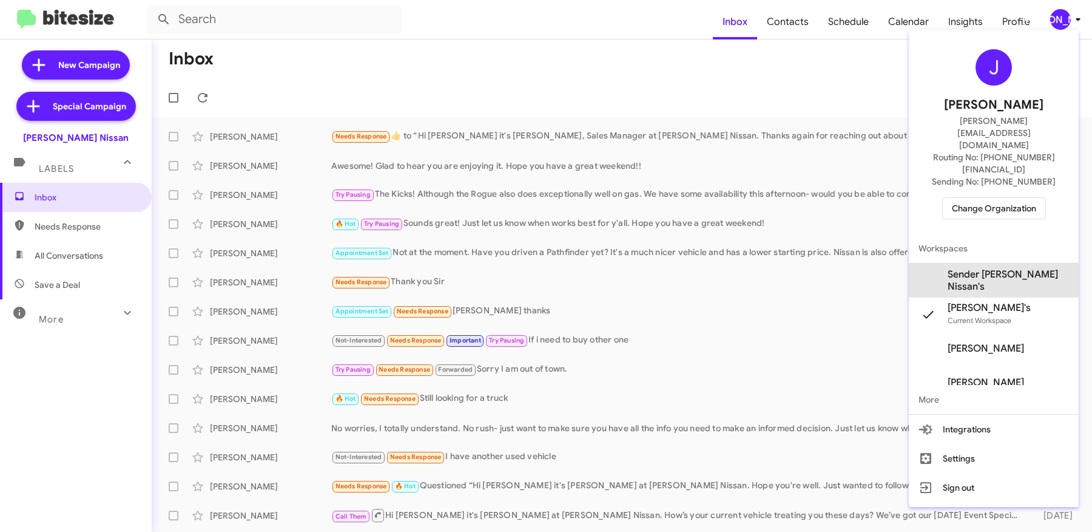
click at [1026, 268] on span "Sender Ed Hicks Nissan's" at bounding box center [1008, 280] width 121 height 24
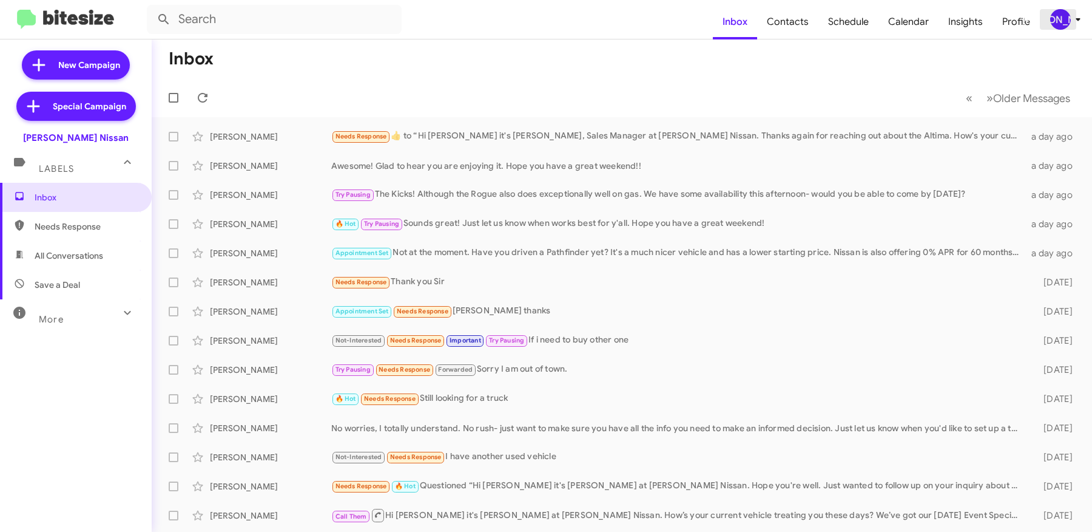
click at [1069, 24] on div "[PERSON_NAME]" at bounding box center [1060, 19] width 21 height 21
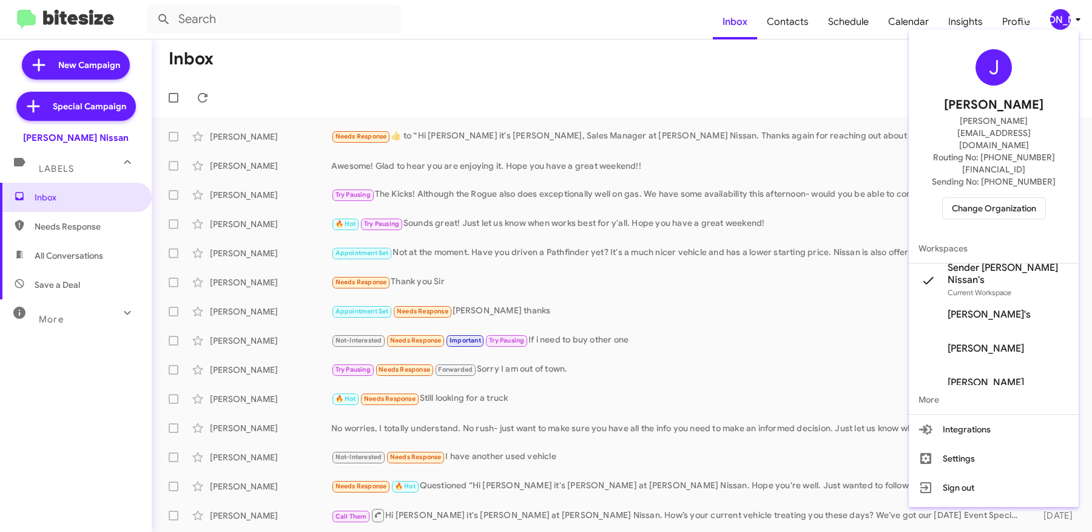
click at [759, 56] on div at bounding box center [546, 266] width 1092 height 532
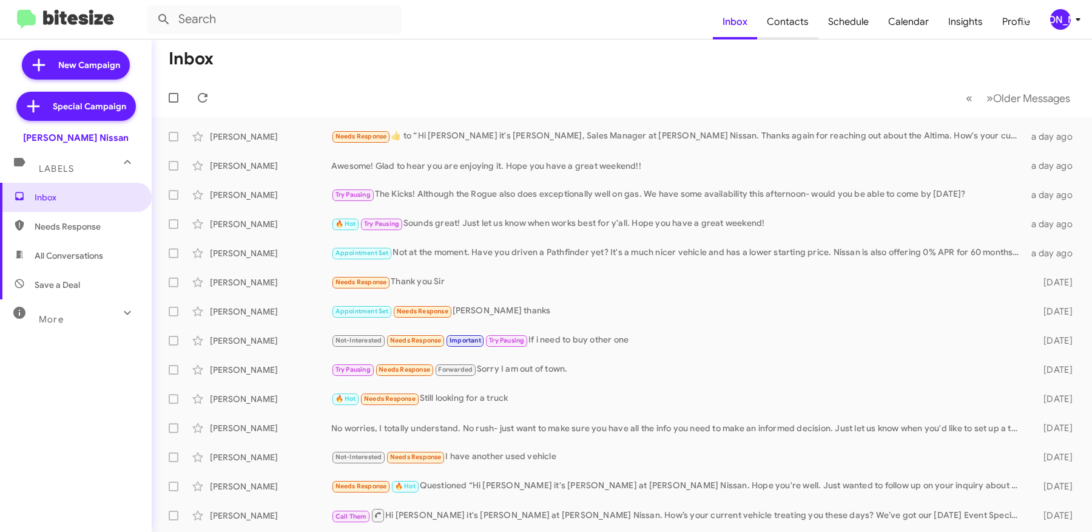
click at [783, 35] on span "Contacts" at bounding box center [787, 21] width 61 height 35
type input "in:groups"
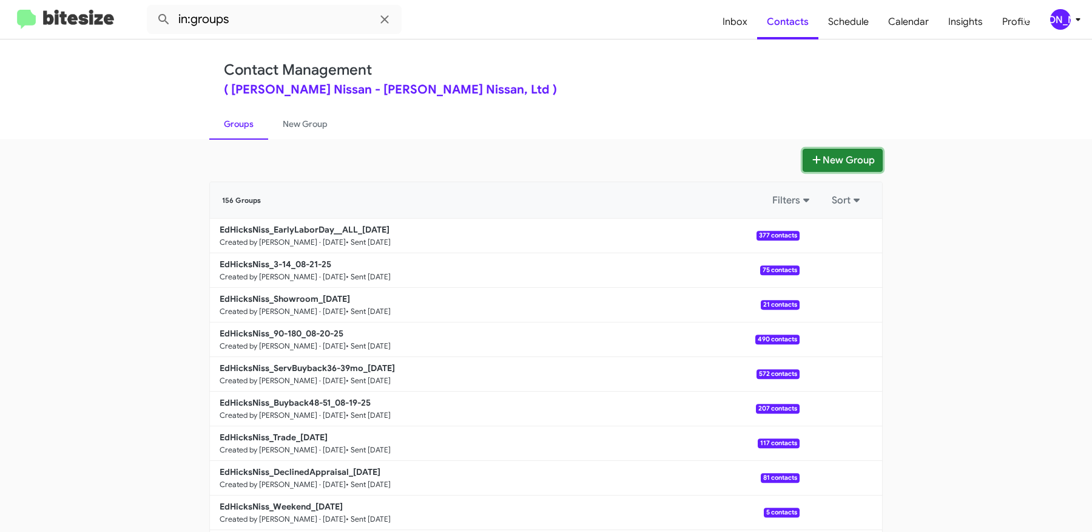
click at [851, 161] on button "New Group" at bounding box center [843, 160] width 80 height 23
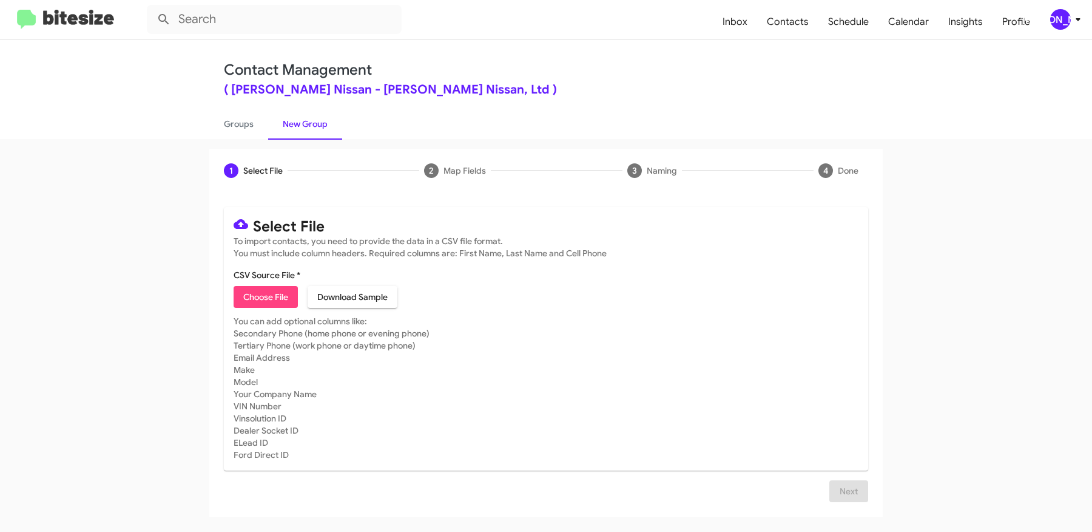
click at [265, 295] on span "Choose File" at bounding box center [265, 297] width 45 height 22
type input "EdHicksNiss_DeclinedAppraisal_[DATE]"
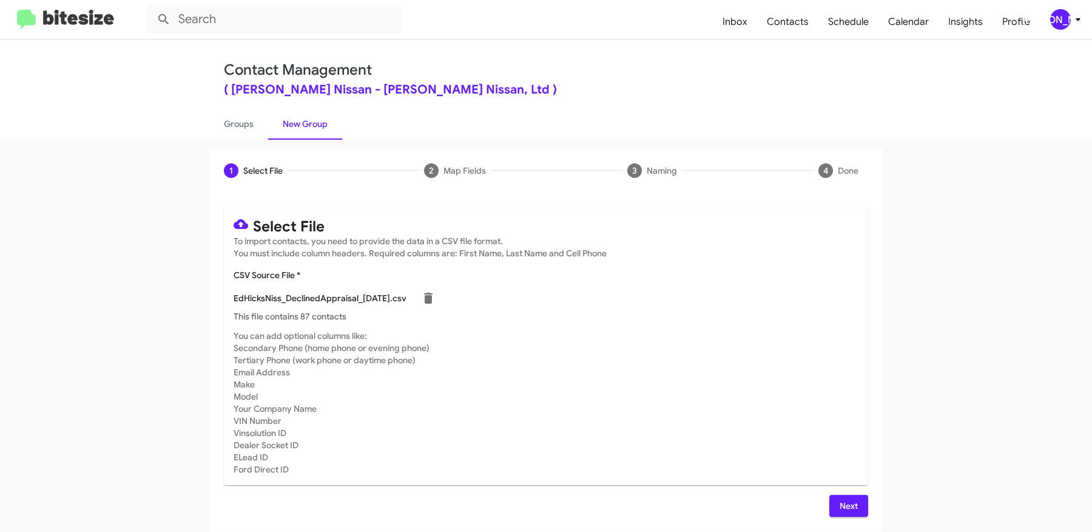
click at [843, 501] on span "Next" at bounding box center [848, 506] width 19 height 22
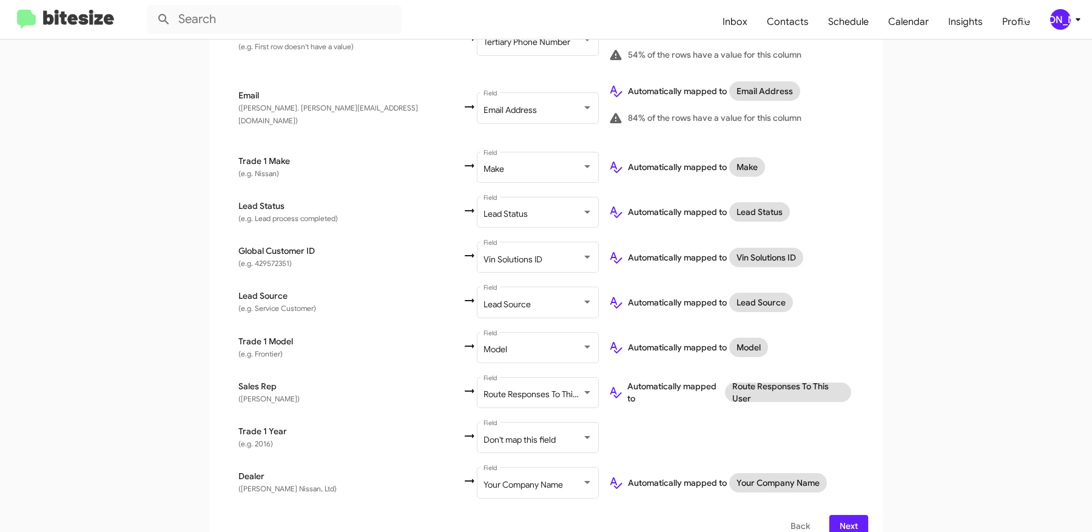
scroll to position [499, 0]
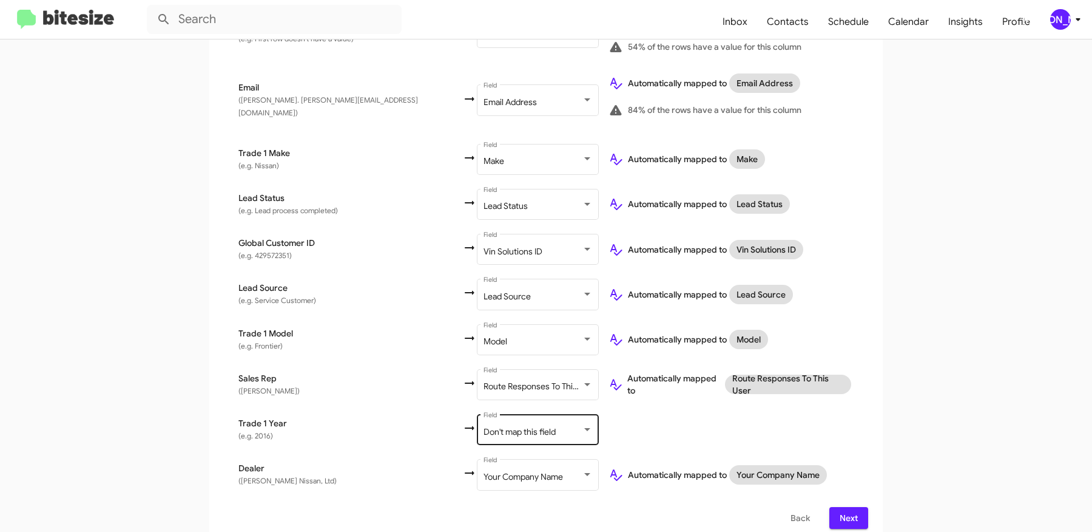
click at [490, 427] on div "Don't map this field" at bounding box center [533, 432] width 98 height 10
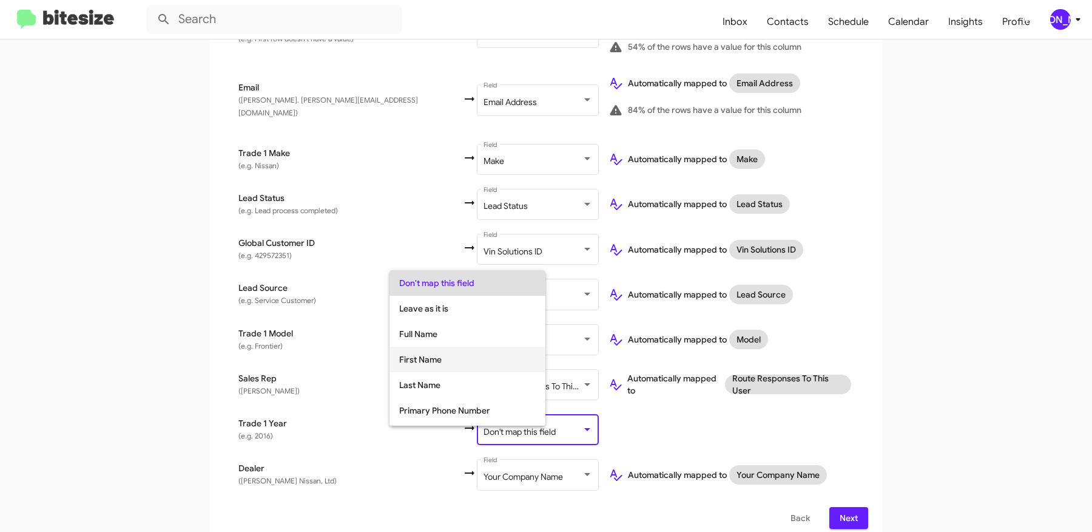
scroll to position [456, 0]
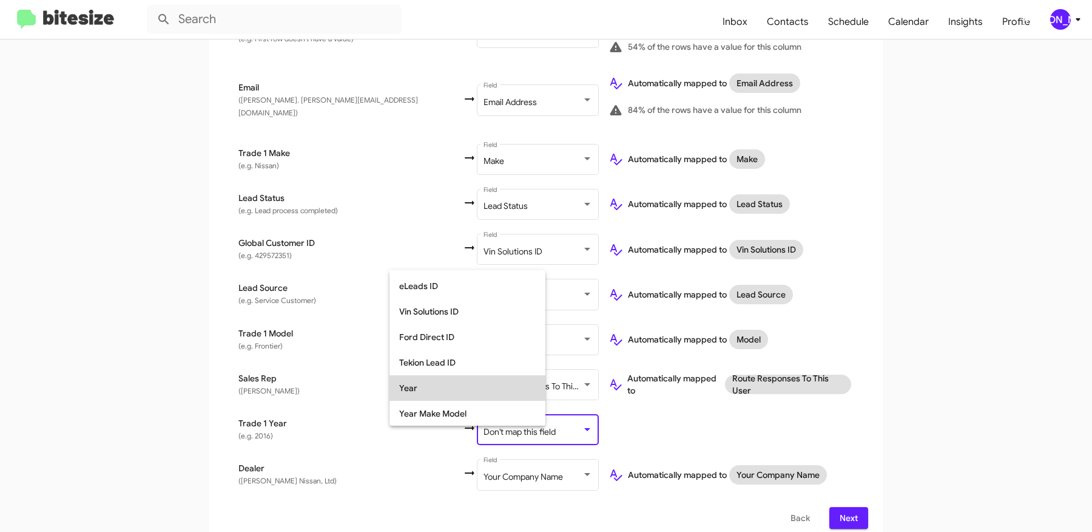
click at [438, 387] on span "Year" at bounding box center [467, 387] width 137 height 25
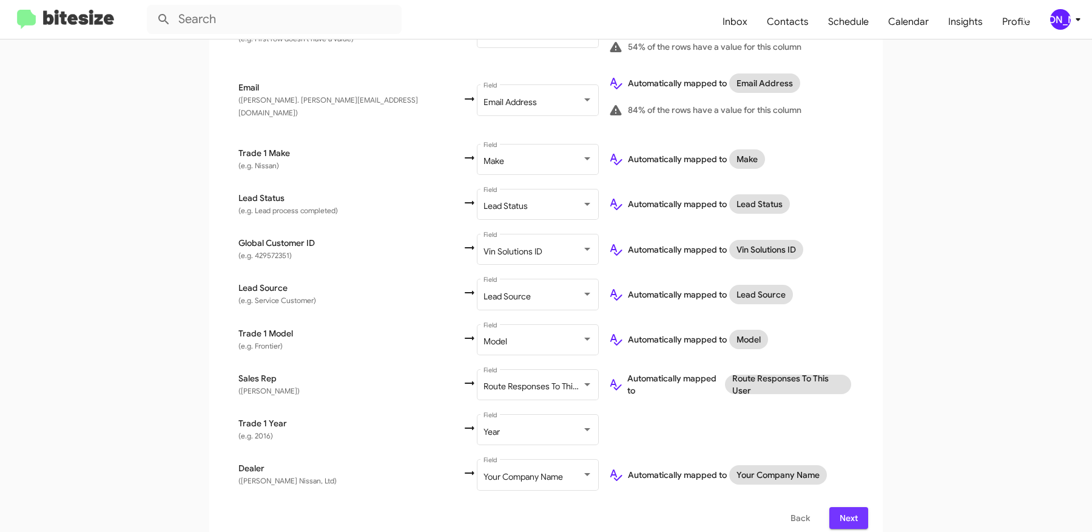
click at [844, 507] on span "Next" at bounding box center [848, 518] width 19 height 22
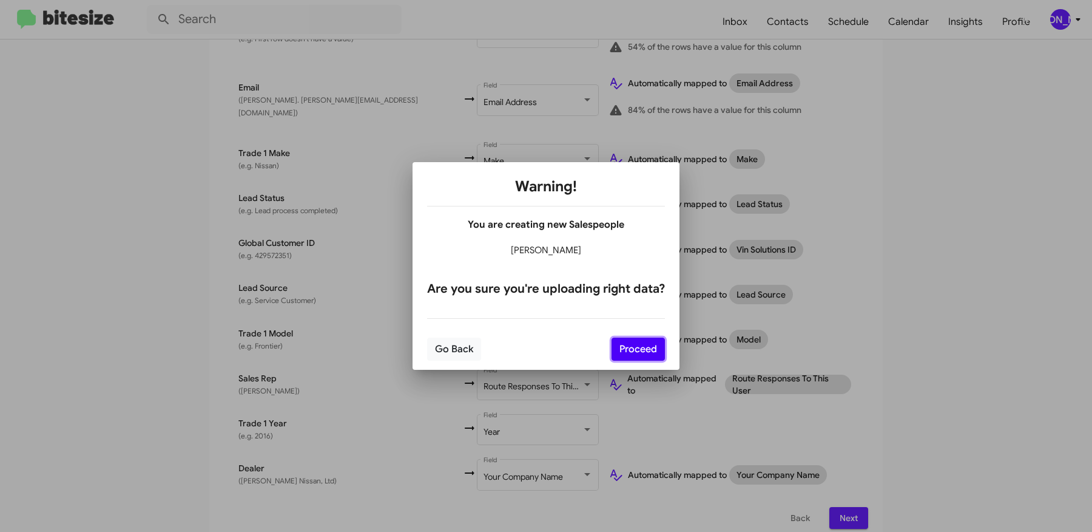
click at [647, 343] on button "Proceed" at bounding box center [638, 348] width 53 height 23
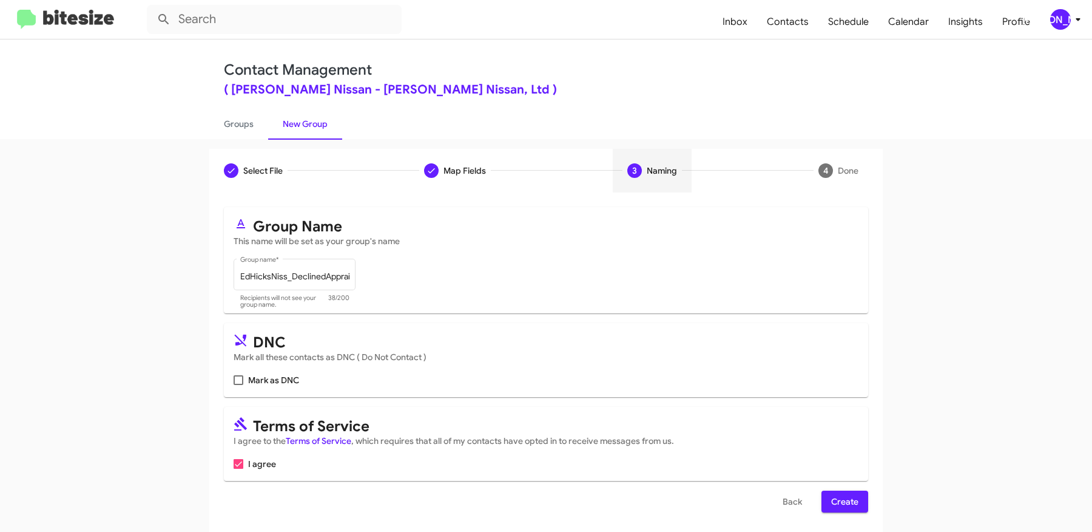
click at [848, 500] on span "Create" at bounding box center [844, 501] width 27 height 22
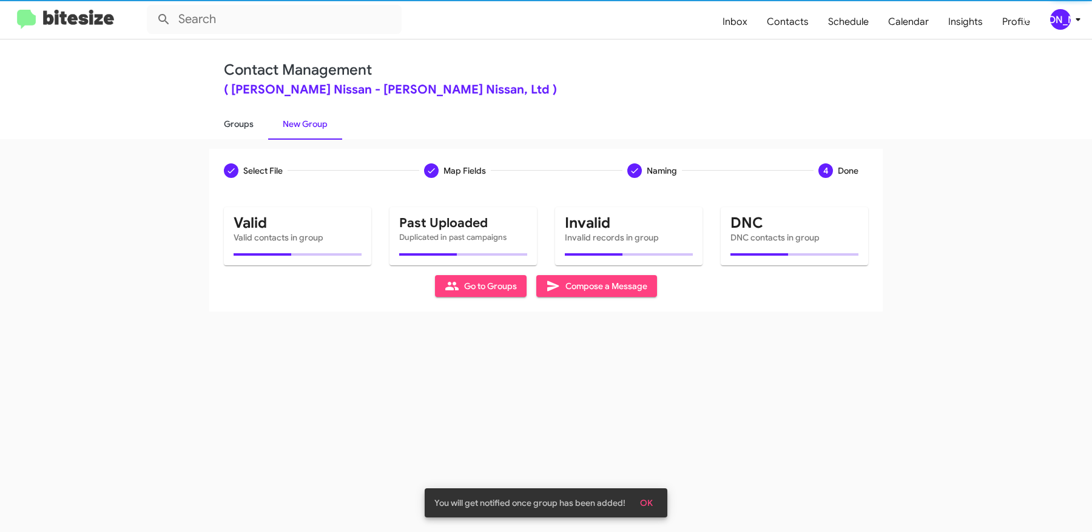
click at [225, 120] on link "Groups" at bounding box center [238, 124] width 59 height 32
type input "in:groups"
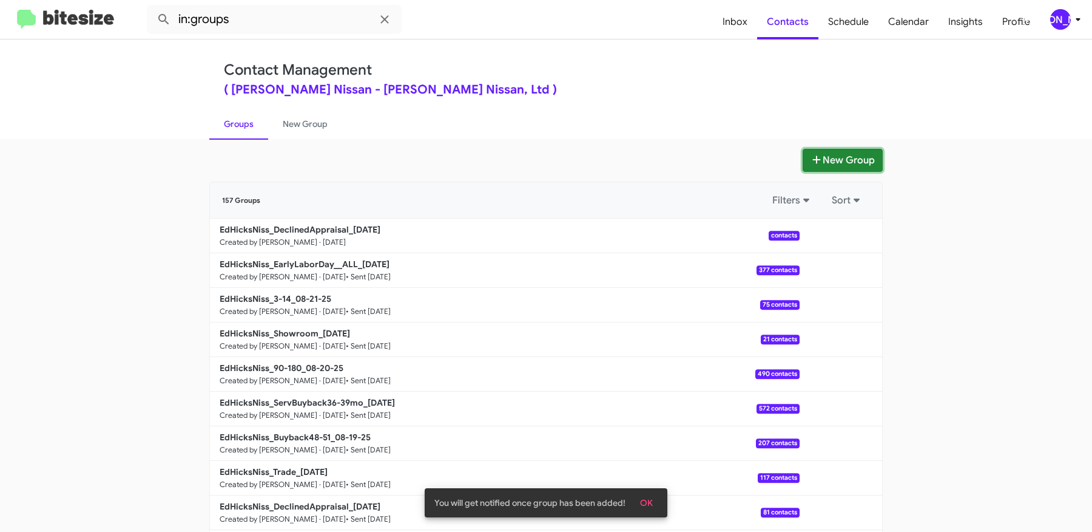
click at [827, 164] on button "New Group" at bounding box center [843, 160] width 80 height 23
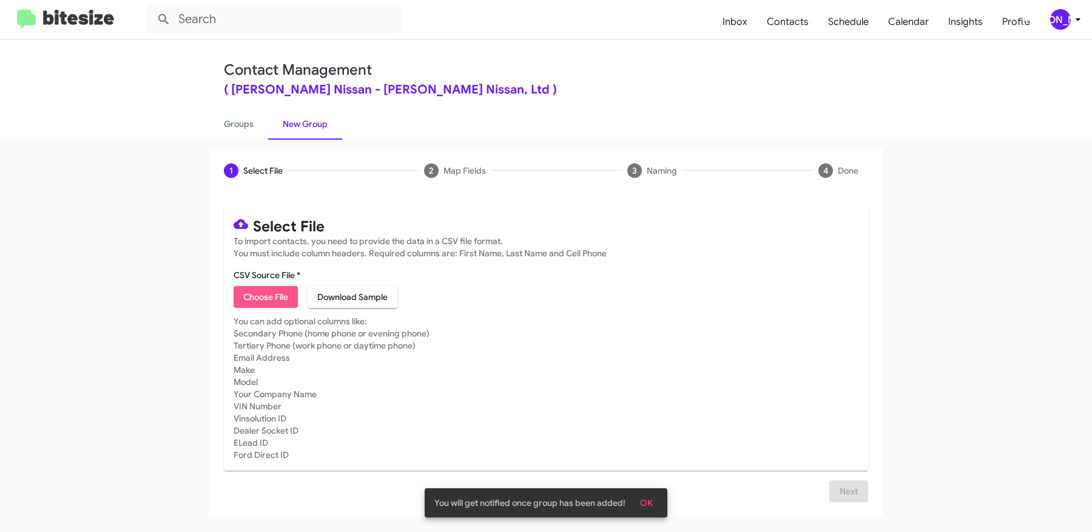
click at [263, 297] on span "Choose File" at bounding box center [265, 297] width 45 height 22
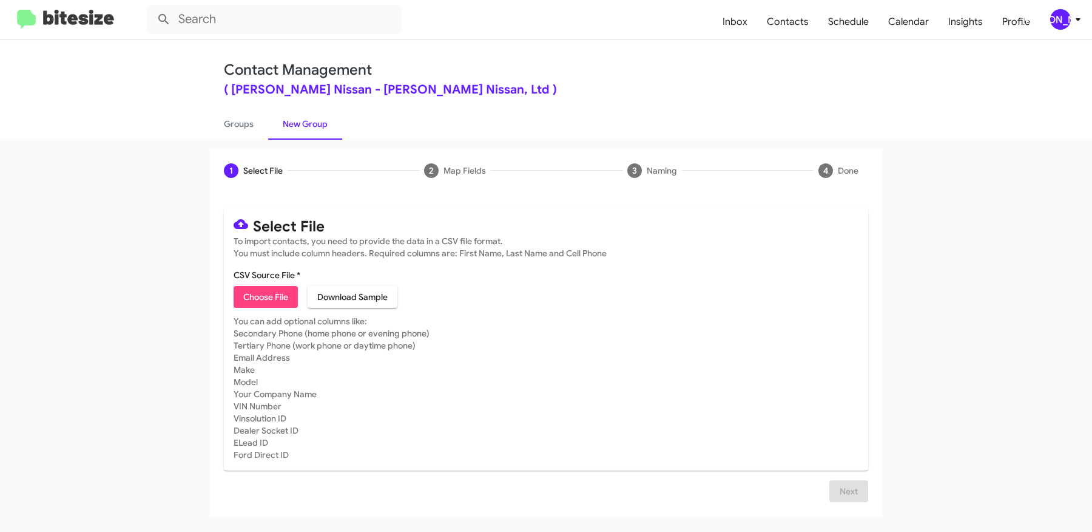
type input "EdHicksNiss_MissedAppt_[DATE]"
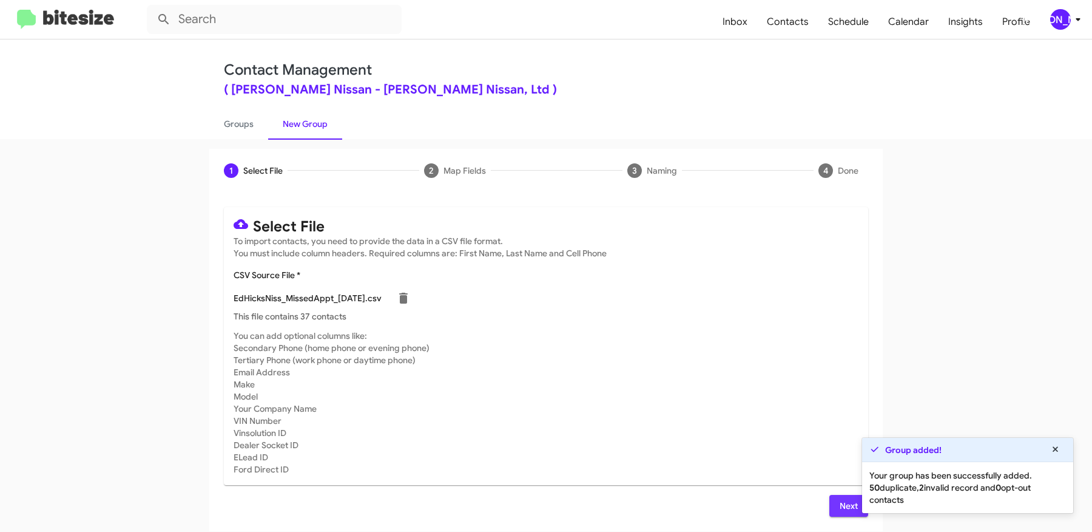
click at [839, 496] on span "Next" at bounding box center [848, 506] width 19 height 22
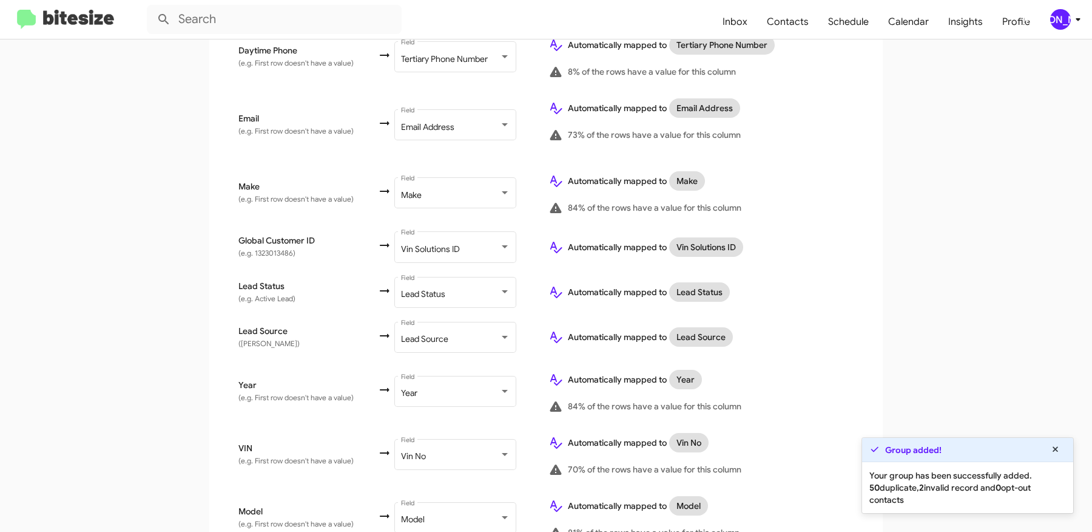
scroll to position [634, 0]
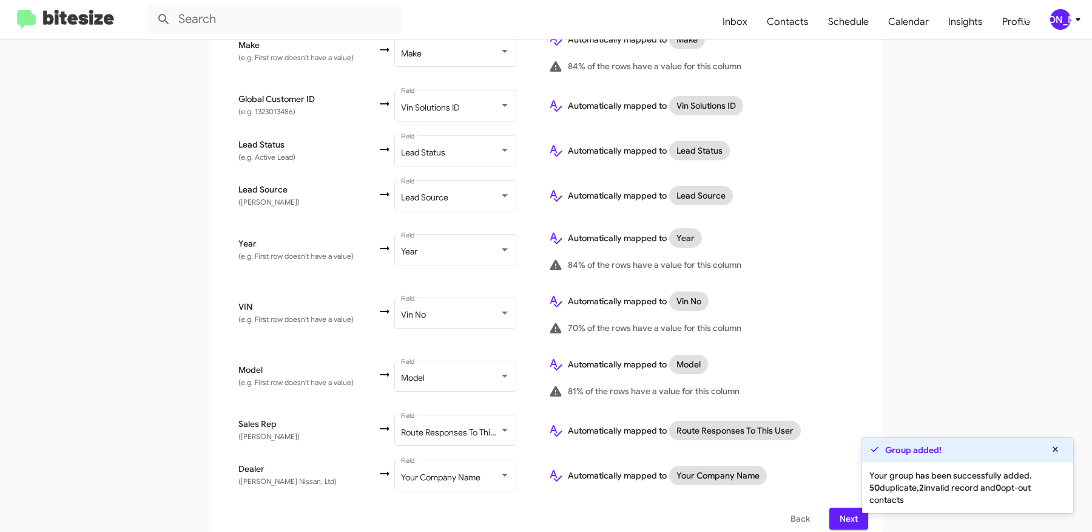
click at [842, 508] on span "Next" at bounding box center [848, 518] width 19 height 22
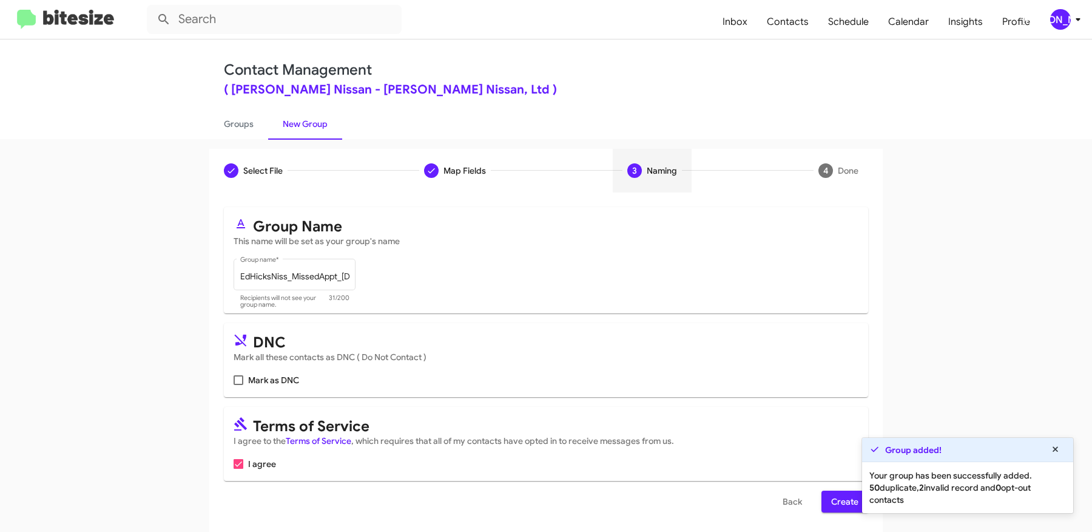
scroll to position [4, 0]
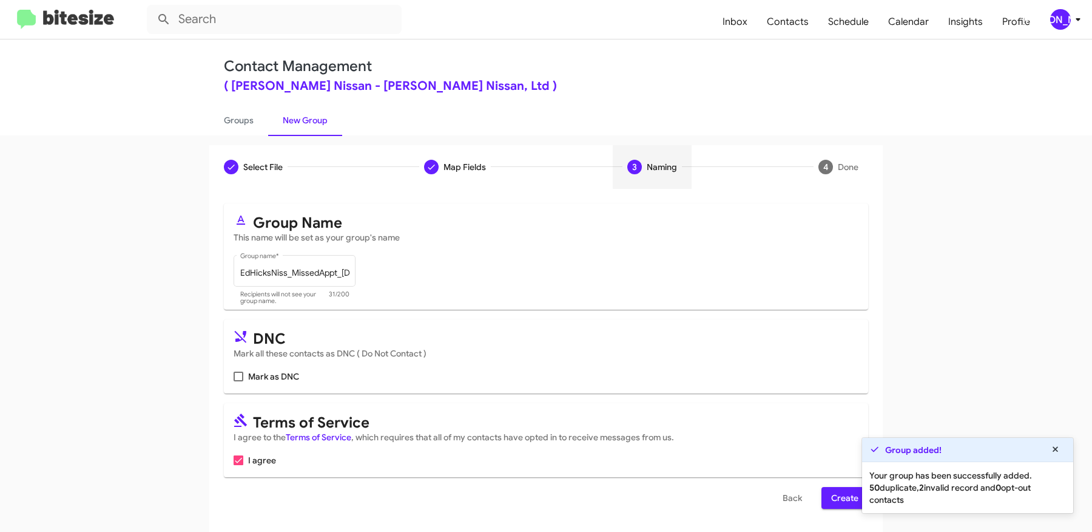
click at [837, 498] on span "Create" at bounding box center [844, 498] width 27 height 22
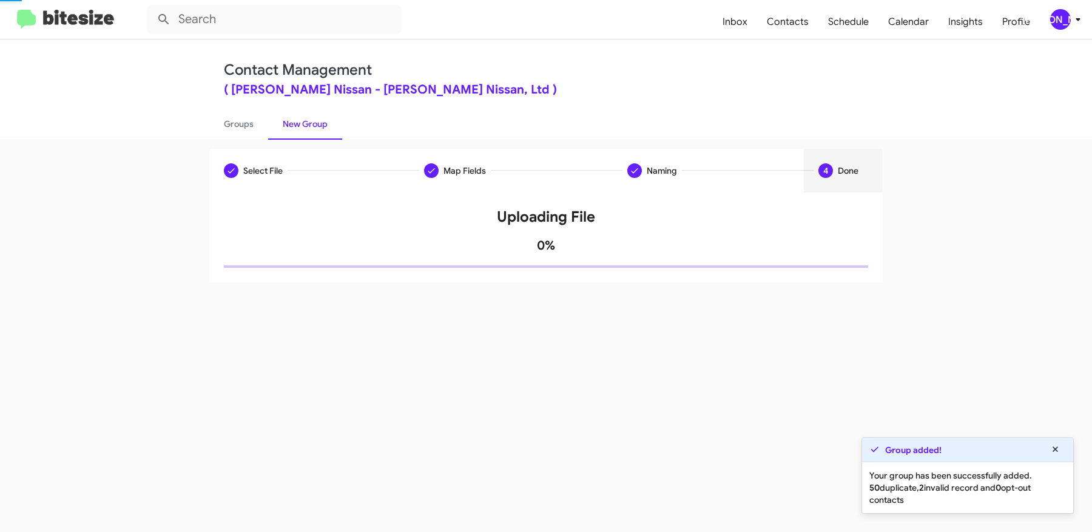
scroll to position [0, 0]
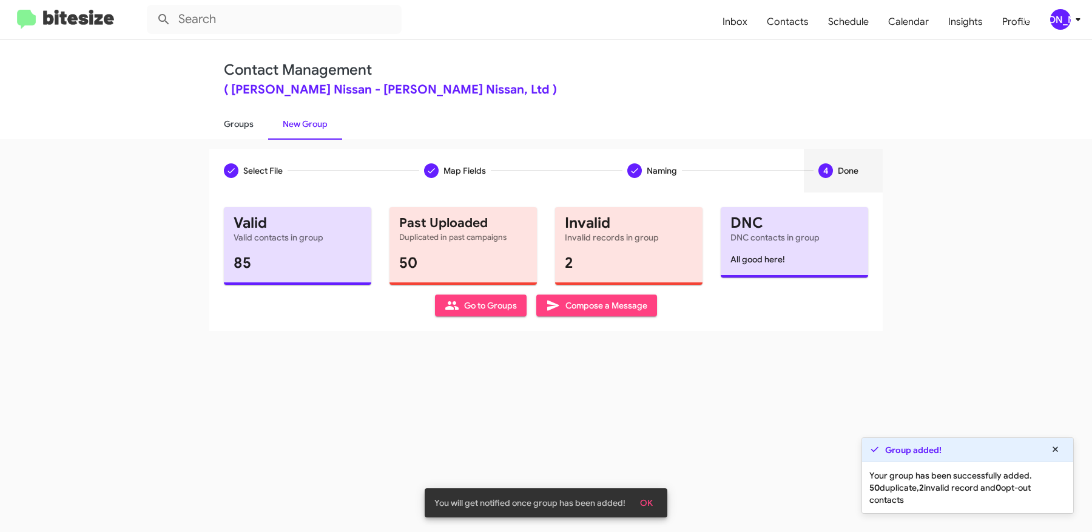
click at [240, 123] on link "Groups" at bounding box center [238, 124] width 59 height 32
type input "in:groups"
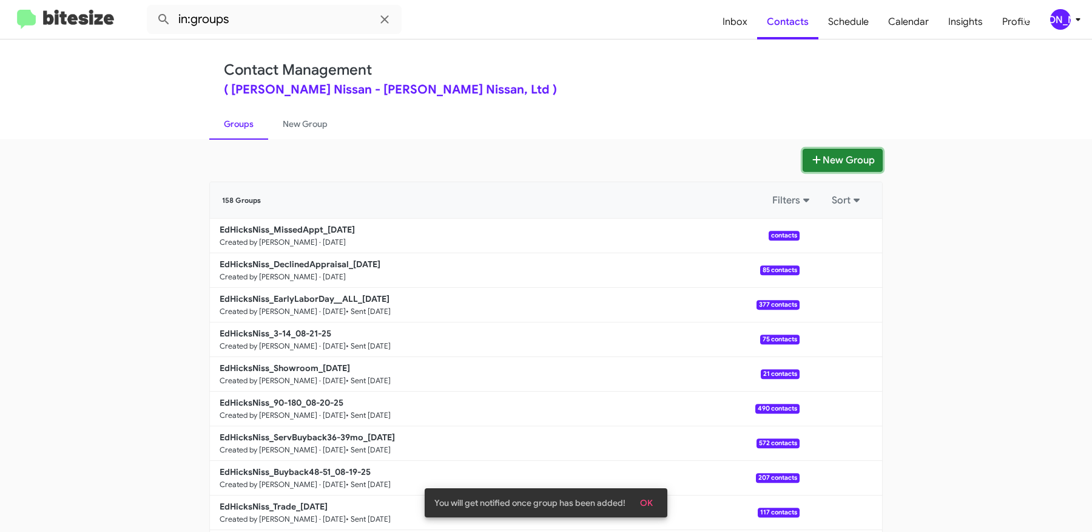
click at [856, 158] on button "New Group" at bounding box center [843, 160] width 80 height 23
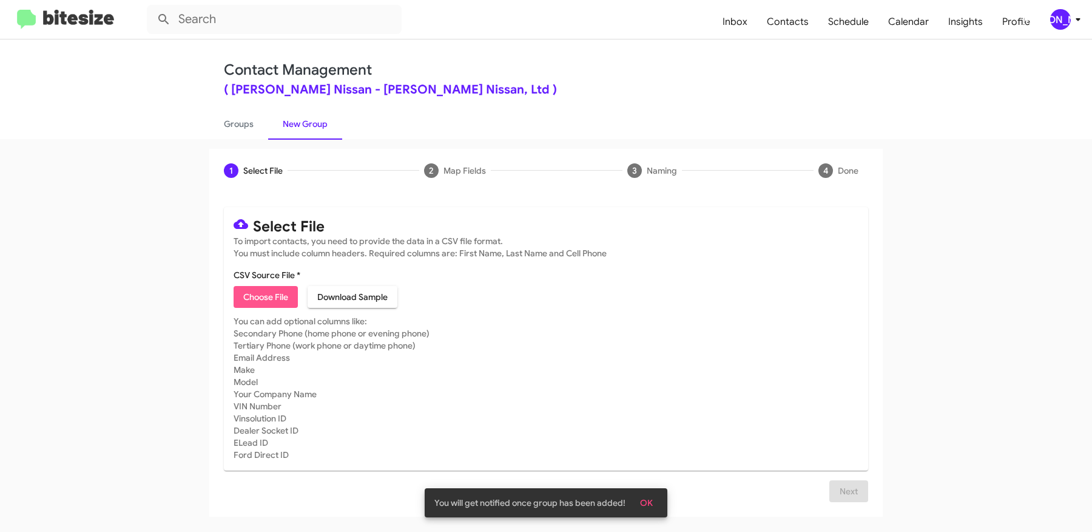
click at [270, 299] on span "Choose File" at bounding box center [265, 297] width 45 height 22
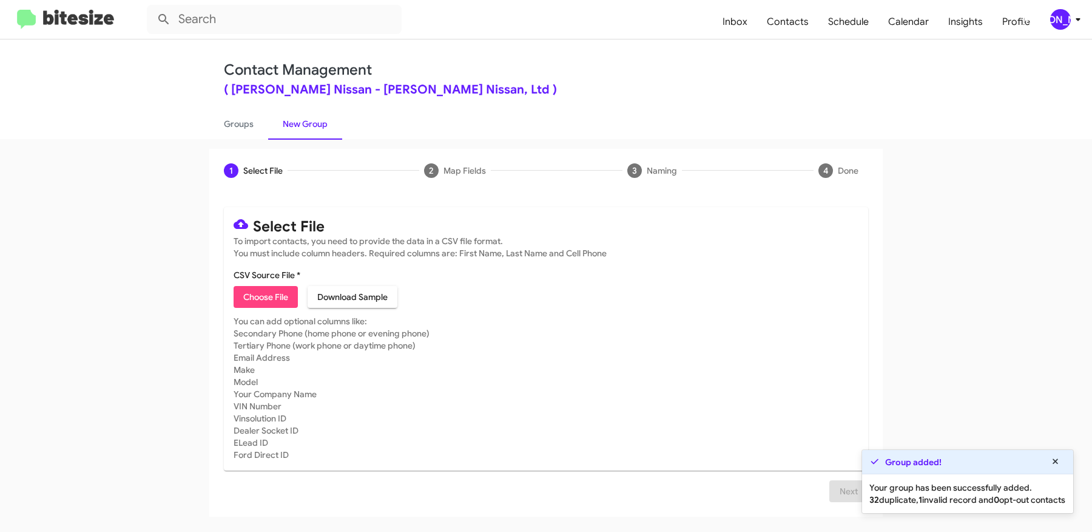
type input "EdHicksNiss_Weekend_[DATE]"
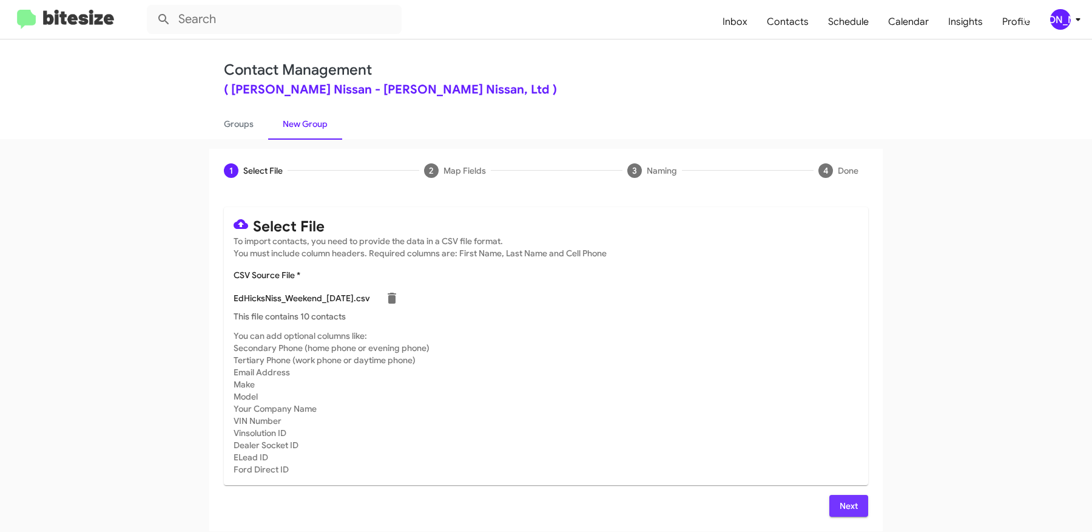
click at [834, 502] on button "Next" at bounding box center [849, 506] width 39 height 22
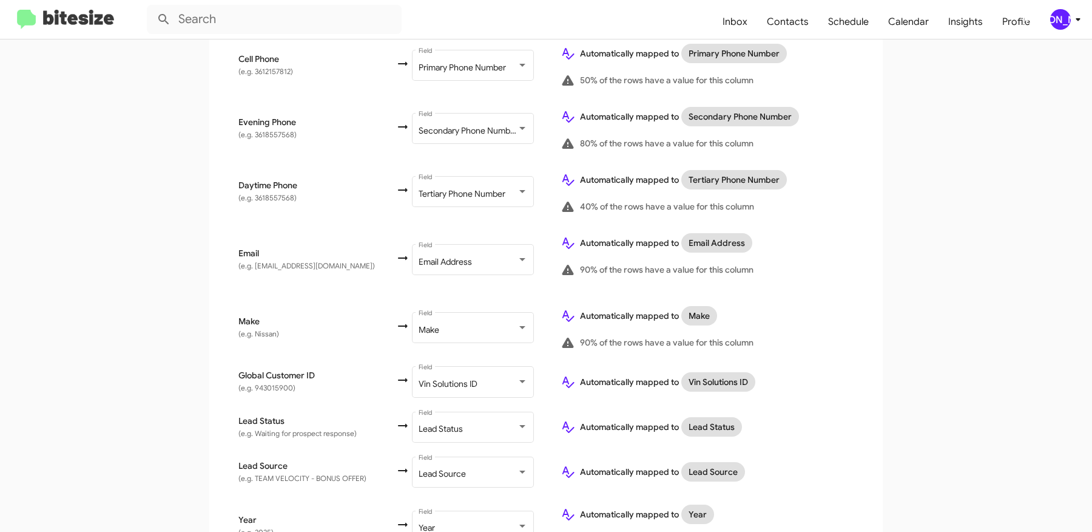
scroll to position [634, 0]
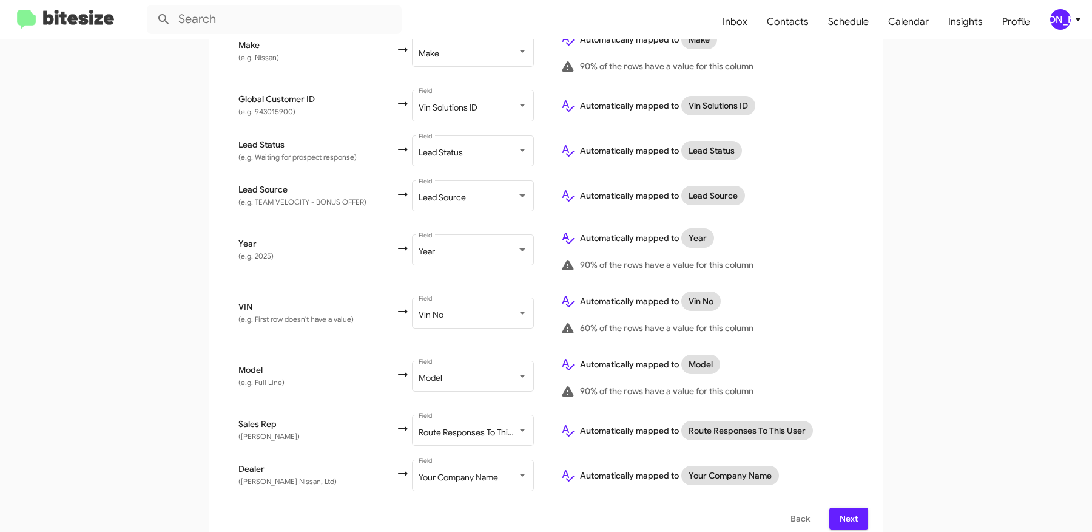
click at [856, 507] on span "Next" at bounding box center [848, 518] width 19 height 22
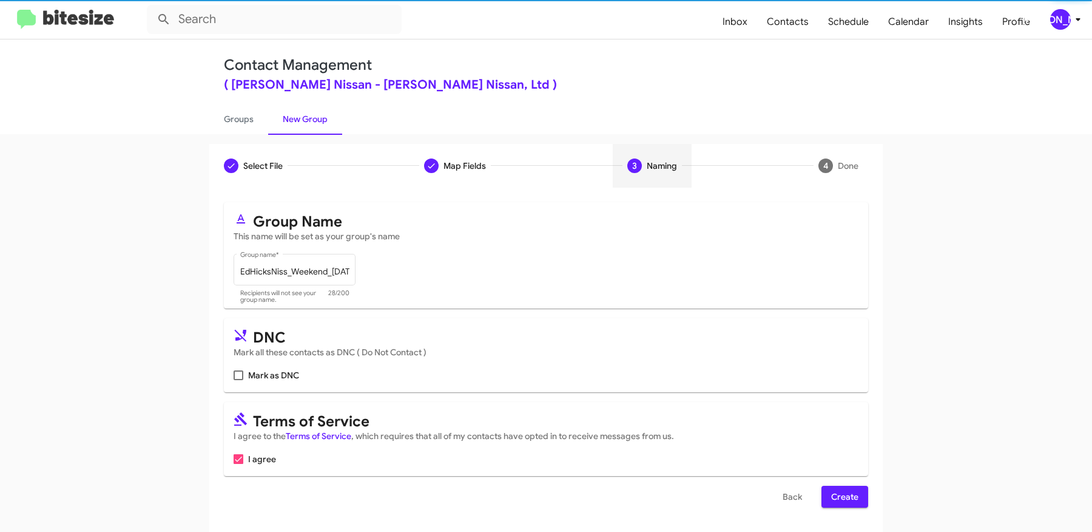
scroll to position [0, 0]
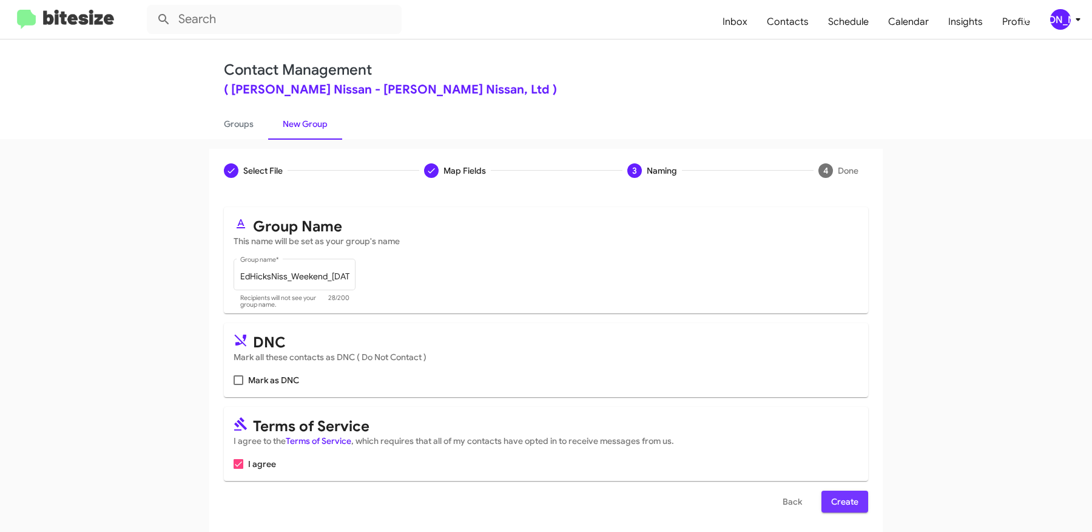
click at [854, 499] on span "Create" at bounding box center [844, 501] width 27 height 22
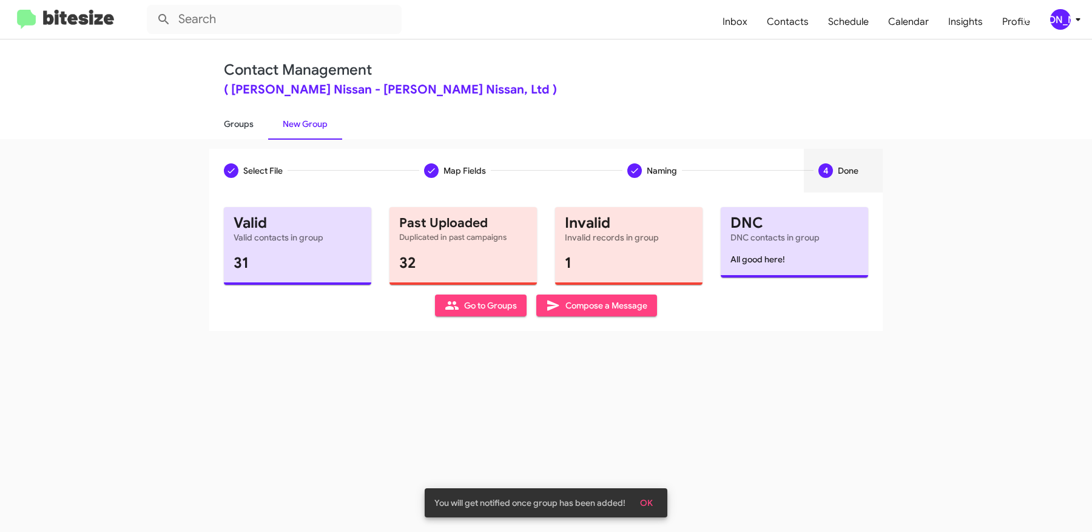
click at [244, 117] on link "Groups" at bounding box center [238, 124] width 59 height 32
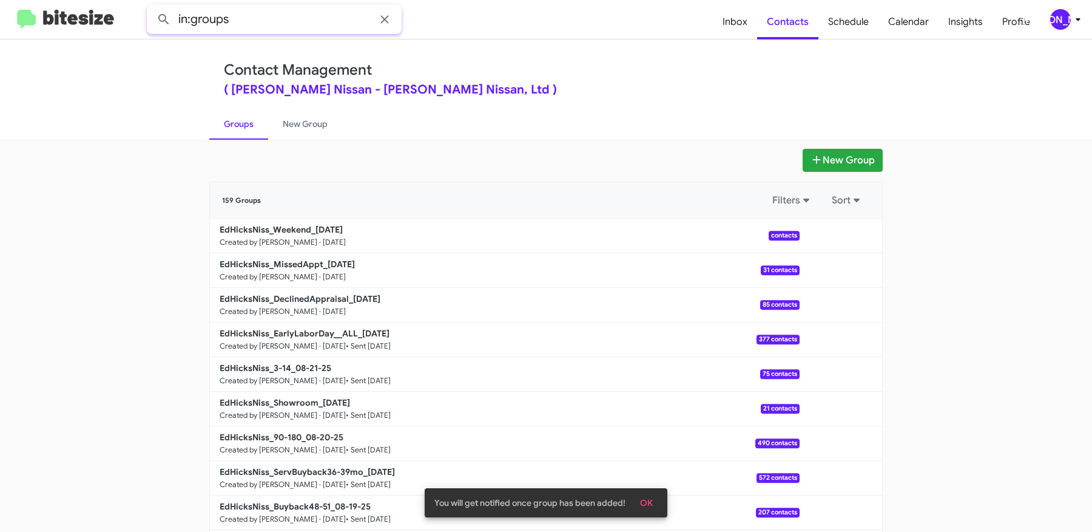
click at [285, 28] on input "in:groups" at bounding box center [274, 19] width 255 height 29
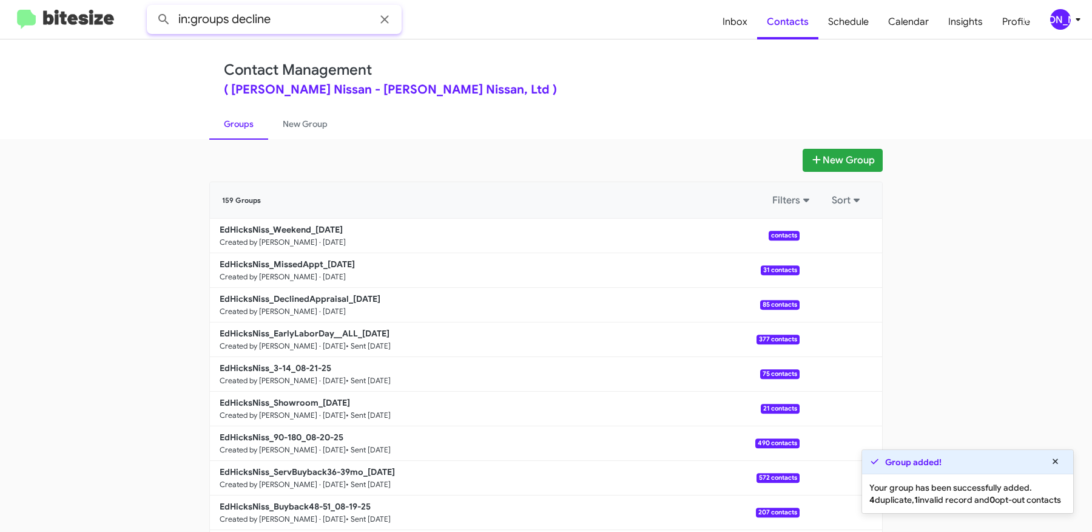
type input "in:groups decline"
click at [152, 7] on button at bounding box center [164, 19] width 24 height 24
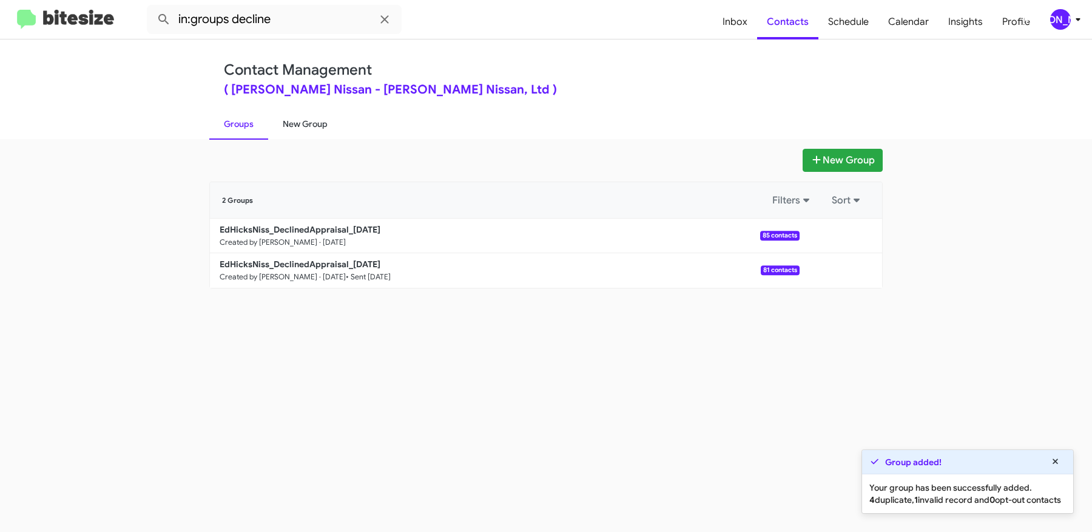
click at [310, 123] on link "New Group" at bounding box center [305, 124] width 74 height 32
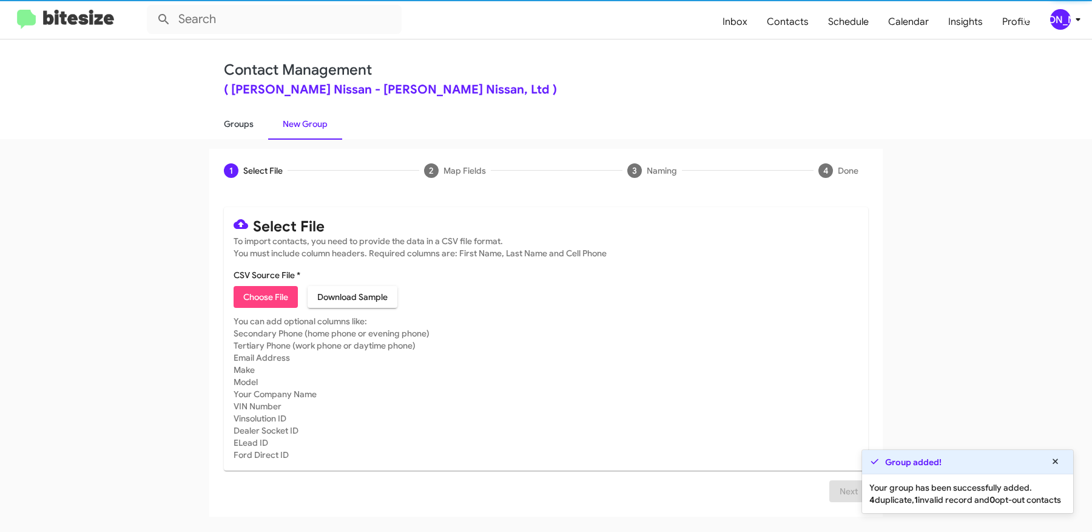
click at [246, 123] on link "Groups" at bounding box center [238, 124] width 59 height 32
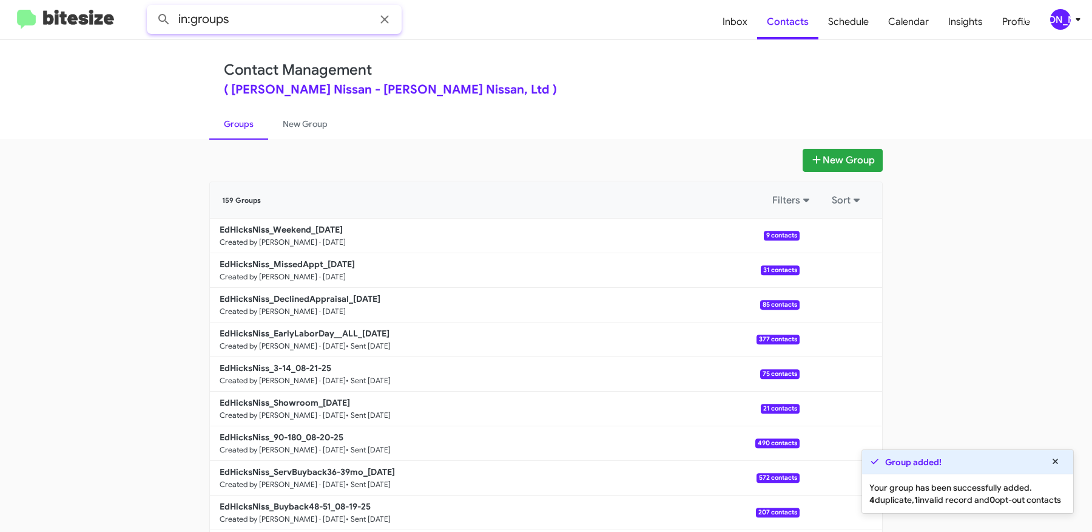
click at [268, 14] on input "in:groups" at bounding box center [274, 19] width 255 height 29
type input "in:groups missed"
click at [152, 7] on button at bounding box center [164, 19] width 24 height 24
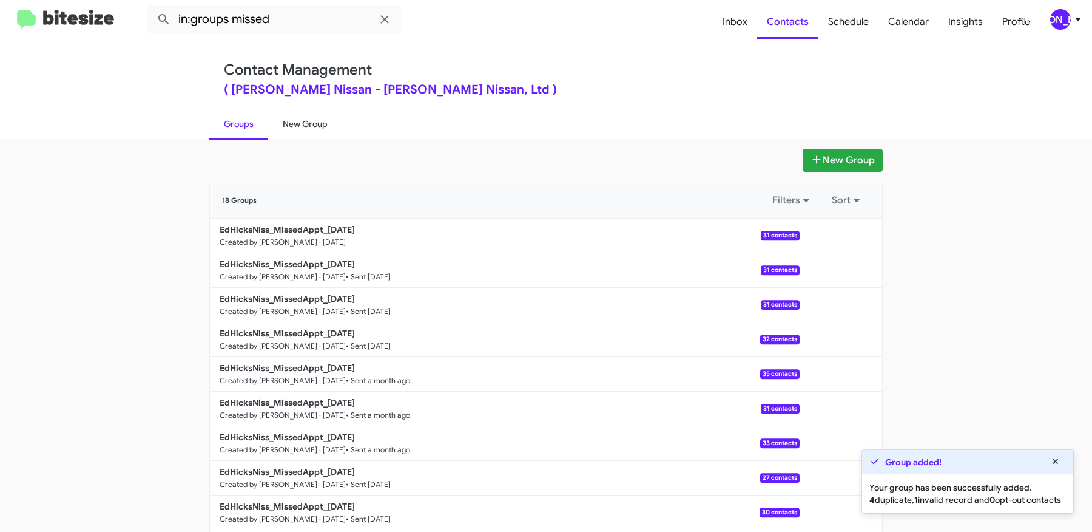
click at [301, 127] on link "New Group" at bounding box center [305, 124] width 74 height 32
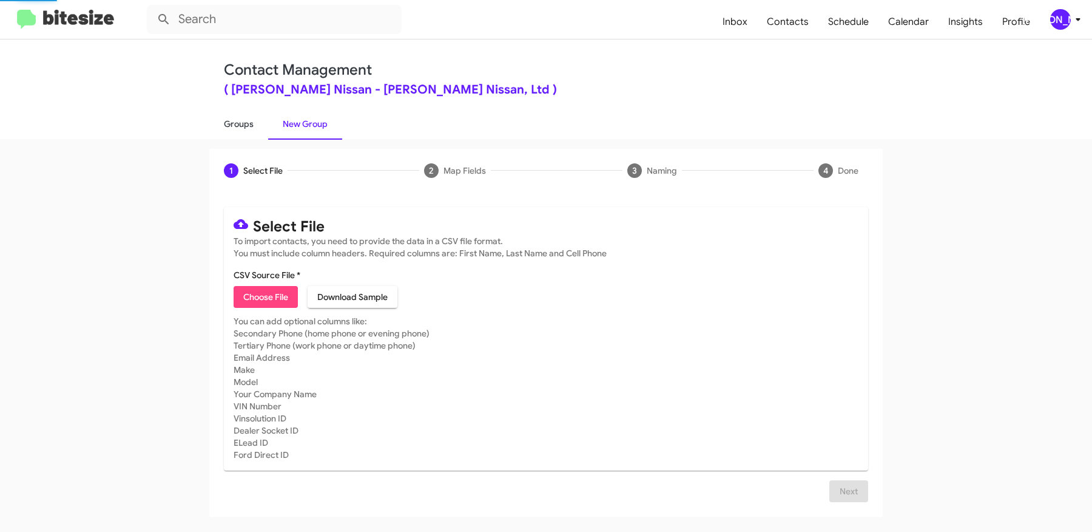
click at [242, 125] on link "Groups" at bounding box center [238, 124] width 59 height 32
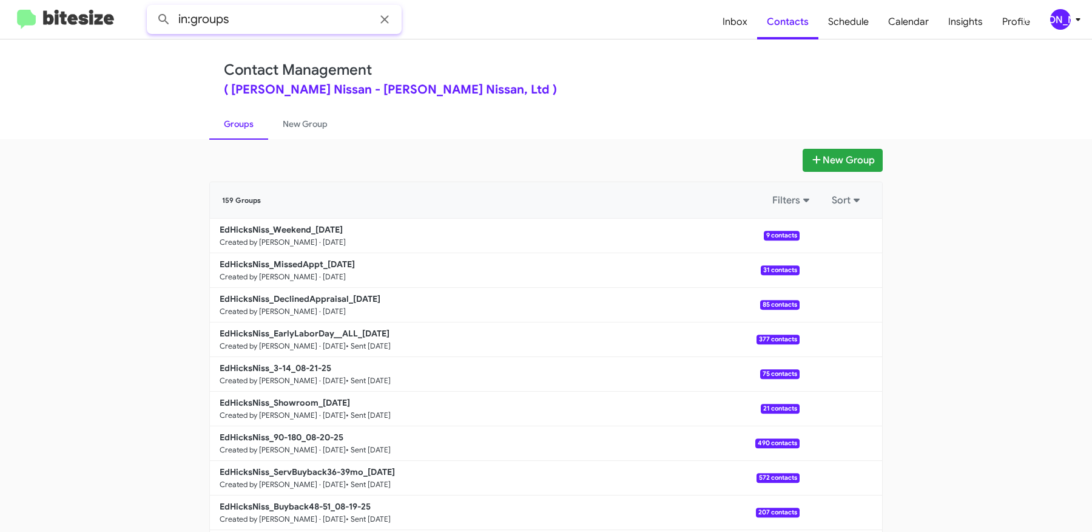
click at [283, 19] on input "in:groups" at bounding box center [274, 19] width 255 height 29
type input "in:groups weekend"
click at [152, 7] on button at bounding box center [164, 19] width 24 height 24
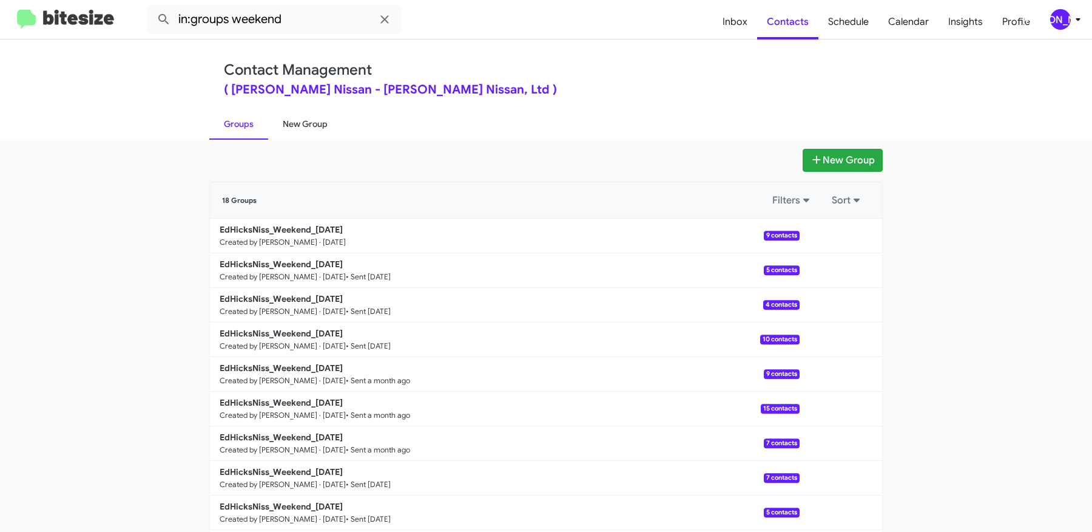
click at [303, 128] on link "New Group" at bounding box center [305, 124] width 74 height 32
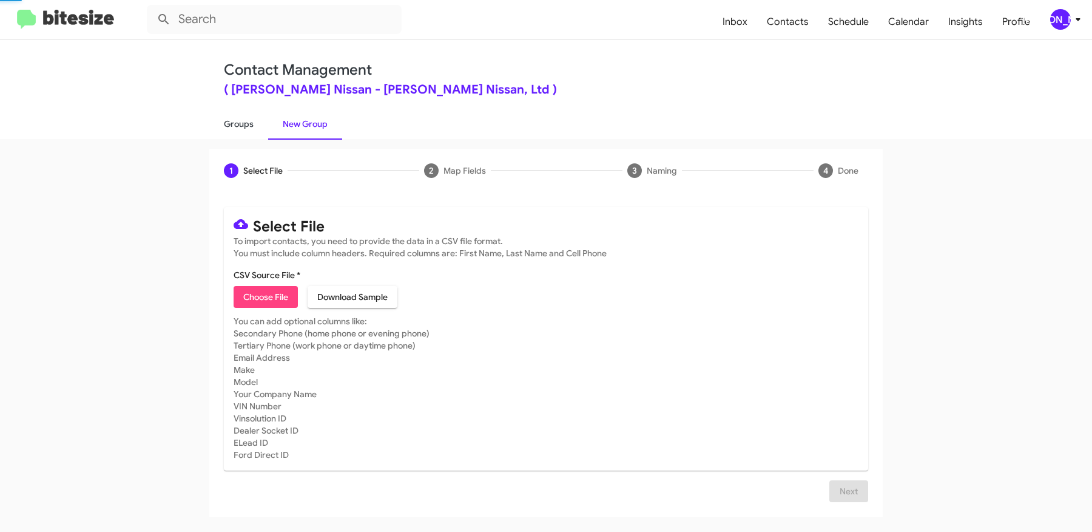
click at [223, 115] on link "Groups" at bounding box center [238, 124] width 59 height 32
type input "in:groups"
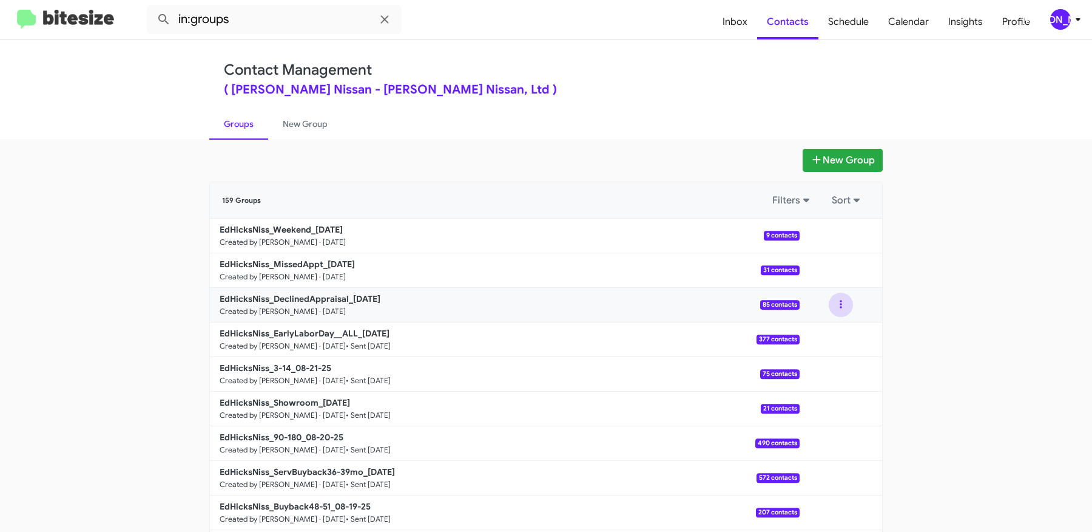
click at [840, 308] on button at bounding box center [841, 304] width 24 height 24
click at [825, 342] on button "View contacts" at bounding box center [804, 337] width 97 height 29
click at [838, 299] on button at bounding box center [841, 304] width 24 height 24
click at [821, 340] on button "View contacts" at bounding box center [804, 337] width 97 height 29
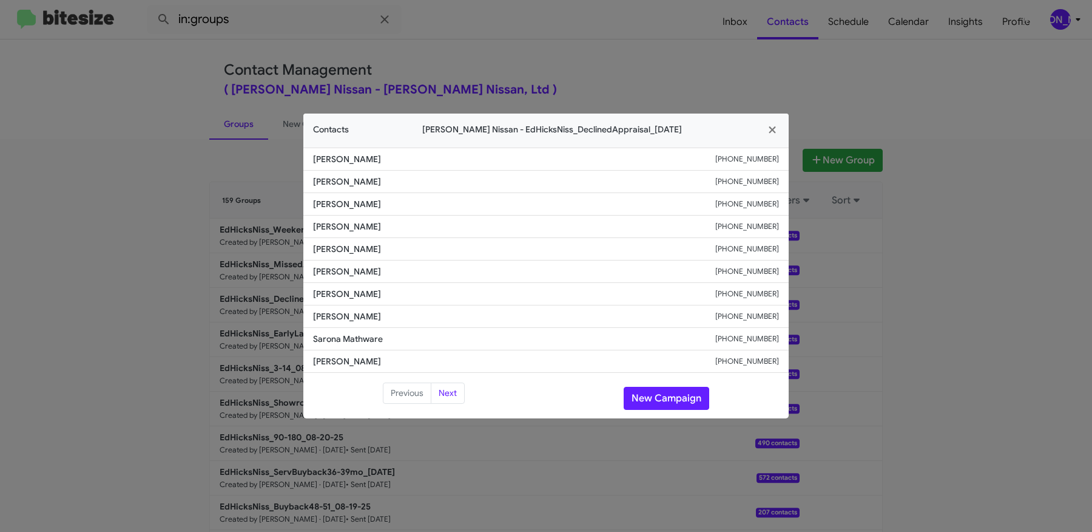
click at [754, 220] on small "[PHONE_NUMBER]" at bounding box center [747, 226] width 64 height 12
click at [750, 226] on small "[PHONE_NUMBER]" at bounding box center [747, 226] width 64 height 12
copy small "13615100967"
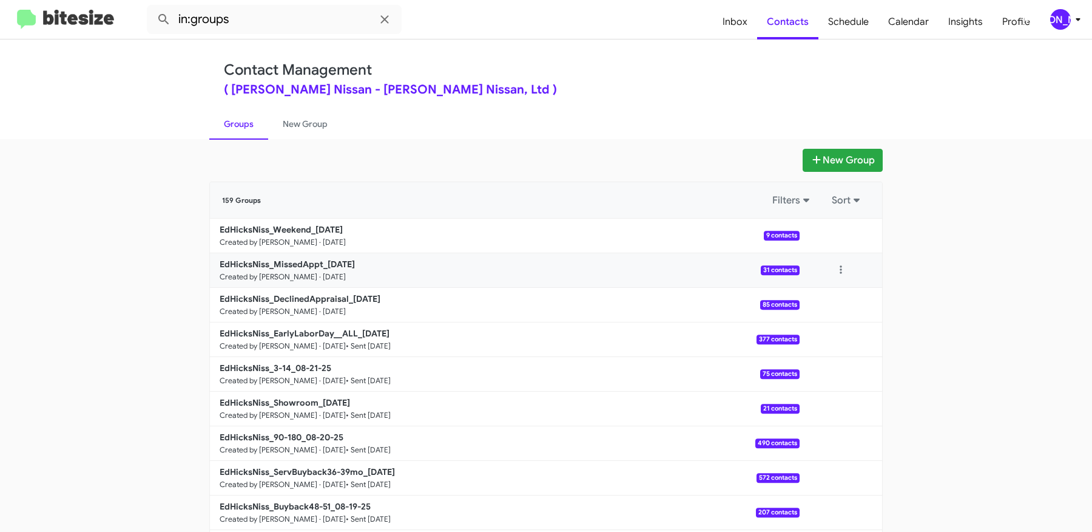
click at [820, 265] on div at bounding box center [841, 270] width 83 height 24
click at [828, 265] on div at bounding box center [841, 270] width 83 height 24
click at [837, 265] on button at bounding box center [841, 270] width 24 height 24
click at [833, 296] on button "View contacts" at bounding box center [804, 302] width 97 height 29
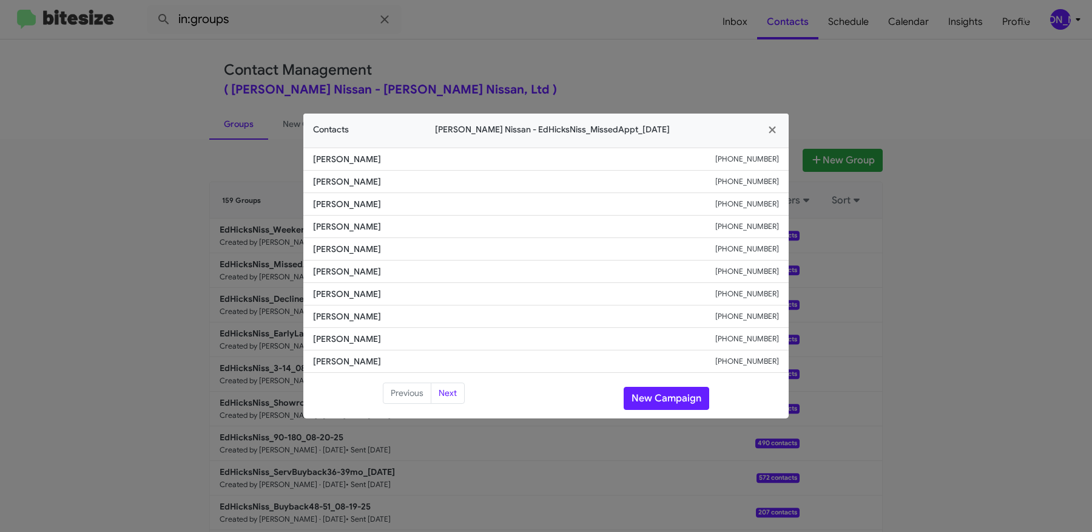
click at [760, 210] on small "[PHONE_NUMBER]" at bounding box center [747, 204] width 64 height 12
copy small "13615491211"
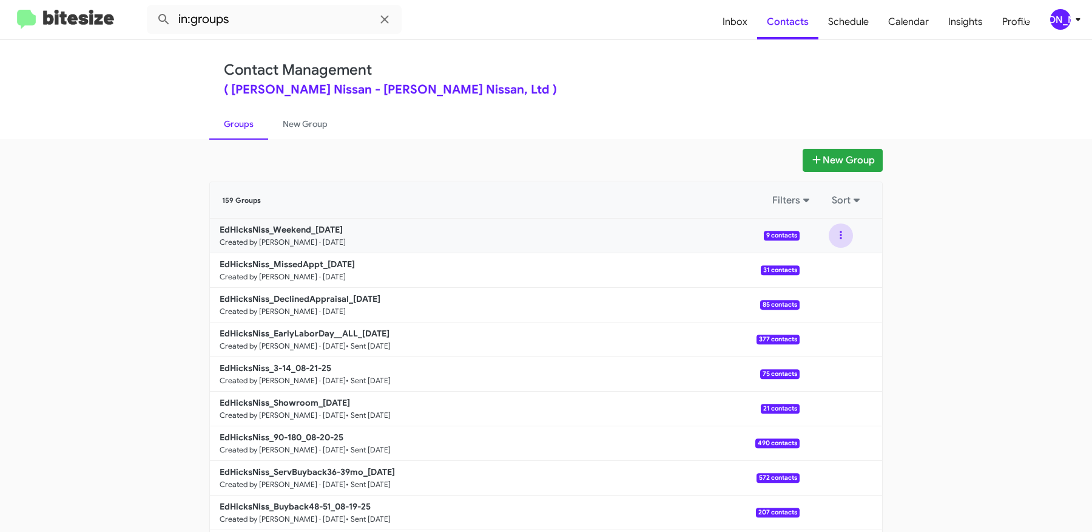
click at [848, 237] on button at bounding box center [841, 235] width 24 height 24
click at [832, 272] on button "View contacts" at bounding box center [804, 268] width 97 height 29
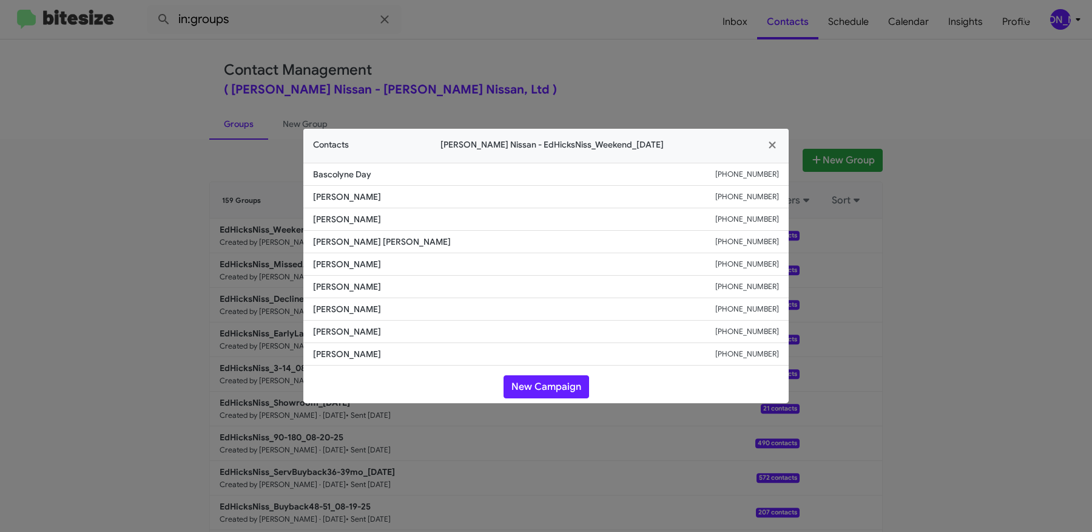
click at [746, 263] on small "[PHONE_NUMBER]" at bounding box center [747, 264] width 64 height 12
copy small "13617659899"
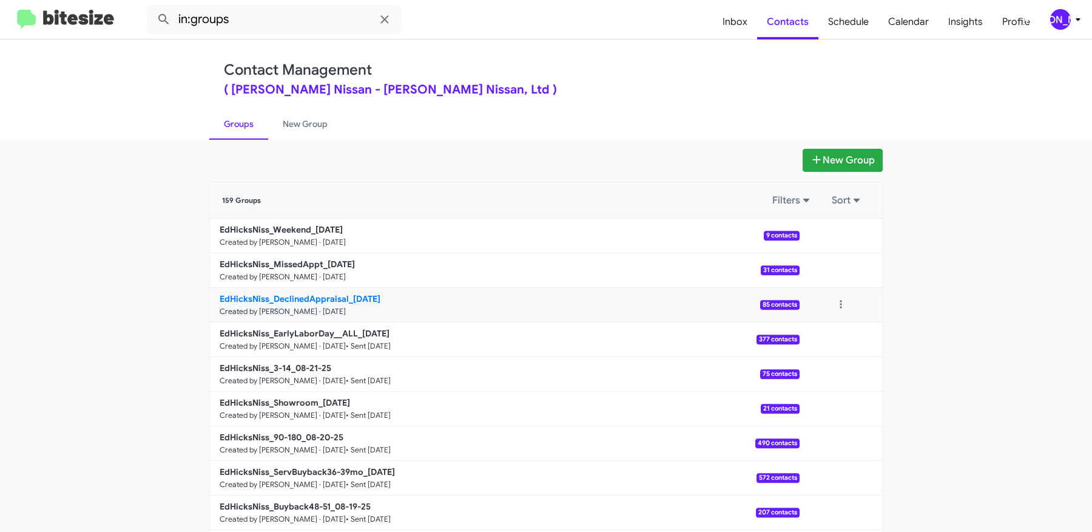
click at [343, 294] on b "EdHicksNiss_DeclinedAppraisal_[DATE]" at bounding box center [300, 298] width 161 height 11
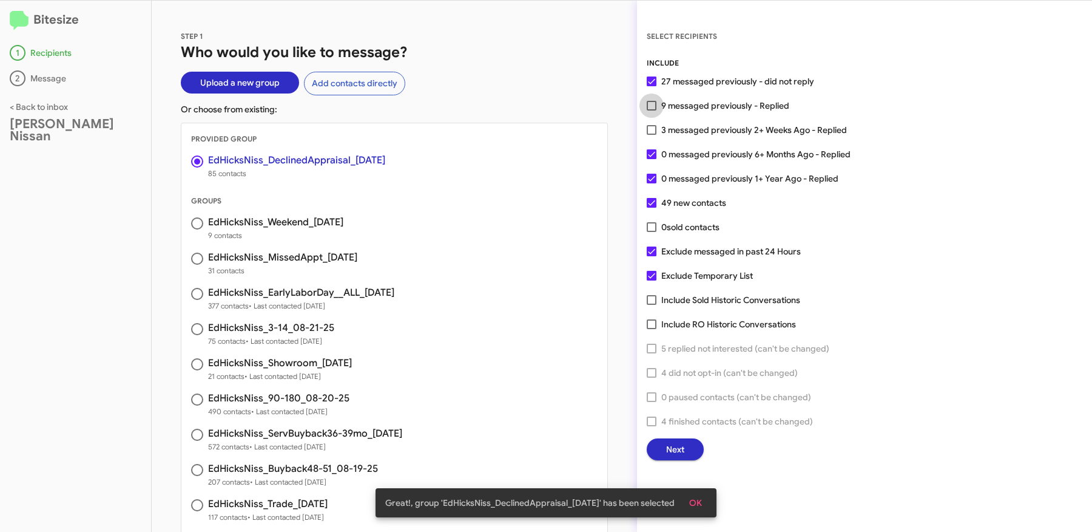
click at [700, 106] on span "9 messaged previously - Replied" at bounding box center [725, 105] width 128 height 15
click at [652, 110] on input "9 messaged previously - Replied" at bounding box center [651, 110] width 1 height 1
checkbox input "true"
click at [678, 447] on span "Next" at bounding box center [675, 449] width 18 height 22
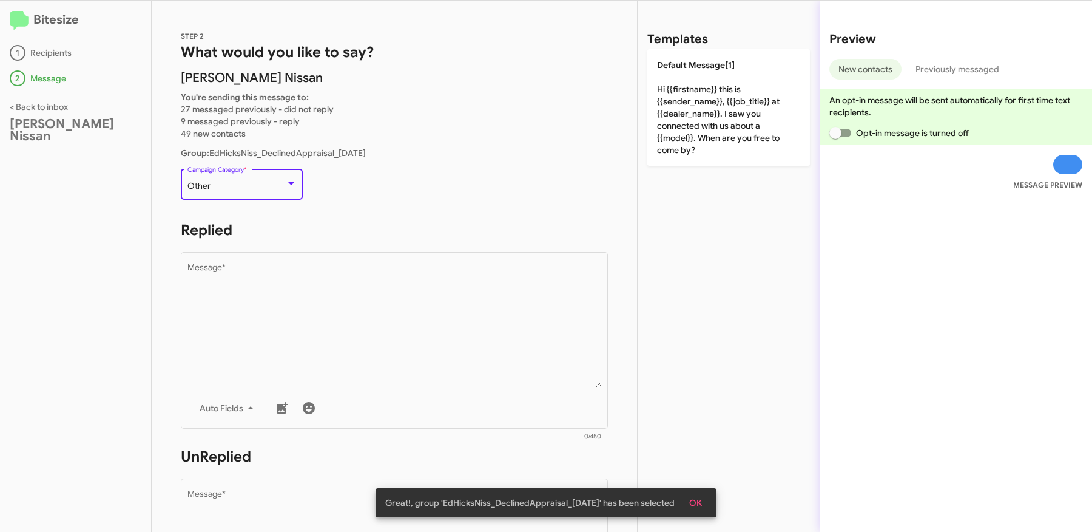
click at [279, 183] on div "Other" at bounding box center [237, 186] width 98 height 10
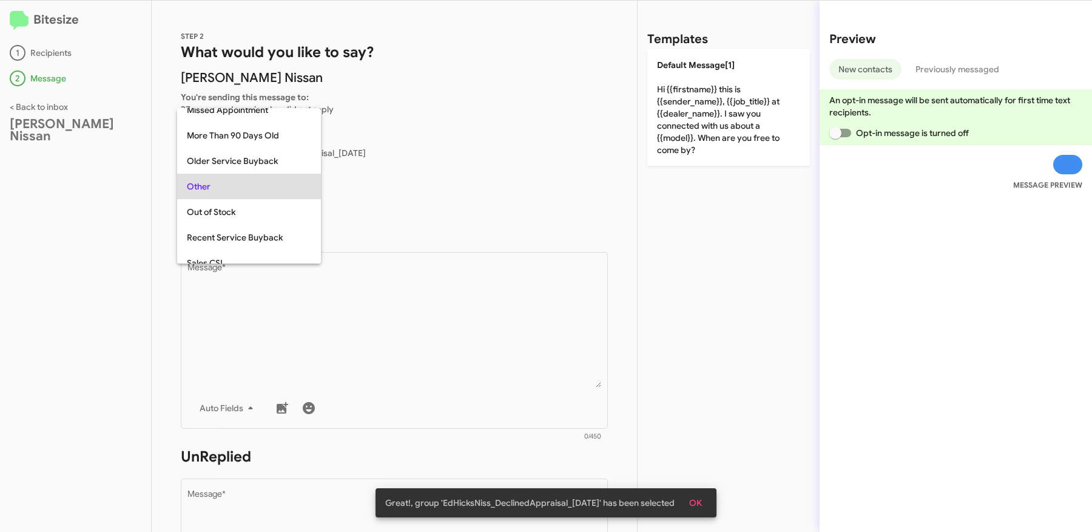
scroll to position [152, 0]
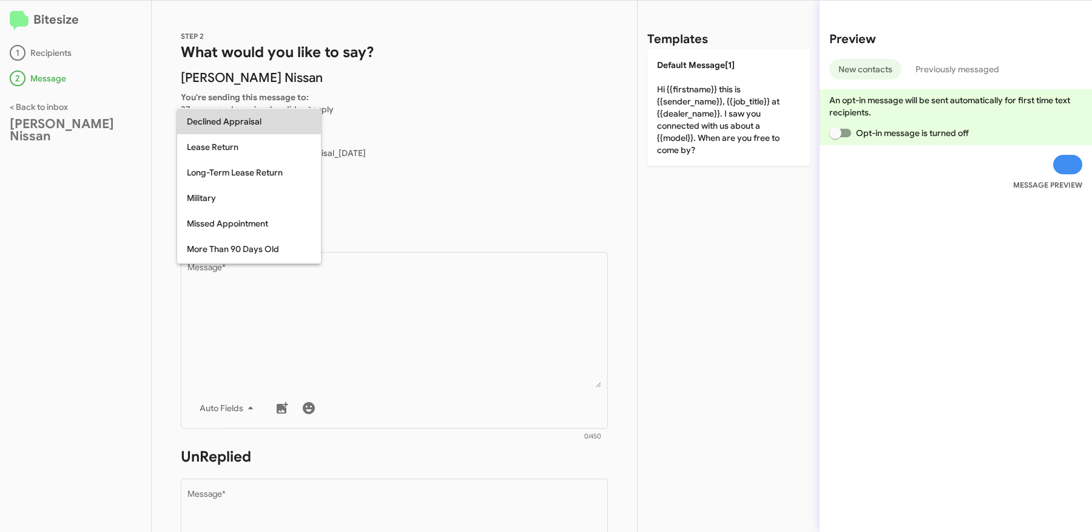
click at [246, 124] on span "Declined Appraisal" at bounding box center [249, 121] width 124 height 25
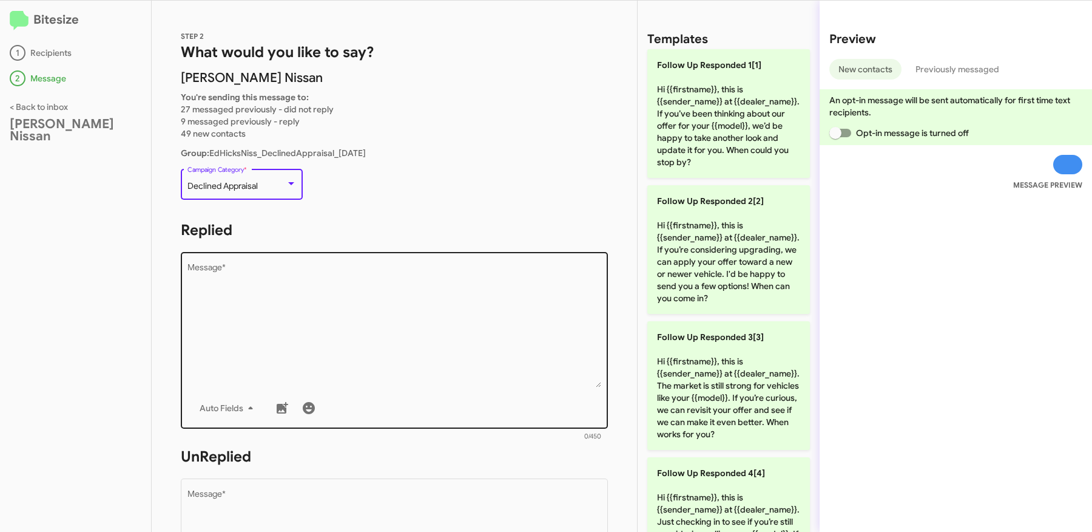
click at [387, 333] on textarea "Message *" at bounding box center [395, 325] width 414 height 124
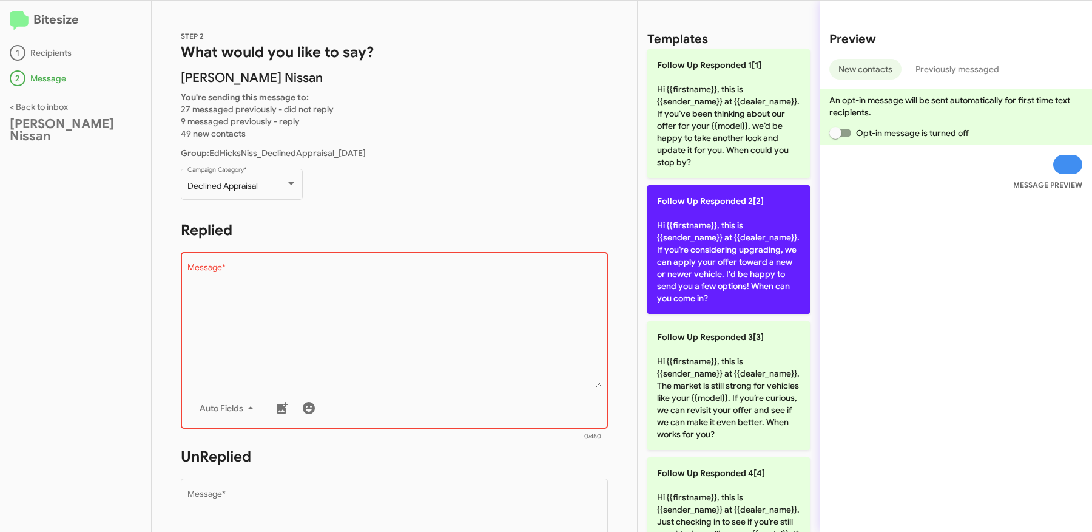
click at [715, 280] on p "Follow Up Responded 2[2] Hi {{firstname}}, this is {{sender_name}} at {{dealer_…" at bounding box center [728, 249] width 163 height 129
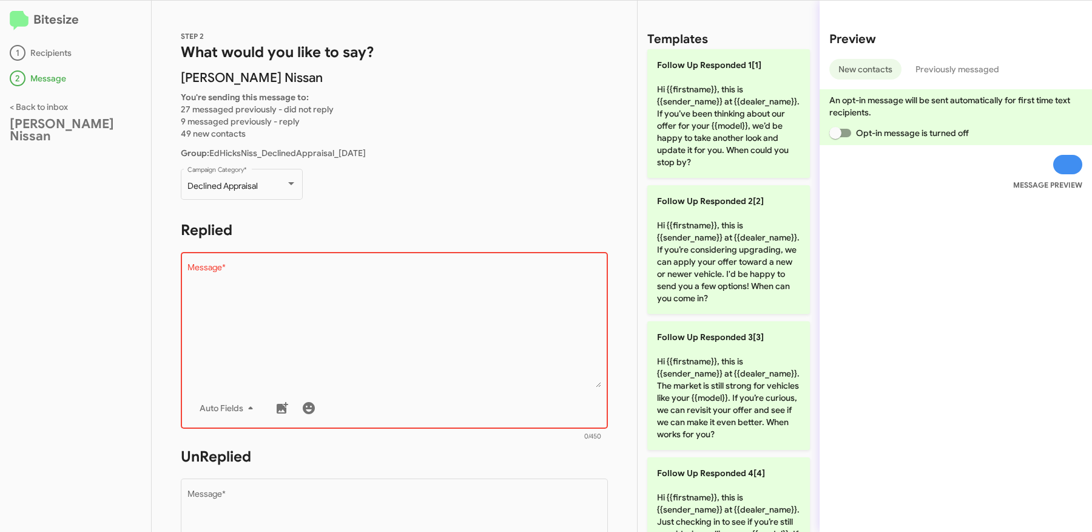
type textarea "Hi {{firstname}}, this is {{sender_name}} at {{dealer_name}}. If you’re conside…"
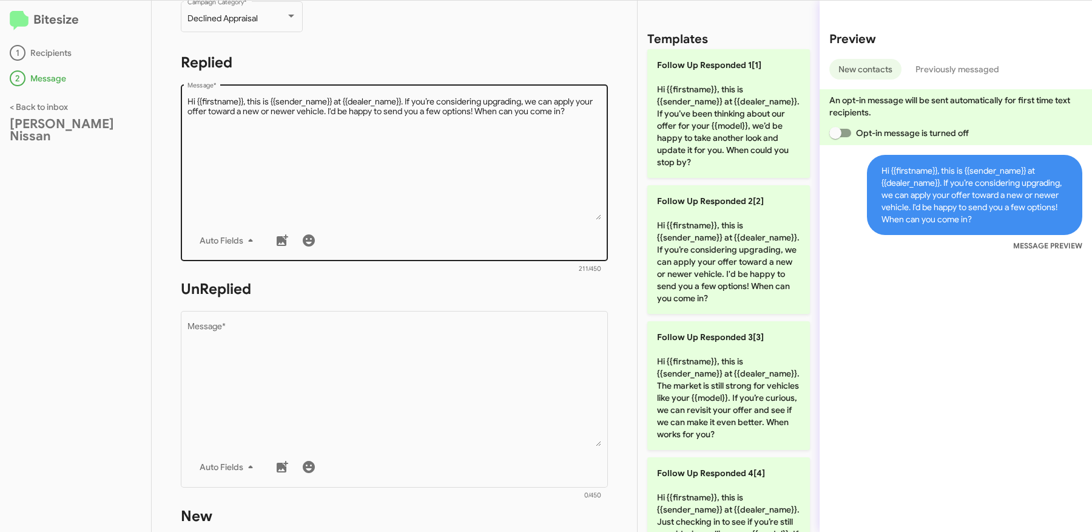
scroll to position [272, 0]
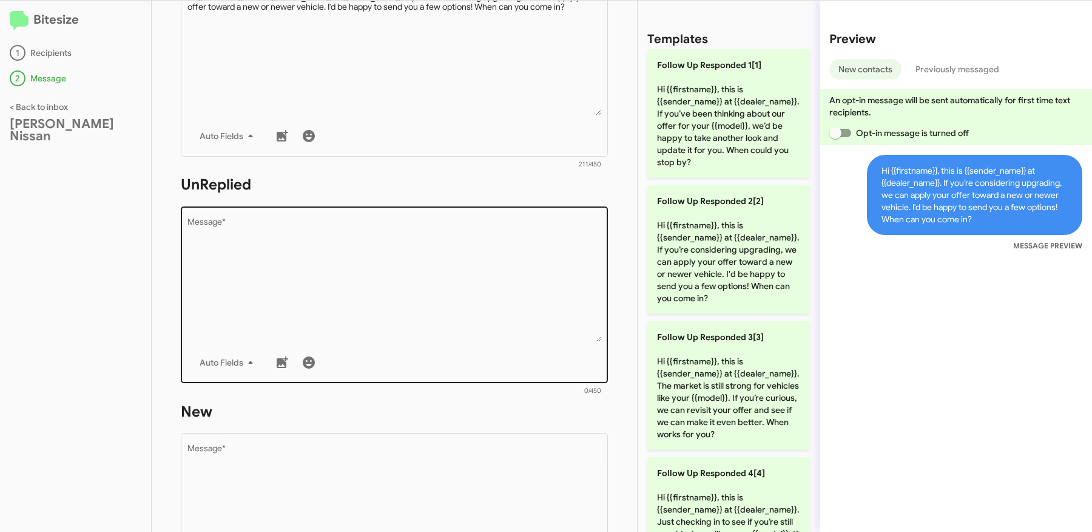
click at [371, 311] on textarea "Message *" at bounding box center [395, 280] width 414 height 124
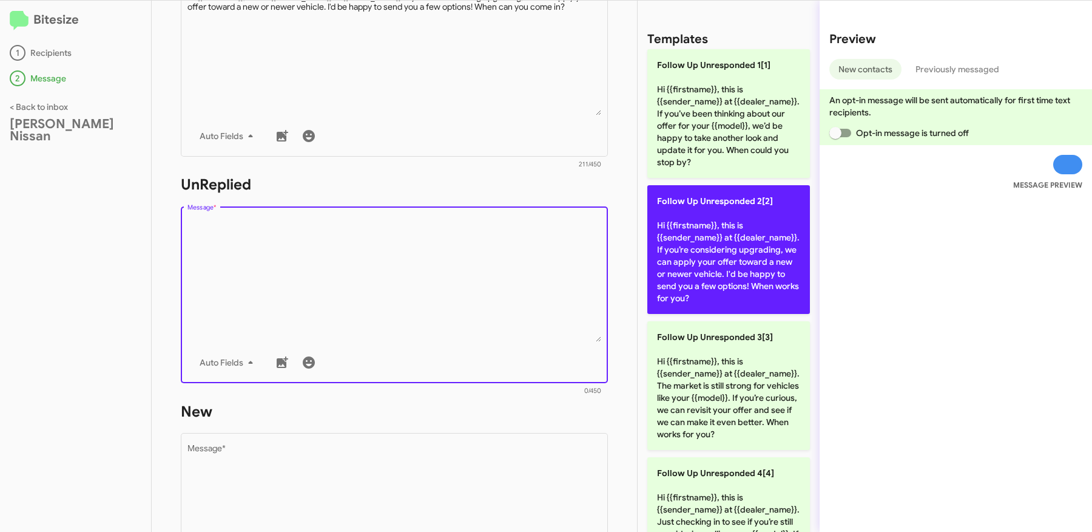
click at [722, 243] on p "Follow Up Unresponded 2[2] Hi {{firstname}}, this is {{sender_name}} at {{deale…" at bounding box center [728, 249] width 163 height 129
type textarea "Hi {{firstname}}, this is {{sender_name}} at {{dealer_name}}. If you’re conside…"
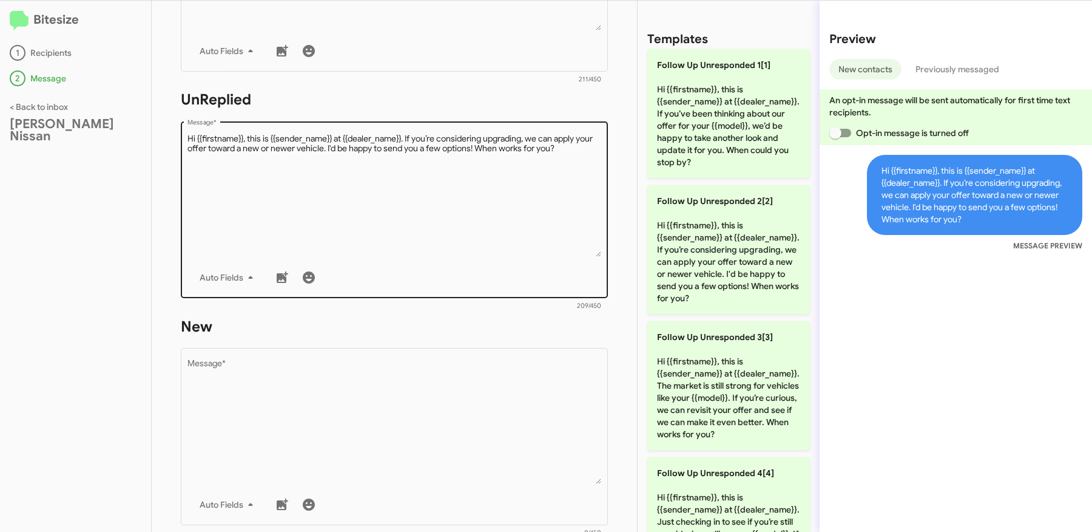
scroll to position [478, 0]
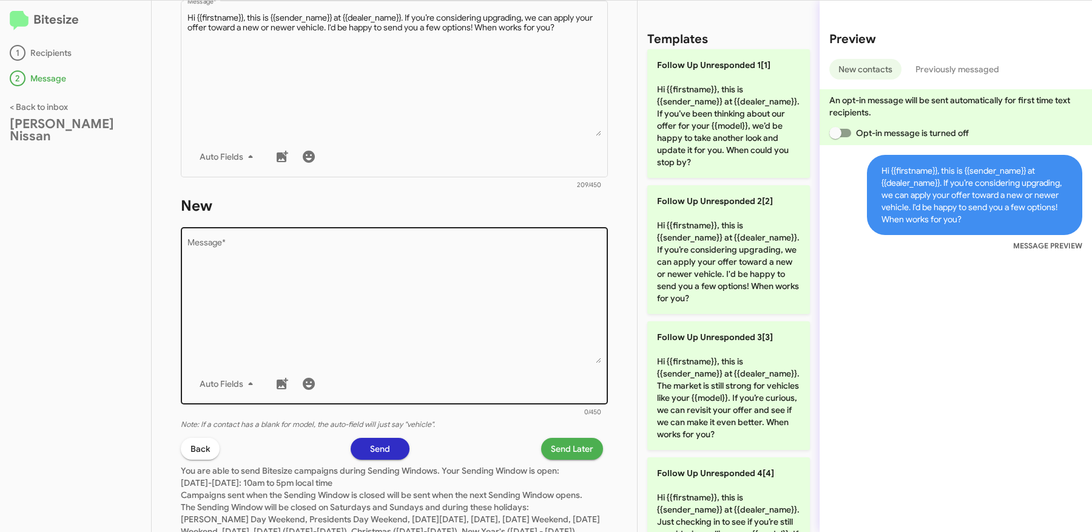
click at [444, 304] on textarea "Message *" at bounding box center [395, 301] width 414 height 124
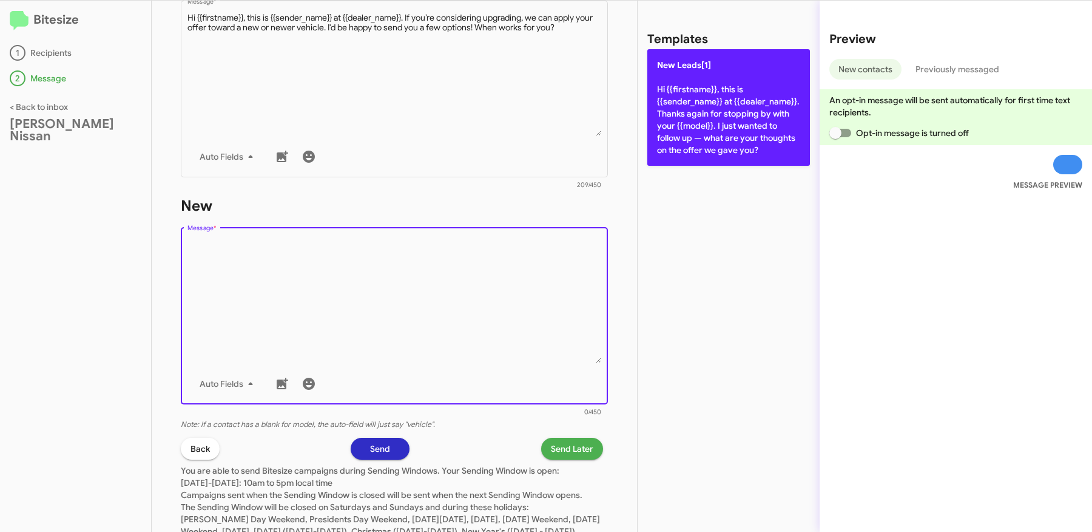
click at [752, 147] on p "New Leads[1] Hi {{firstname}}, this is {{sender_name}} at {{dealer_name}}. Than…" at bounding box center [728, 107] width 163 height 117
type textarea "Hi {{firstname}}, this is {{sender_name}} at {{dealer_name}}. Thanks again for …"
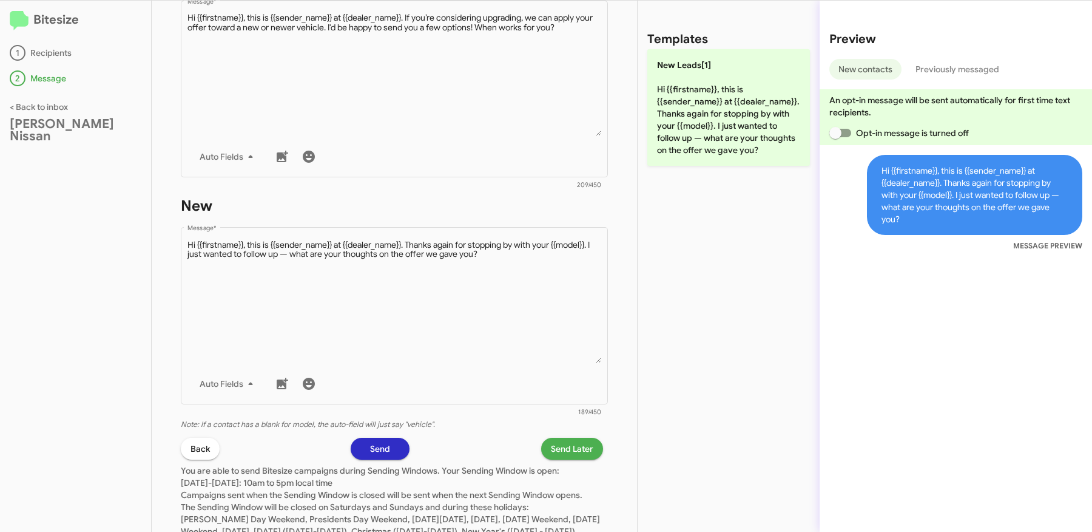
click at [581, 447] on span "Send Later" at bounding box center [572, 449] width 42 height 22
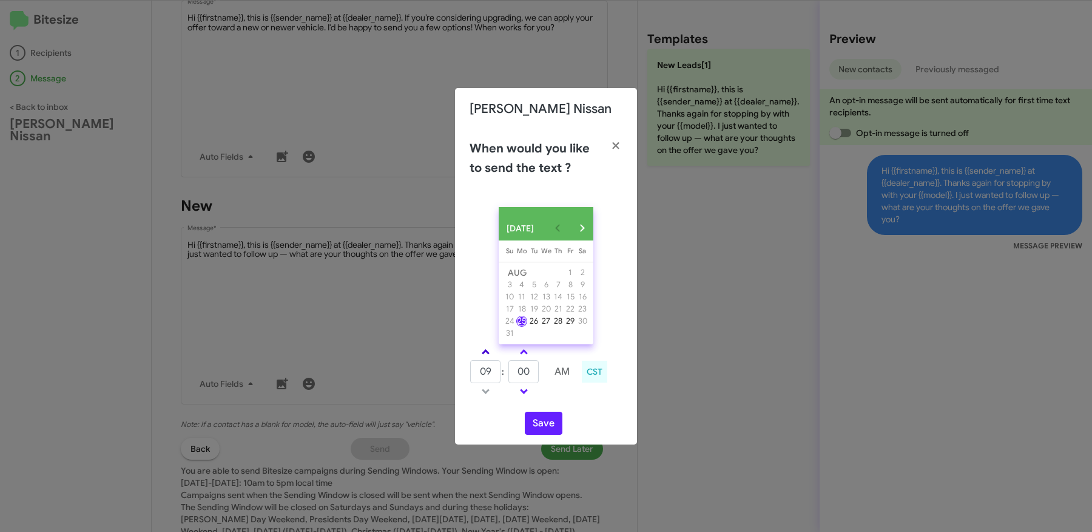
click at [489, 357] on link at bounding box center [485, 352] width 21 height 14
click at [529, 398] on link at bounding box center [523, 391] width 21 height 14
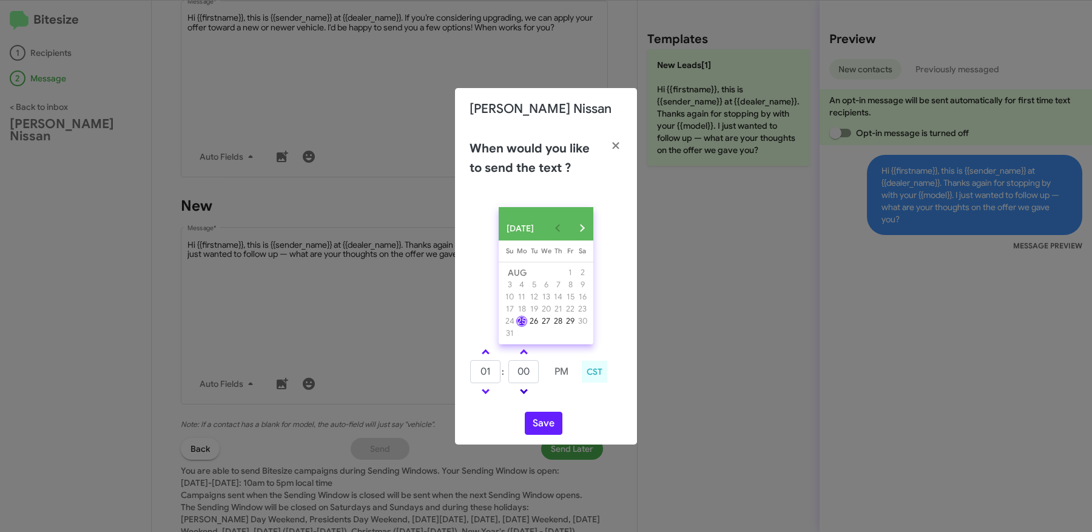
type input "12"
type input "55"
click at [536, 419] on button "Save" at bounding box center [544, 422] width 38 height 23
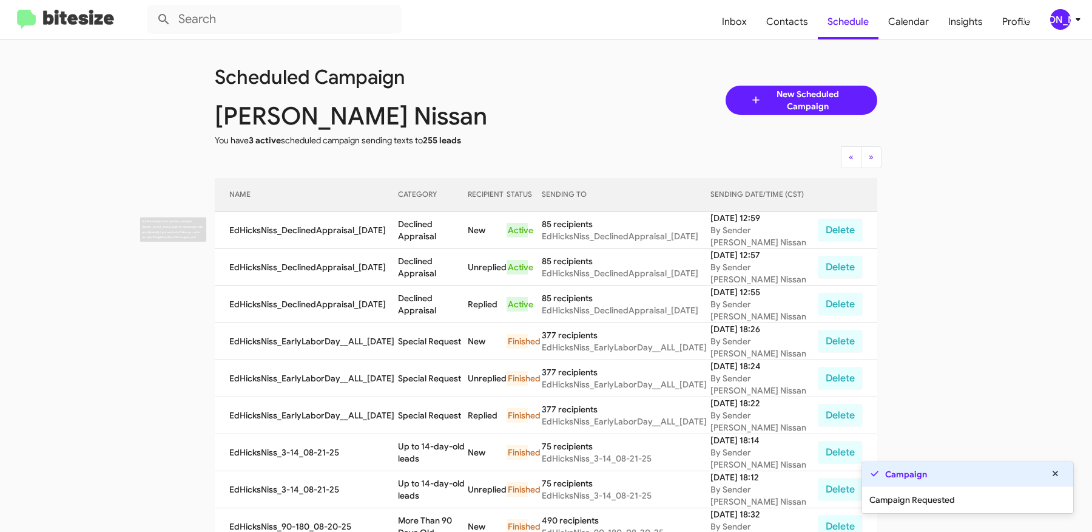
click at [421, 230] on td "Declined Appraisal" at bounding box center [433, 230] width 70 height 37
click at [462, 230] on td "Declined Appraisal" at bounding box center [433, 230] width 70 height 37
copy td "Declined Appraisal"
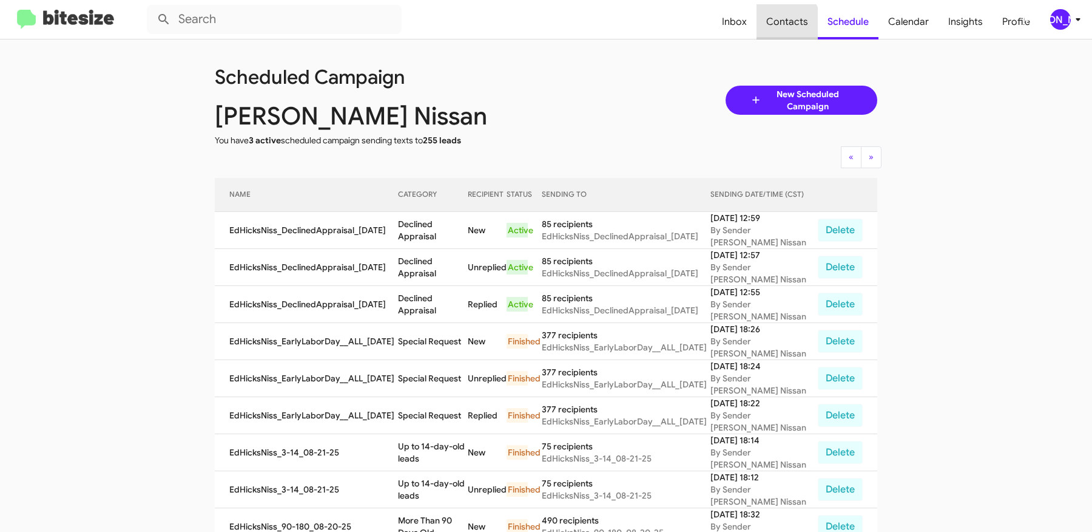
click at [789, 23] on span "Contacts" at bounding box center [787, 21] width 61 height 35
type input "in:groups"
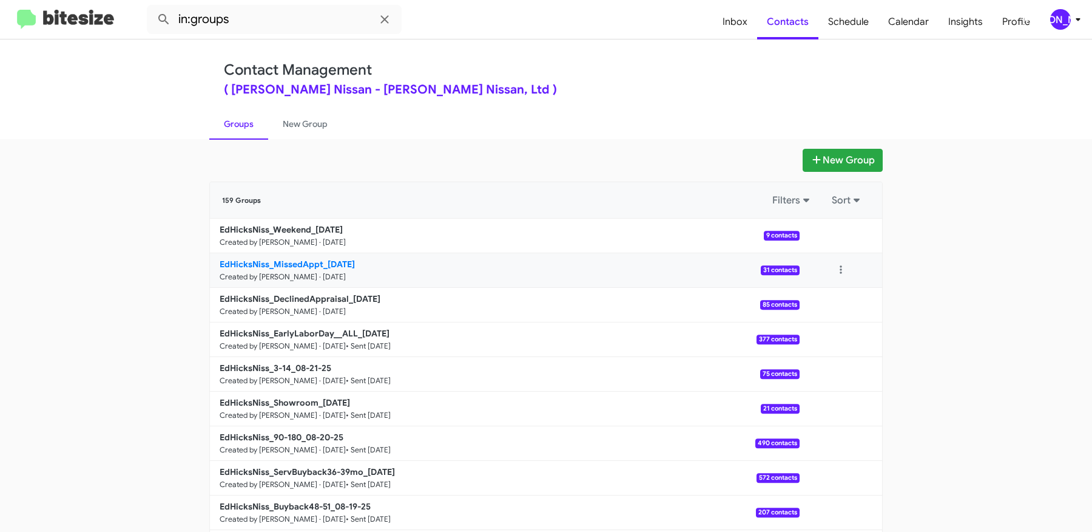
click at [317, 263] on b "EdHicksNiss_MissedAppt_[DATE]" at bounding box center [287, 264] width 135 height 11
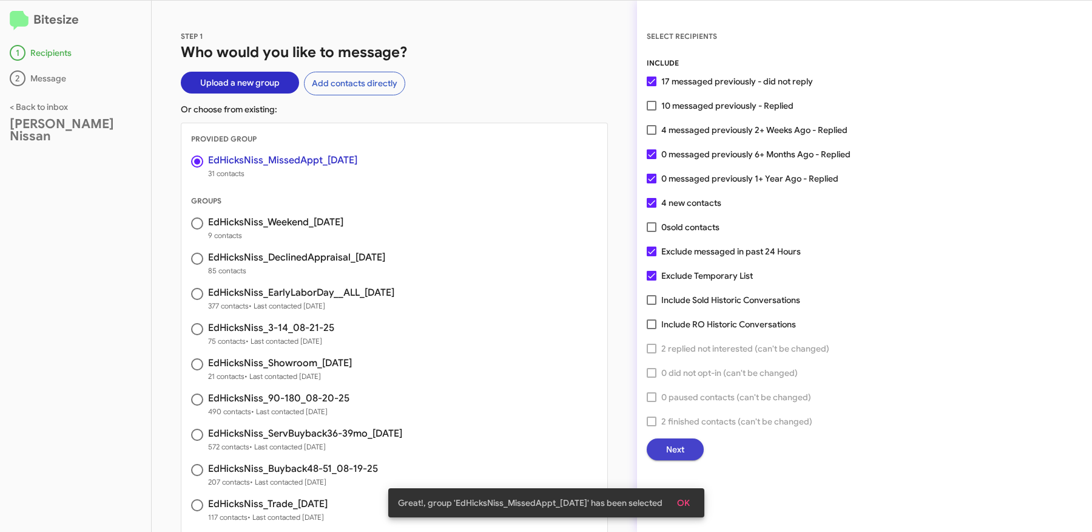
click at [678, 452] on span "Next" at bounding box center [675, 449] width 18 height 22
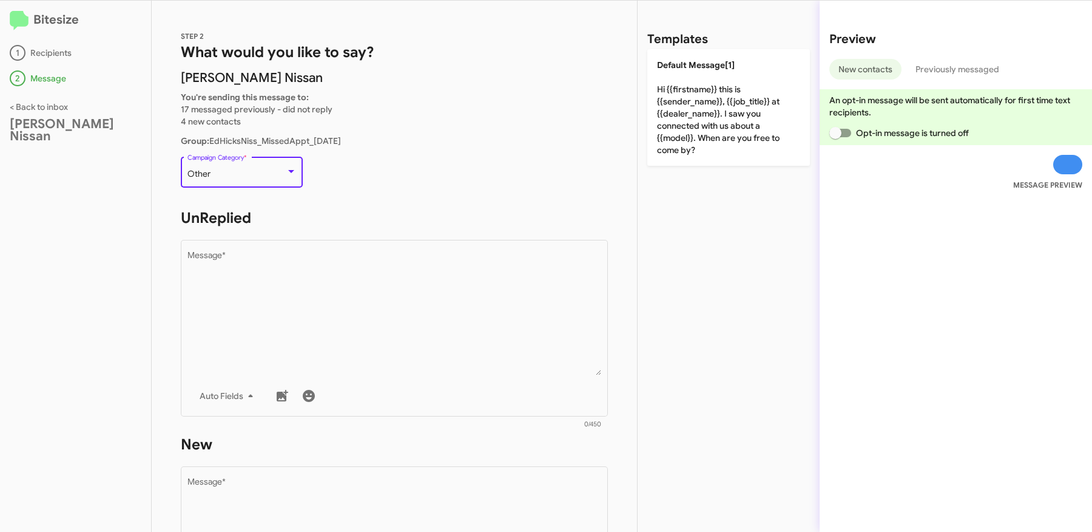
click at [260, 177] on div "Other" at bounding box center [237, 174] width 98 height 10
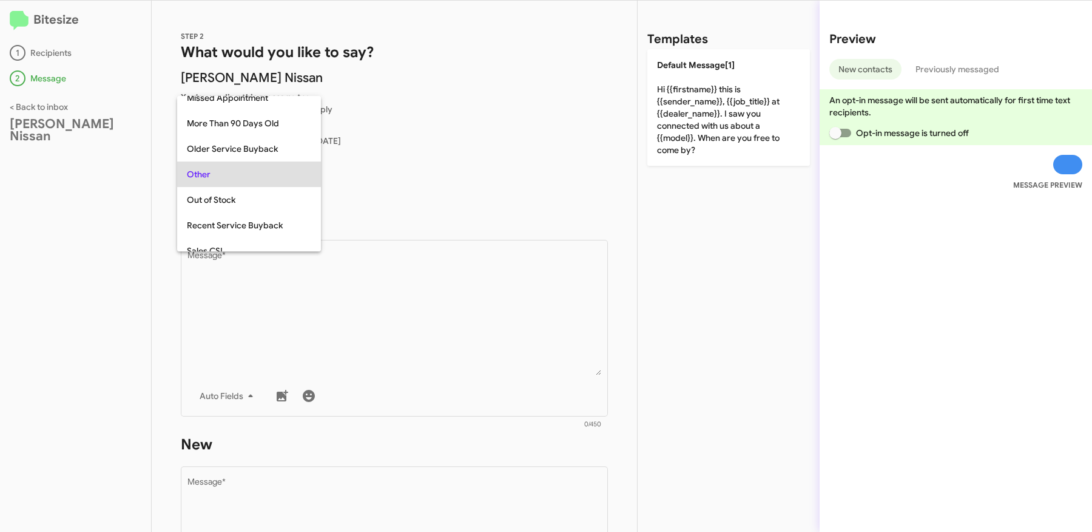
scroll to position [229, 0]
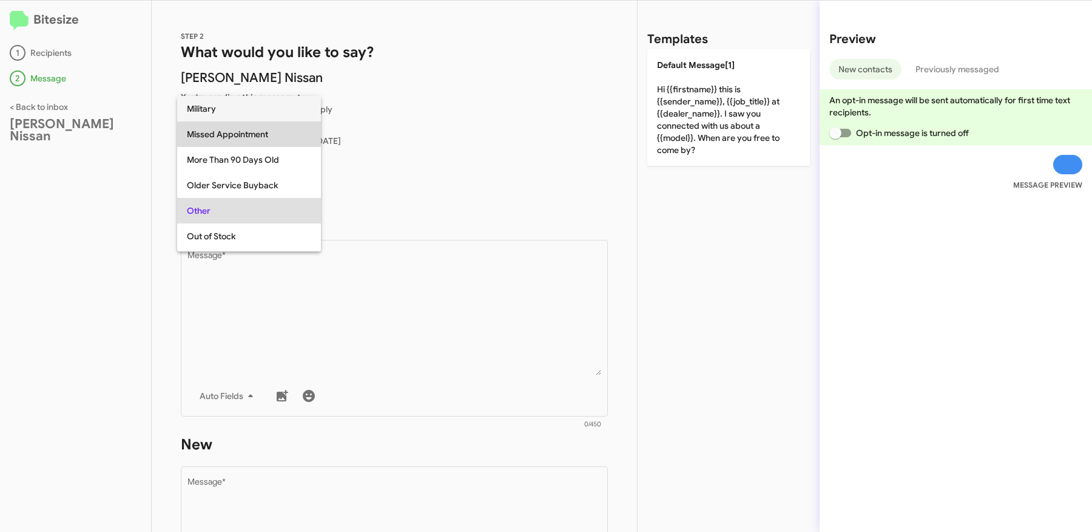
click at [254, 140] on span "Missed Appointment" at bounding box center [249, 133] width 124 height 25
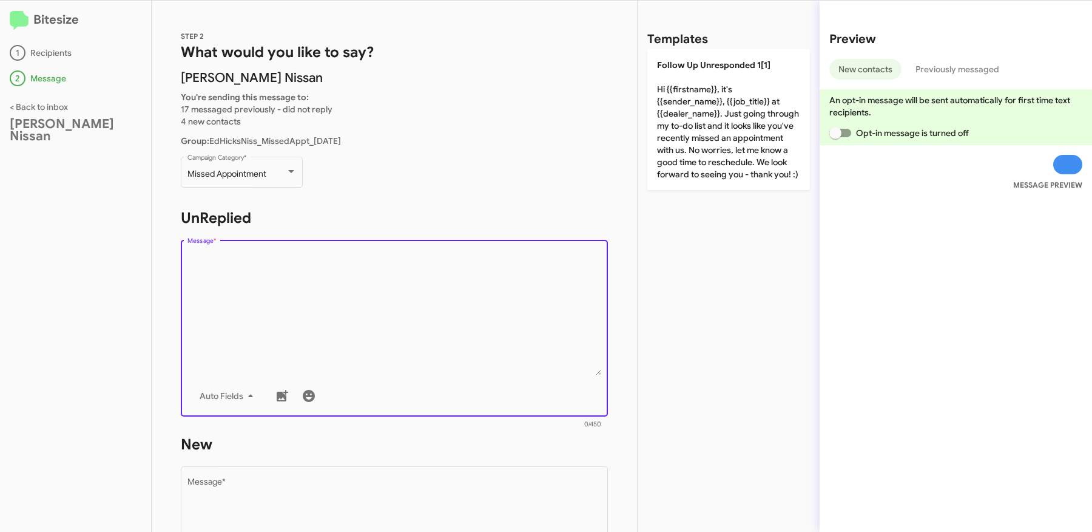
click at [413, 311] on textarea "Message *" at bounding box center [395, 313] width 414 height 124
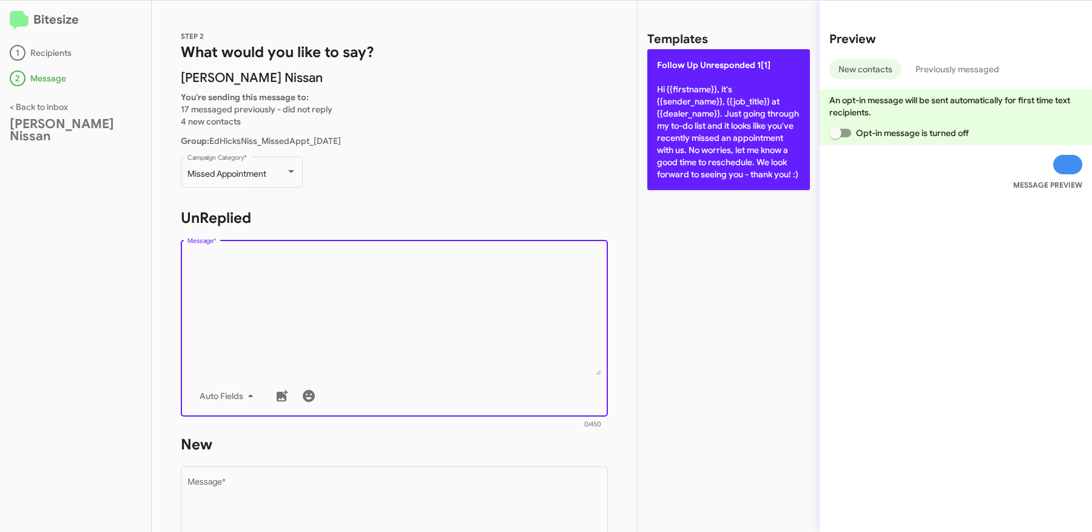
click at [696, 154] on p "Follow Up Unresponded 1[1] Hi {{firstname}}, it's {{sender_name}}, {{job_title}…" at bounding box center [728, 119] width 163 height 141
type textarea "Hi {{firstname}}, it's {{sender_name}}, {{job_title}} at {{dealer_name}}. Just …"
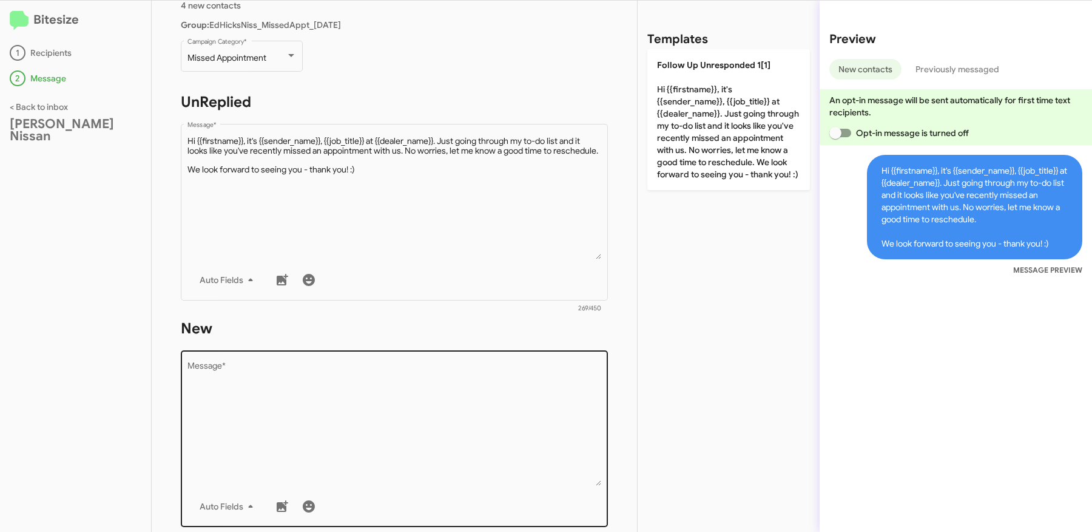
scroll to position [165, 0]
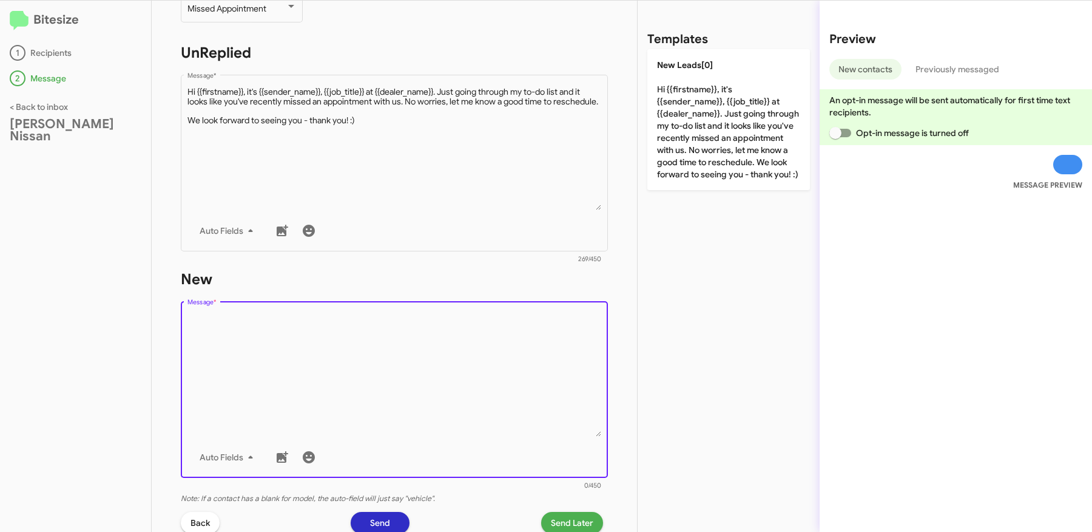
click at [442, 375] on textarea "Message *" at bounding box center [395, 375] width 414 height 124
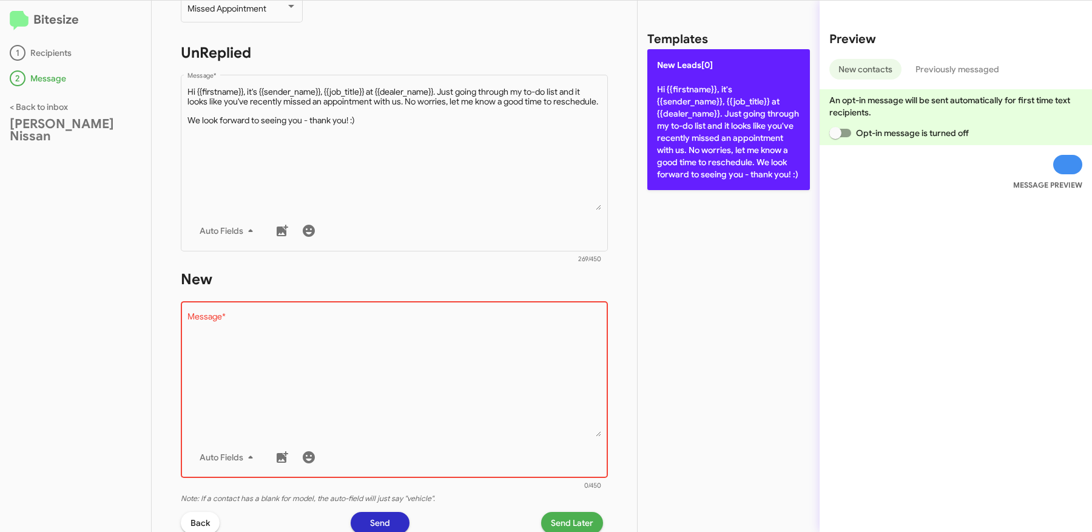
click at [711, 126] on p "New Leads[0] Hi {{firstname}}, it's {{sender_name}}, {{job_title}} at {{dealer_…" at bounding box center [728, 119] width 163 height 141
type textarea "Hi {{firstname}}, it's {{sender_name}}, {{job_title}} at {{dealer_name}}. Just …"
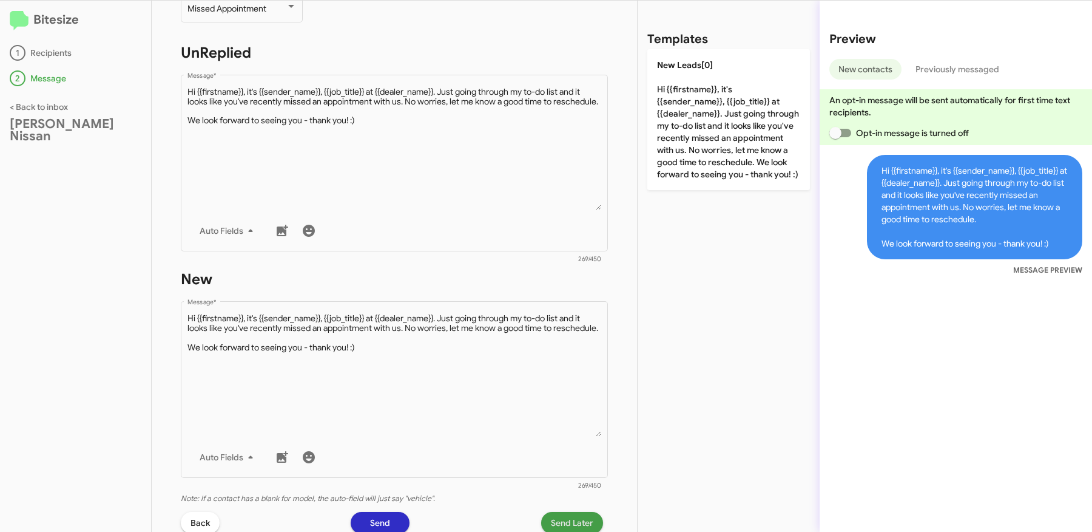
click at [575, 515] on span "Send Later" at bounding box center [572, 523] width 42 height 22
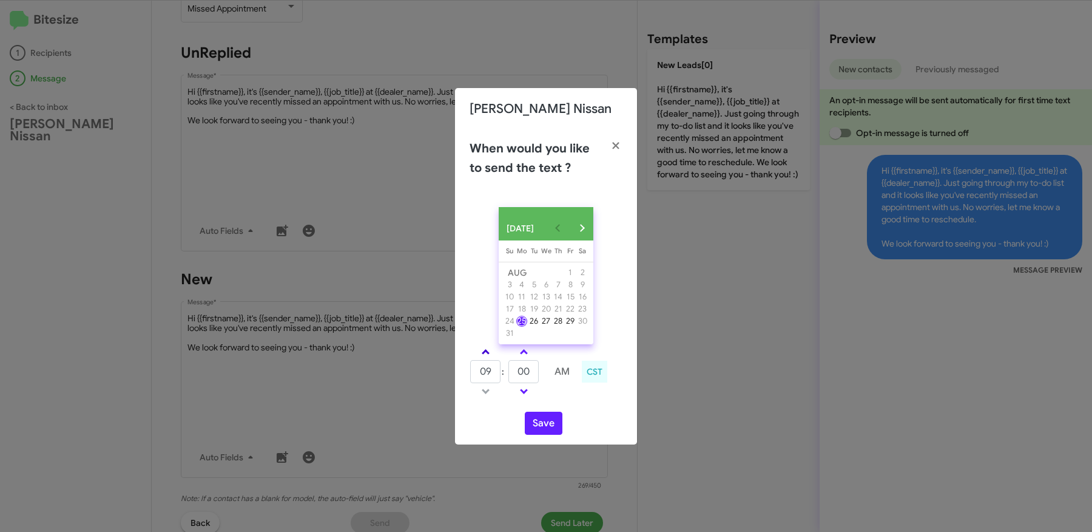
click at [486, 355] on link at bounding box center [485, 352] width 21 height 14
type input "01"
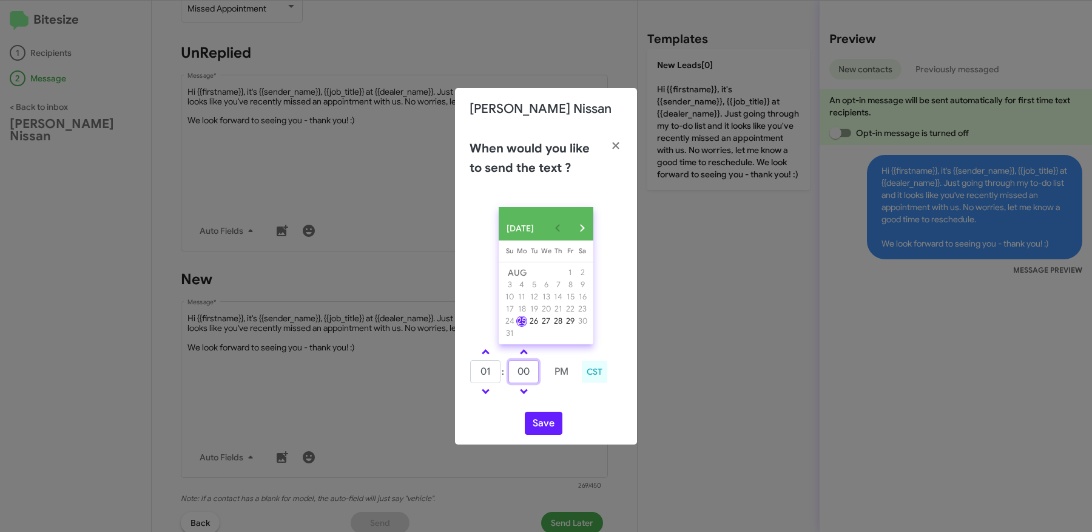
click at [528, 374] on input "00" at bounding box center [524, 371] width 30 height 23
click at [566, 384] on tr "01 : 00 PM" at bounding box center [523, 371] width 107 height 24
type input "03"
click at [539, 433] on button "Save" at bounding box center [544, 422] width 38 height 23
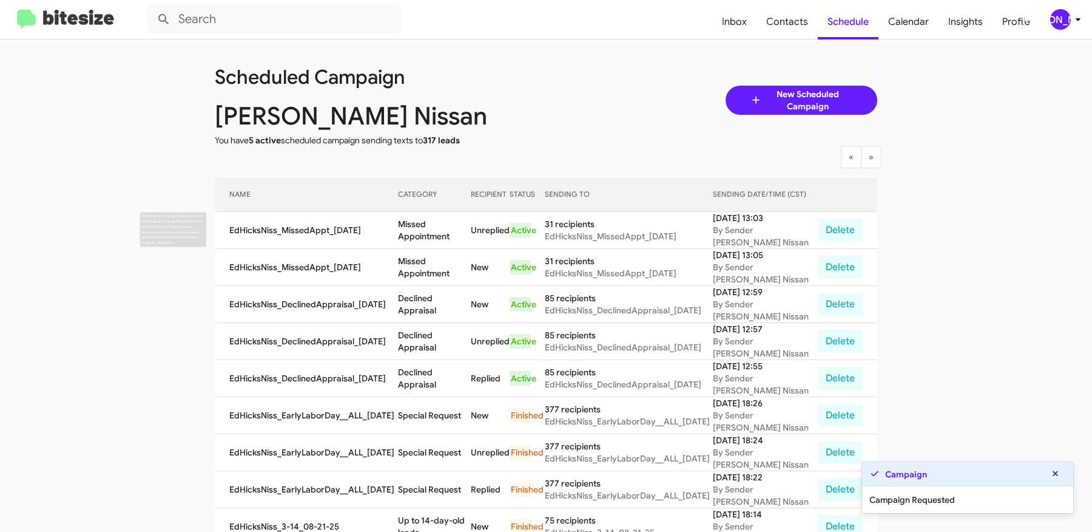
click at [423, 232] on td "Missed Appointment" at bounding box center [434, 230] width 73 height 37
click at [471, 232] on td "Missed Appointment" at bounding box center [434, 230] width 73 height 37
copy td "Missed Appointment"
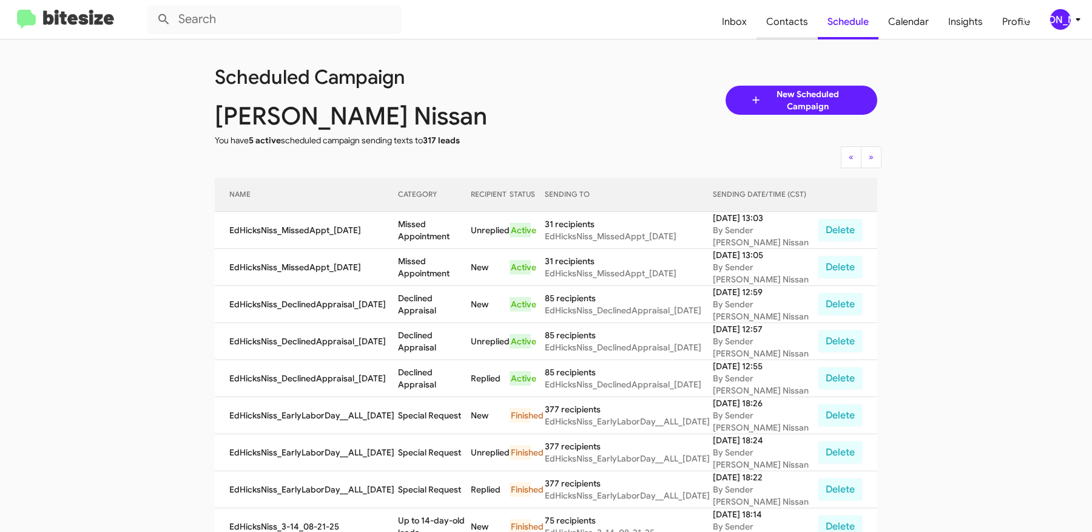
click at [788, 19] on span "Contacts" at bounding box center [787, 21] width 61 height 35
type input "in:groups"
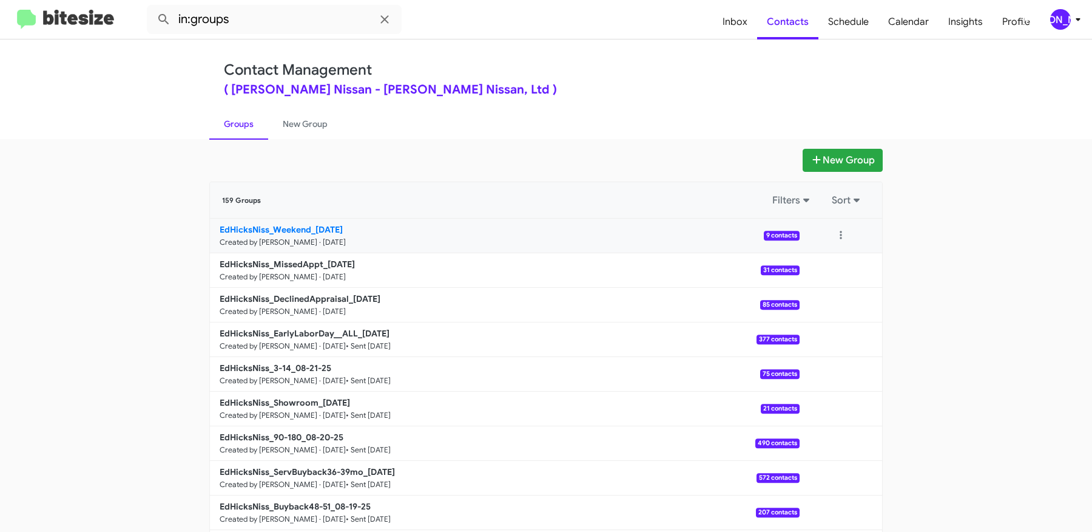
click at [313, 229] on b "EdHicksNiss_Weekend_[DATE]" at bounding box center [281, 229] width 123 height 11
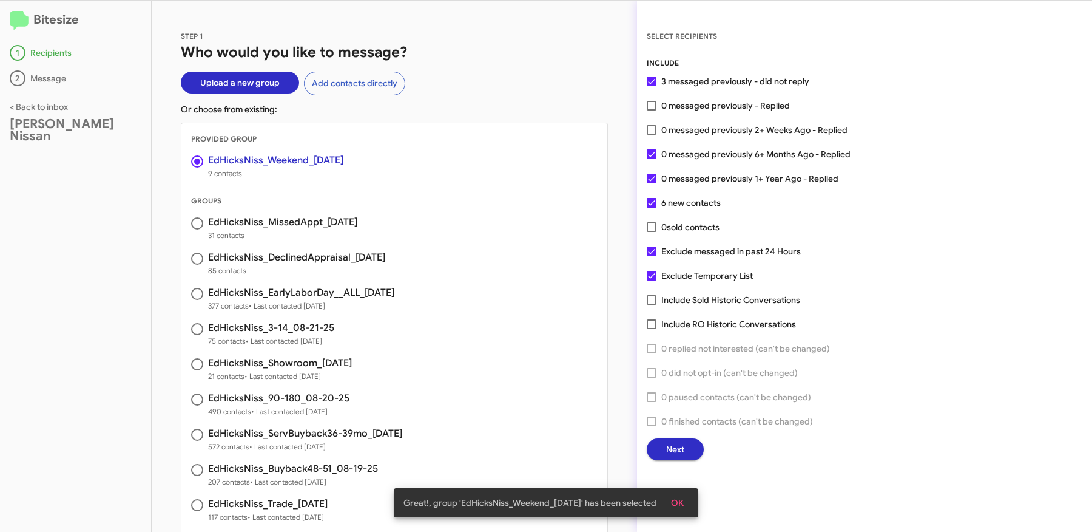
click at [675, 440] on span "Next" at bounding box center [675, 449] width 18 height 22
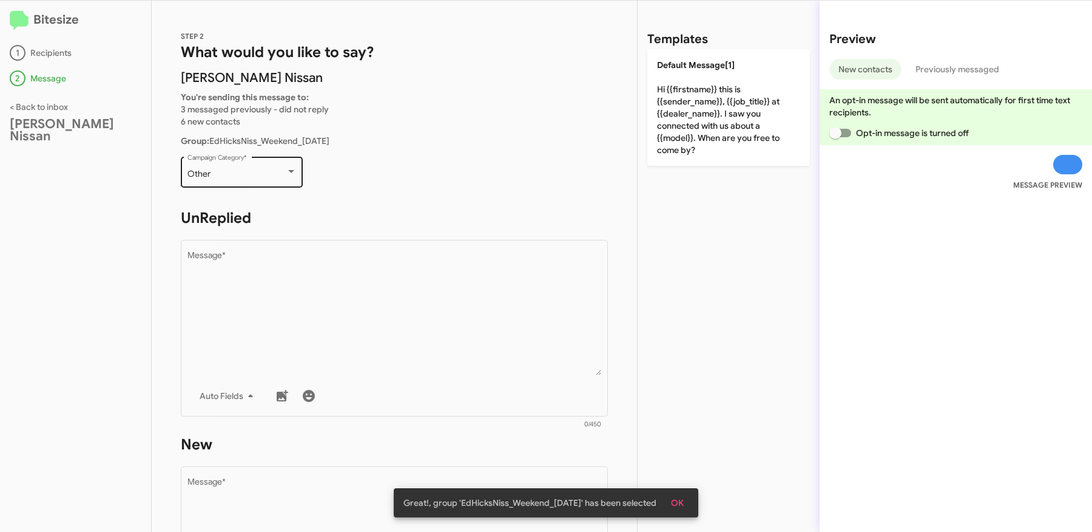
click at [268, 171] on div "Other" at bounding box center [237, 174] width 98 height 10
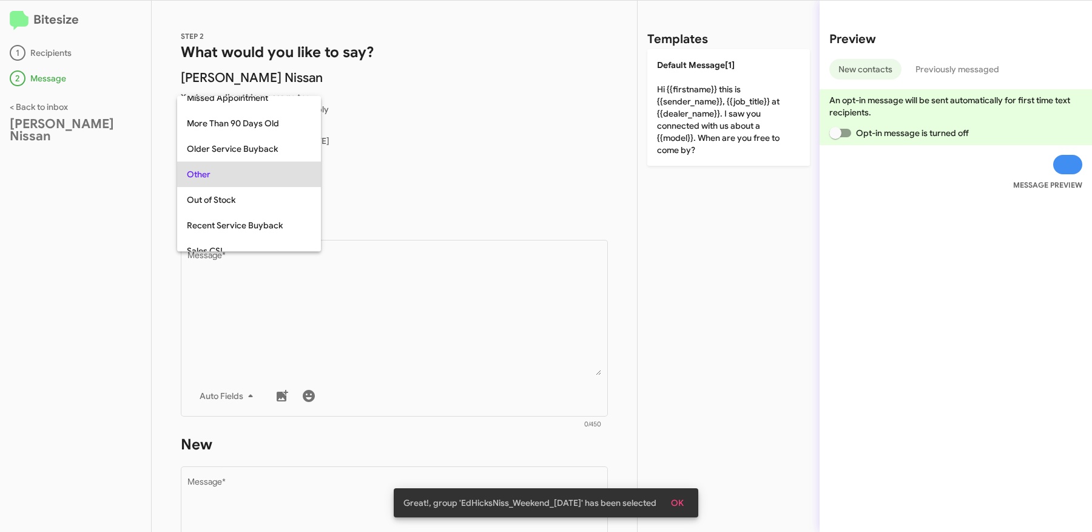
scroll to position [507, 0]
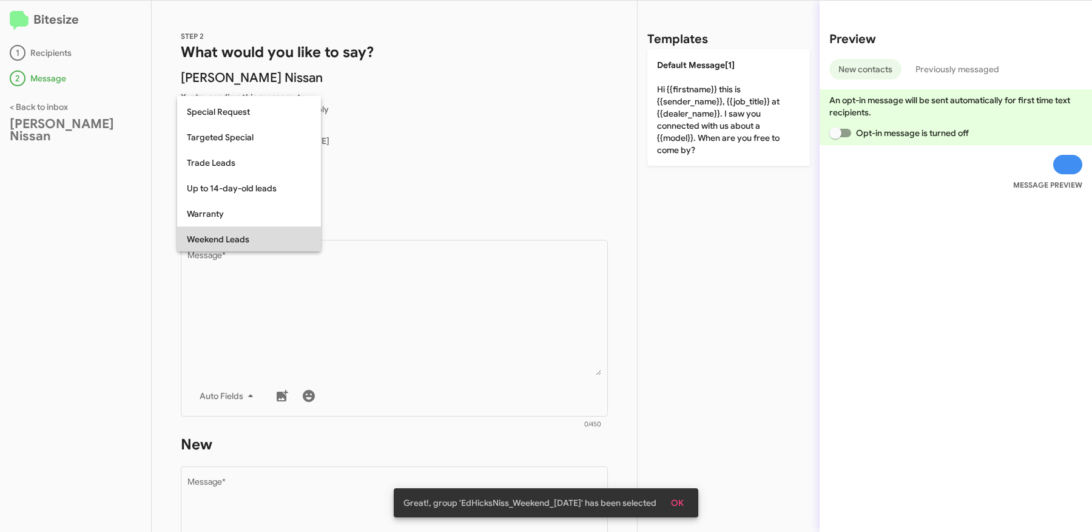
click at [246, 235] on span "Weekend Leads" at bounding box center [249, 238] width 124 height 25
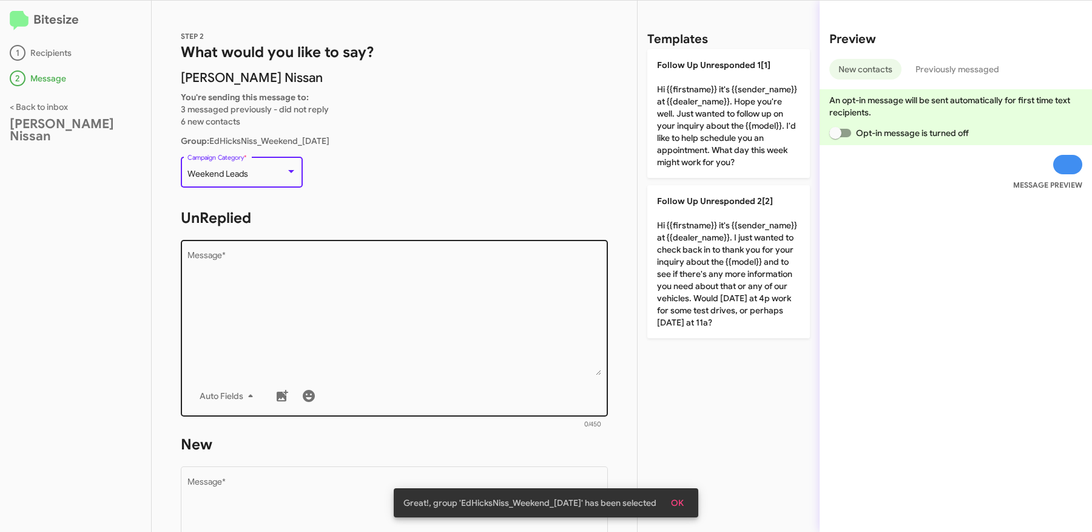
click at [354, 333] on textarea "Message *" at bounding box center [395, 313] width 414 height 124
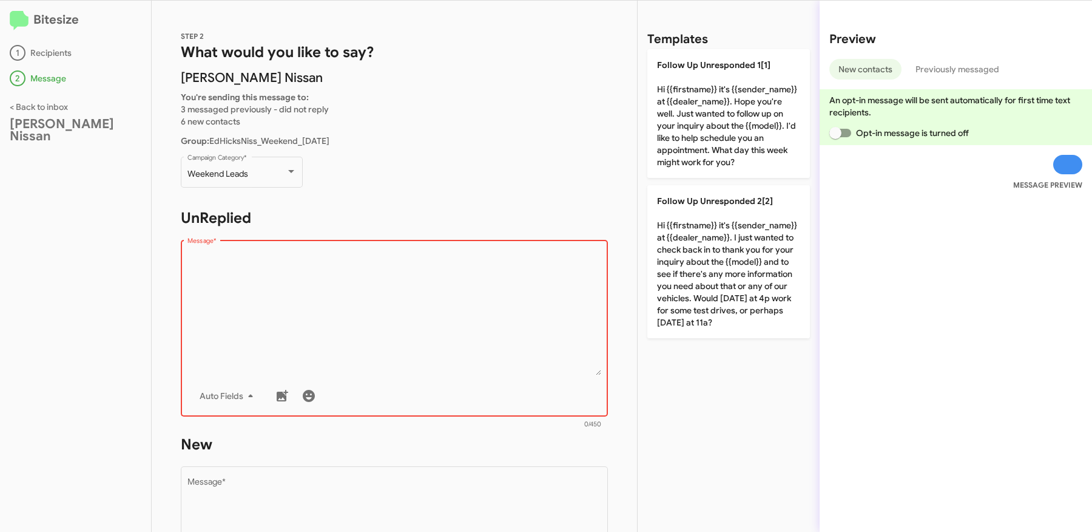
click at [334, 322] on textarea "Message *" at bounding box center [395, 313] width 414 height 124
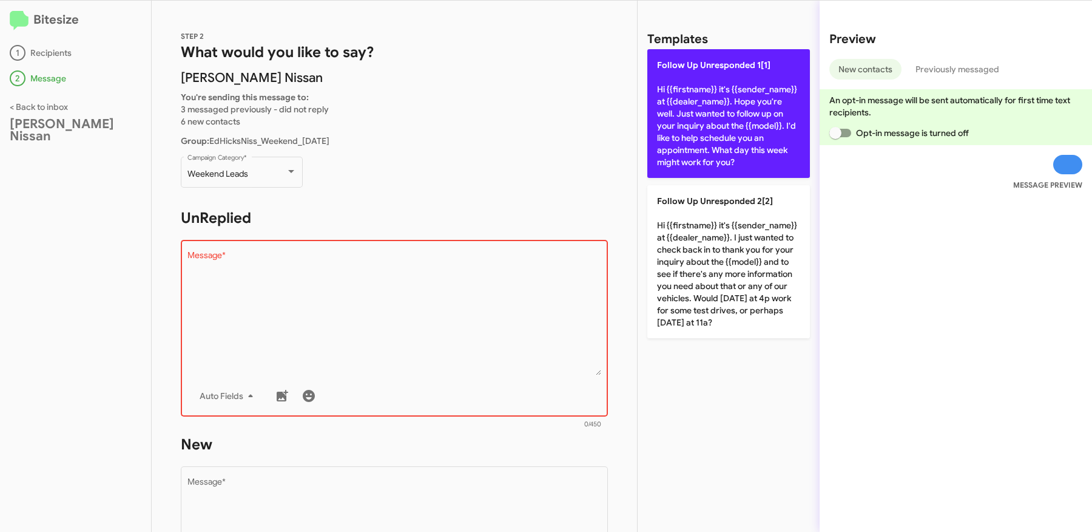
click at [689, 113] on p "Follow Up Unresponded 1[1] Hi {{firstname}} it's {{sender_name}} at {{dealer_na…" at bounding box center [728, 113] width 163 height 129
type textarea "Hi {{firstname}} it's {{sender_name}} at {{dealer_name}}. Hope you're well. Jus…"
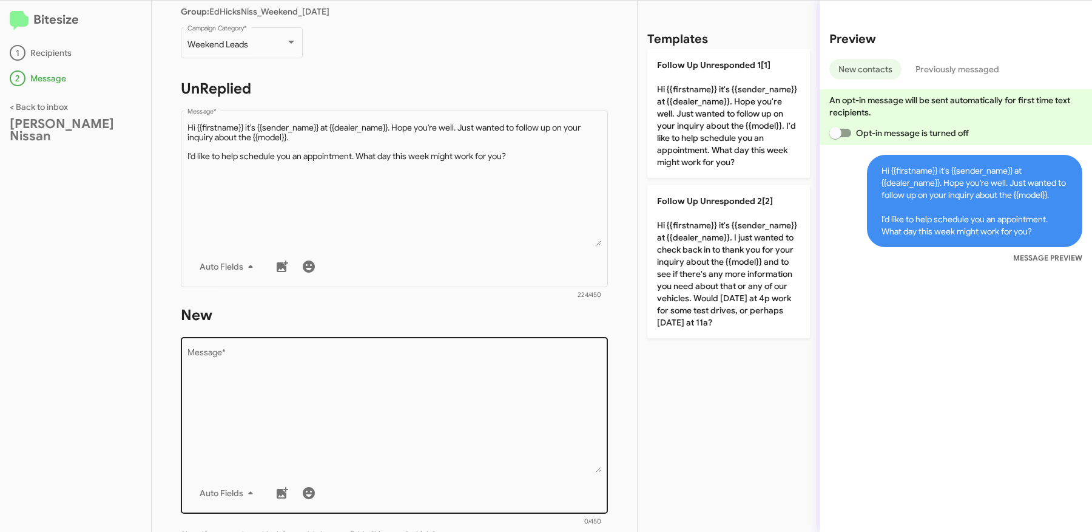
scroll to position [149, 0]
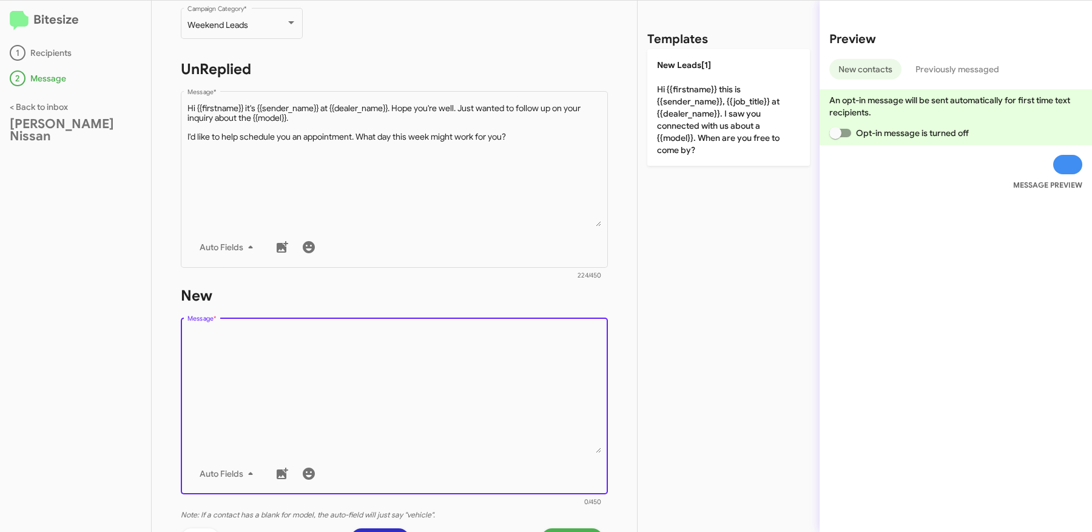
click at [394, 354] on textarea "Message *" at bounding box center [395, 391] width 414 height 124
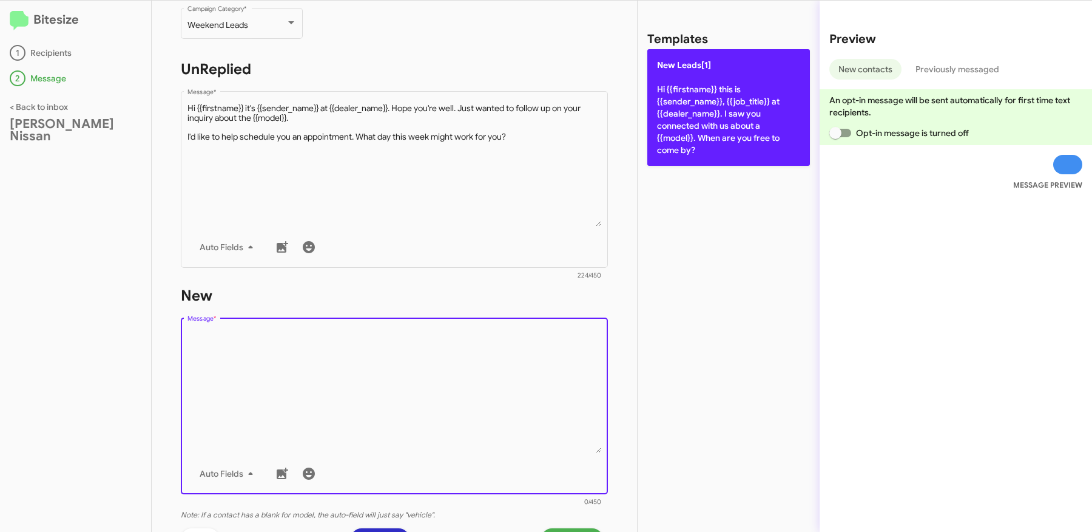
click at [730, 130] on p "New Leads[1] Hi {{firstname}} this is {{sender_name}}, {{job_title}} at {{deale…" at bounding box center [728, 107] width 163 height 117
type textarea "Hi {{firstname}} this is {{sender_name}}, {{job_title}} at {{dealer_name}}. I s…"
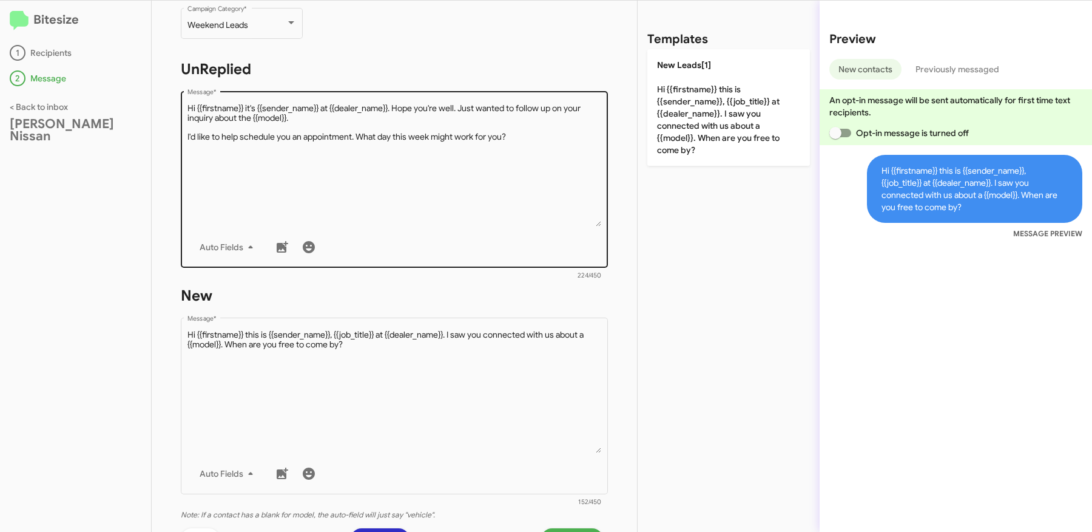
scroll to position [292, 0]
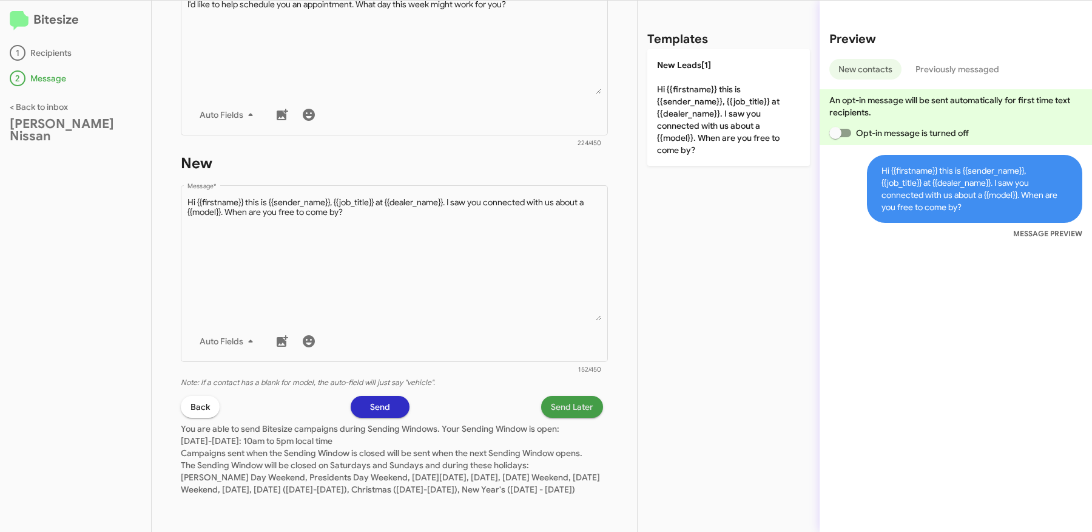
click at [571, 396] on span "Send Later" at bounding box center [572, 407] width 42 height 22
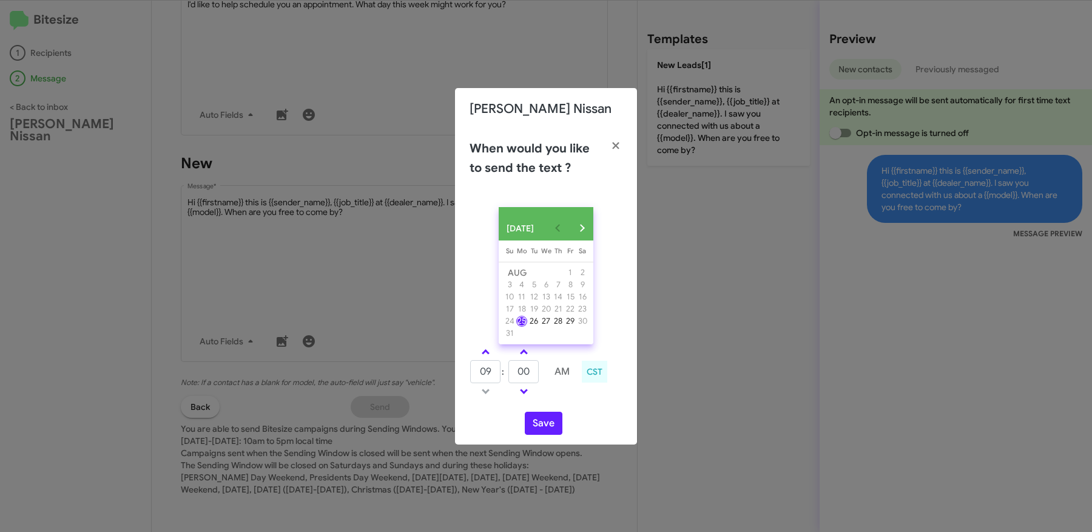
click at [488, 350] on td at bounding box center [486, 351] width 32 height 15
click at [487, 350] on td at bounding box center [486, 351] width 32 height 15
click at [487, 353] on link at bounding box center [485, 352] width 21 height 14
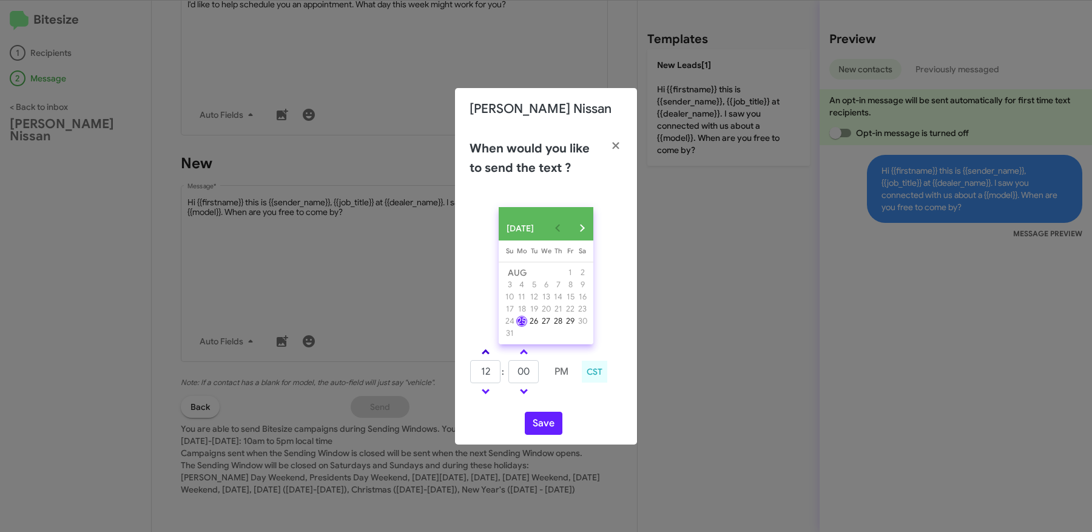
click at [487, 353] on link at bounding box center [485, 352] width 21 height 14
type input "01"
click at [532, 425] on button "Save" at bounding box center [544, 422] width 38 height 23
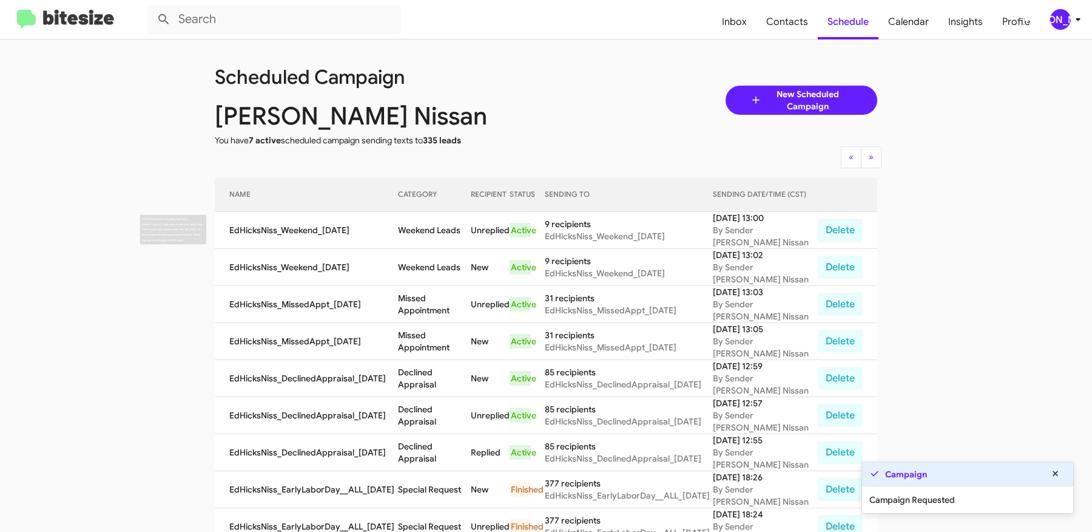
click at [411, 229] on td "Weekend Leads" at bounding box center [434, 230] width 73 height 37
click at [458, 229] on td "Weekend Leads" at bounding box center [434, 230] width 73 height 37
copy td "Weekend Leads"
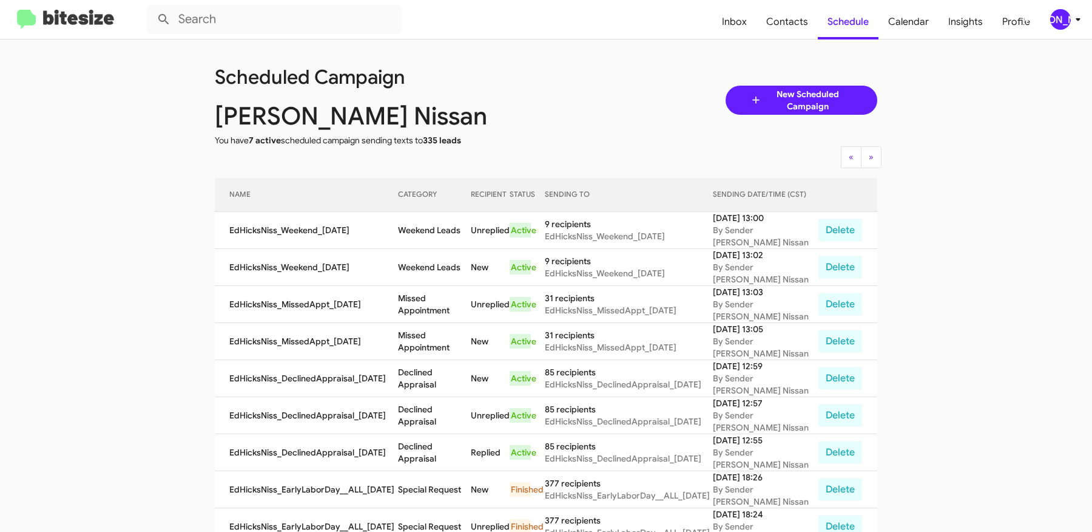
click at [84, 163] on app-scheduler "Scheduled Campaign [PERSON_NAME] Nissan You have 7 active scheduled campaign se…" at bounding box center [546, 502] width 1092 height 927
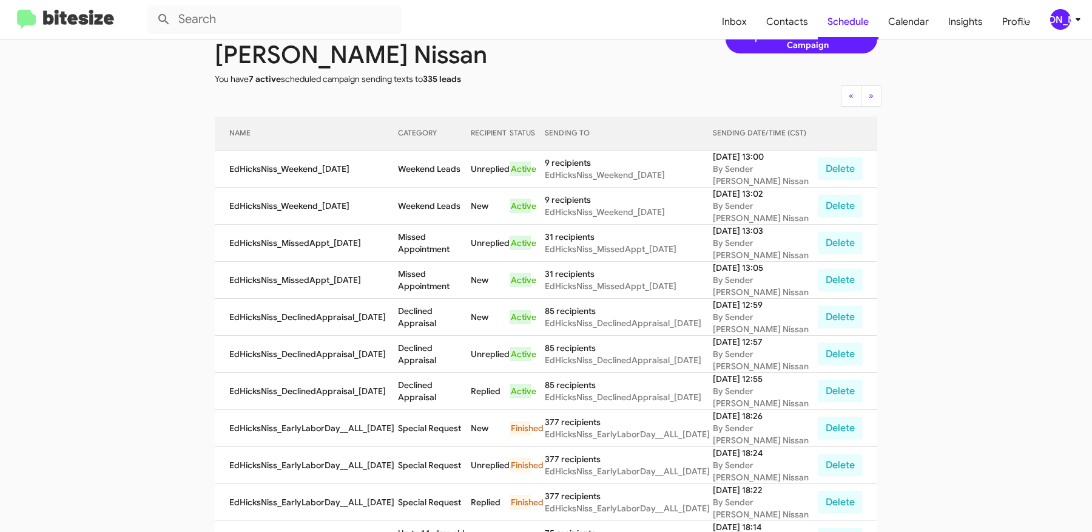
scroll to position [47, 0]
